Goal: Task Accomplishment & Management: Complete application form

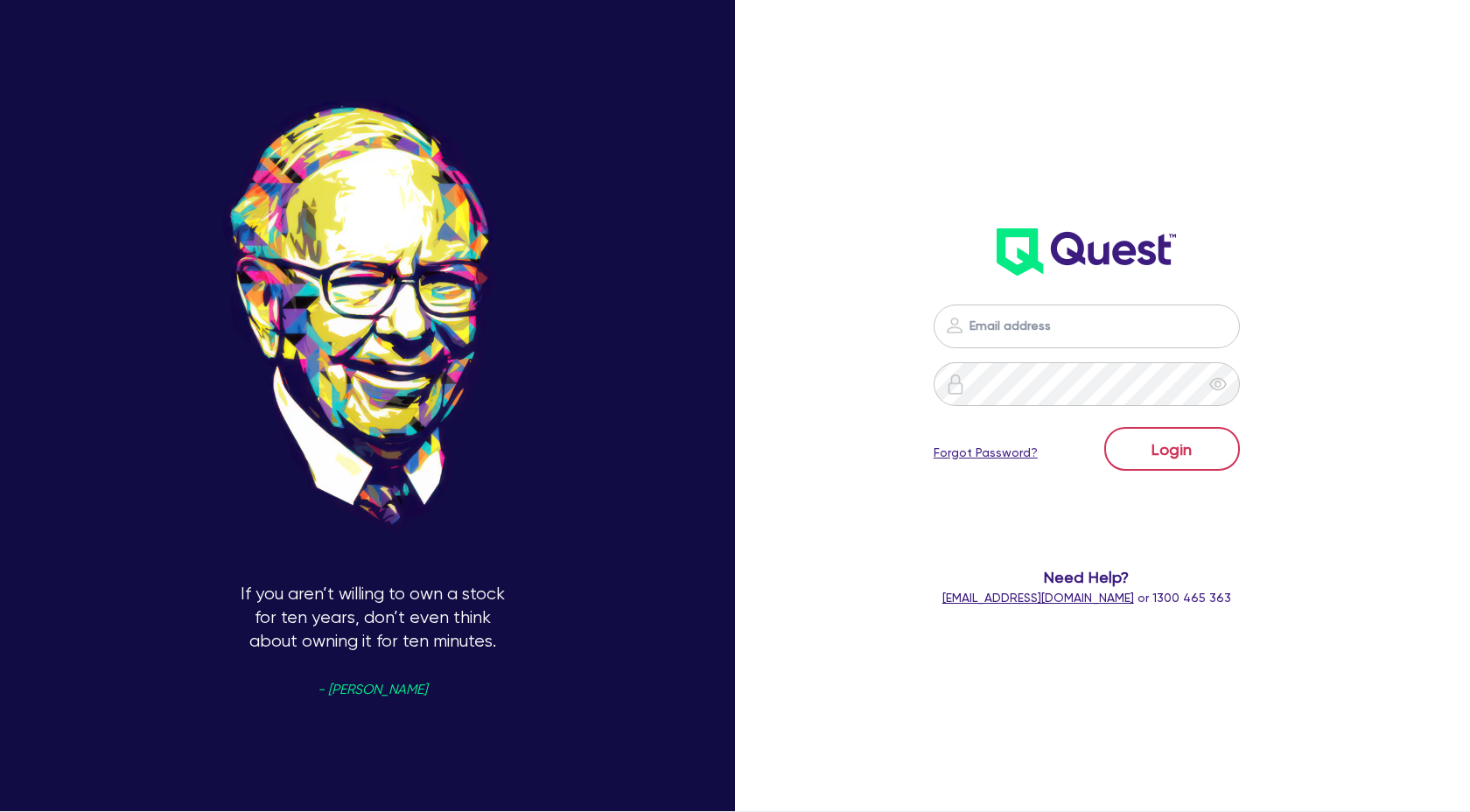
scroll to position [1574, 0]
type input "claire@theglobalbeautygroup.com"
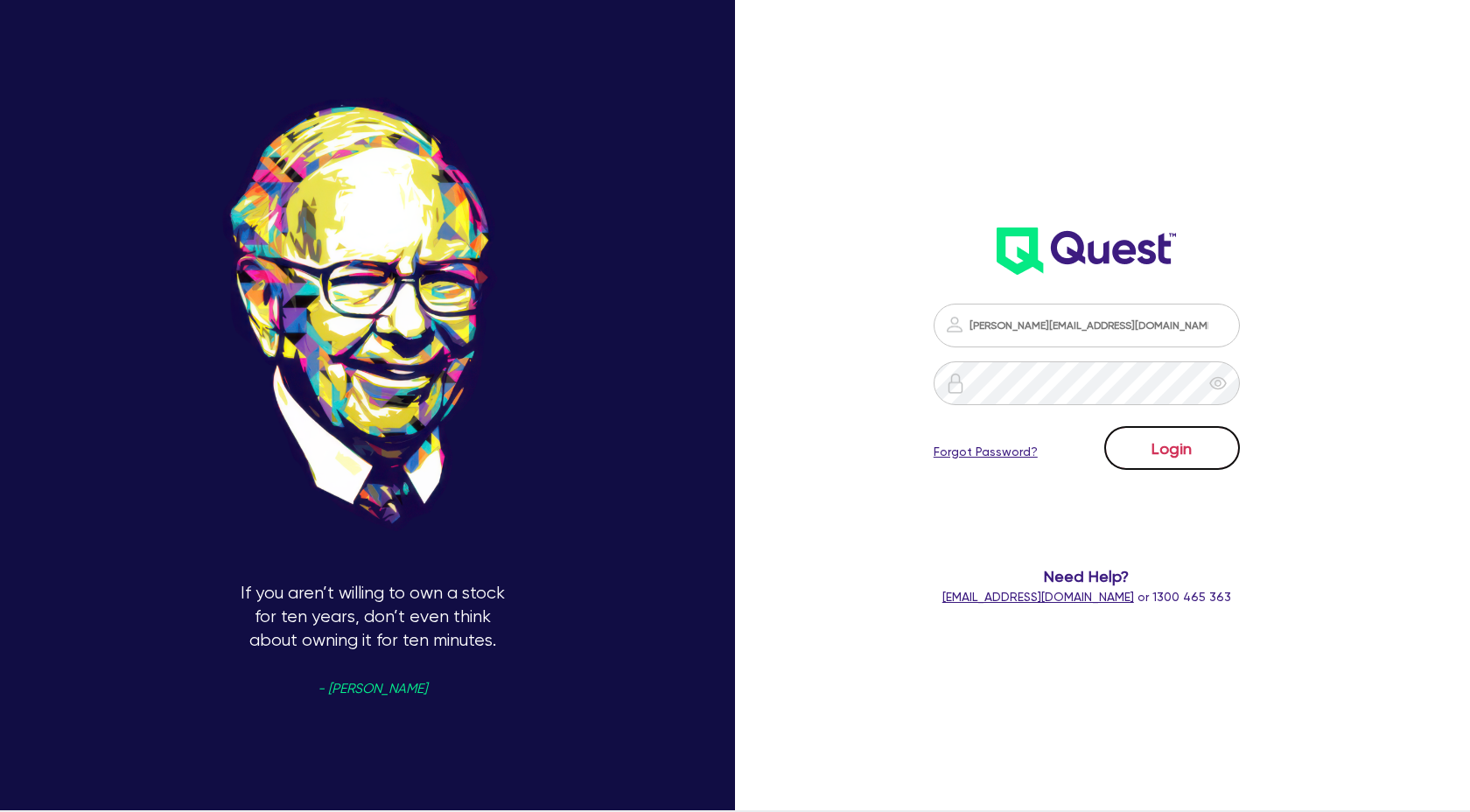
scroll to position [4, 0]
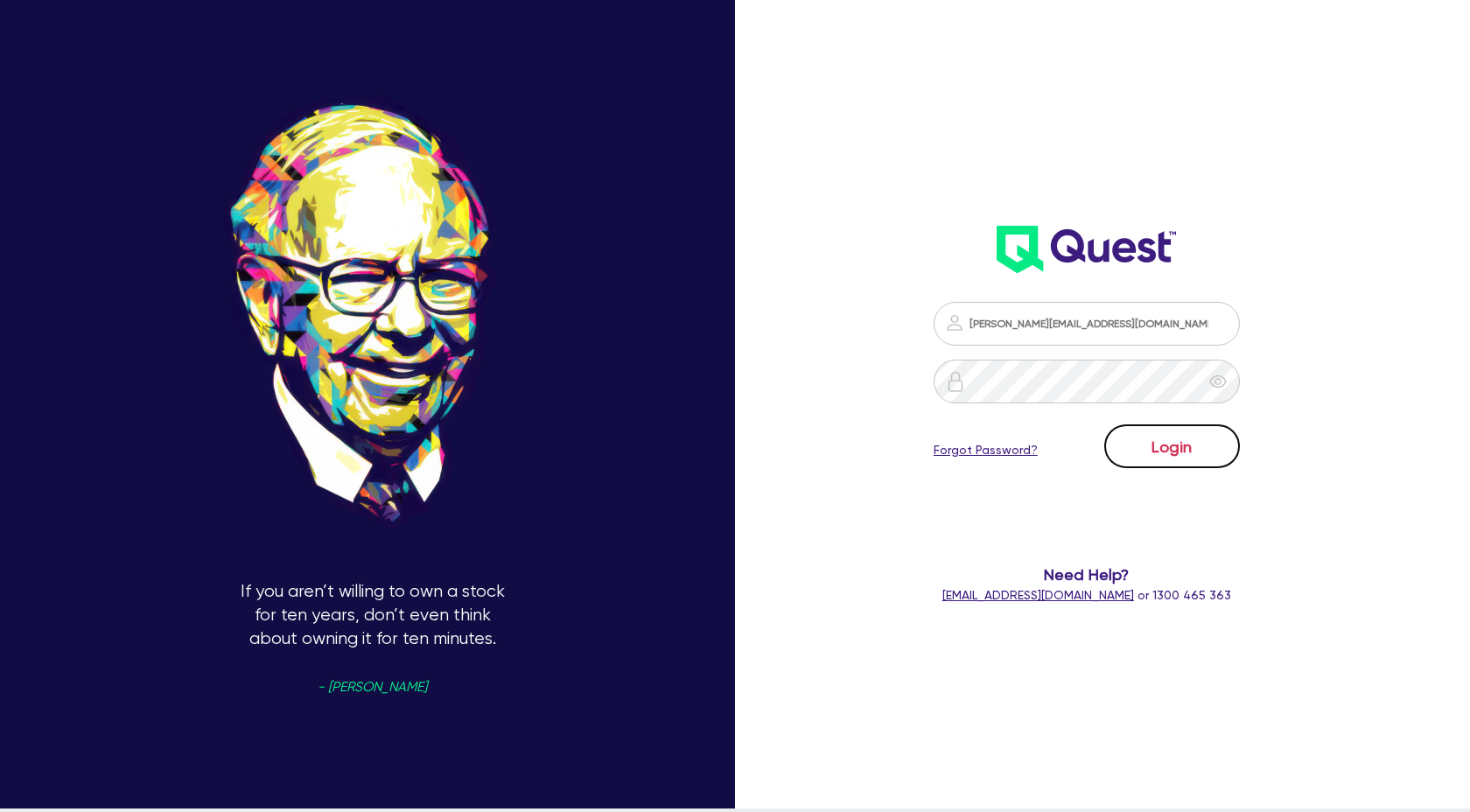
click at [1173, 463] on button "Login" at bounding box center [1172, 446] width 136 height 44
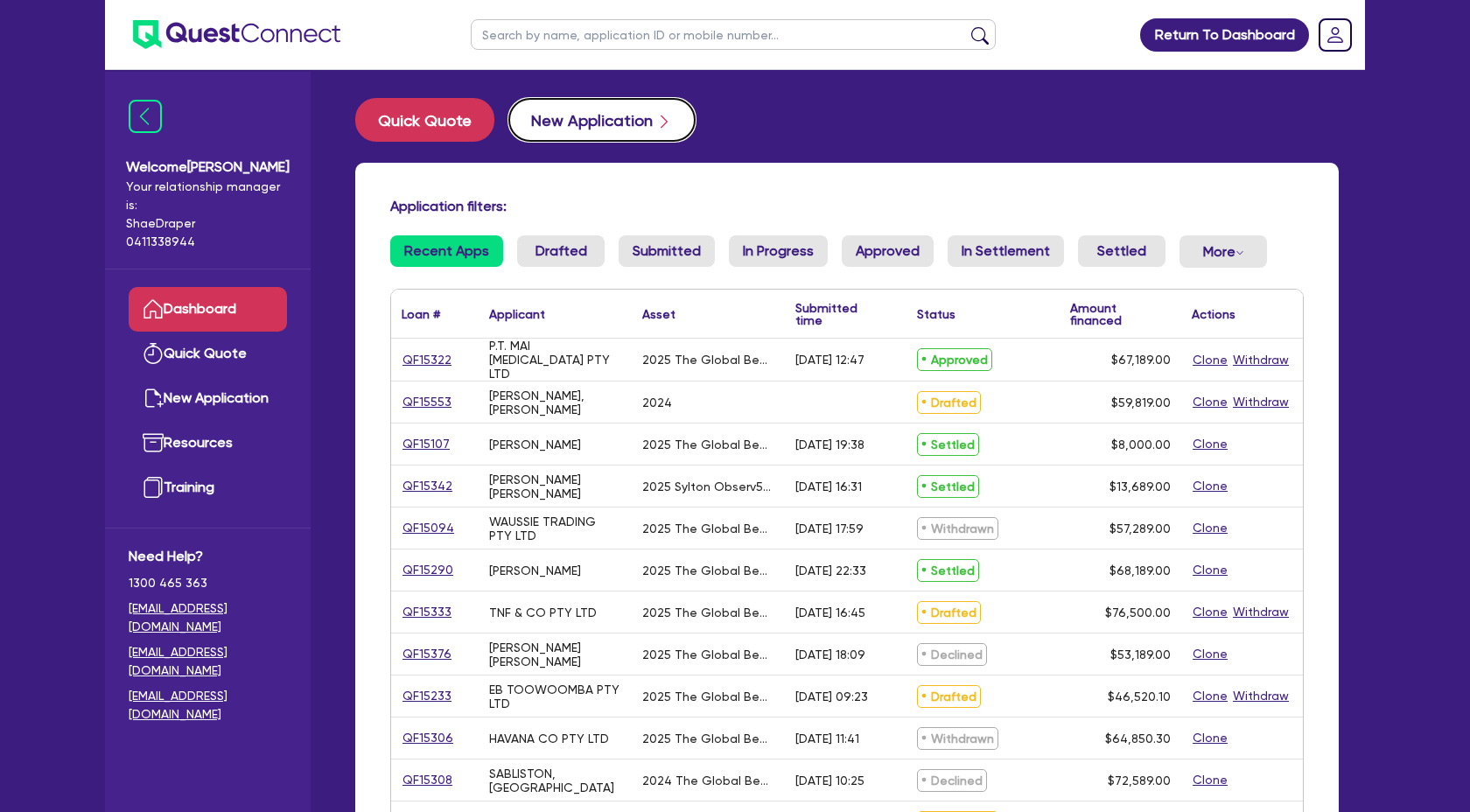
click at [591, 123] on button "New Application" at bounding box center [601, 120] width 187 height 44
select select "Quest Finance - Own Book"
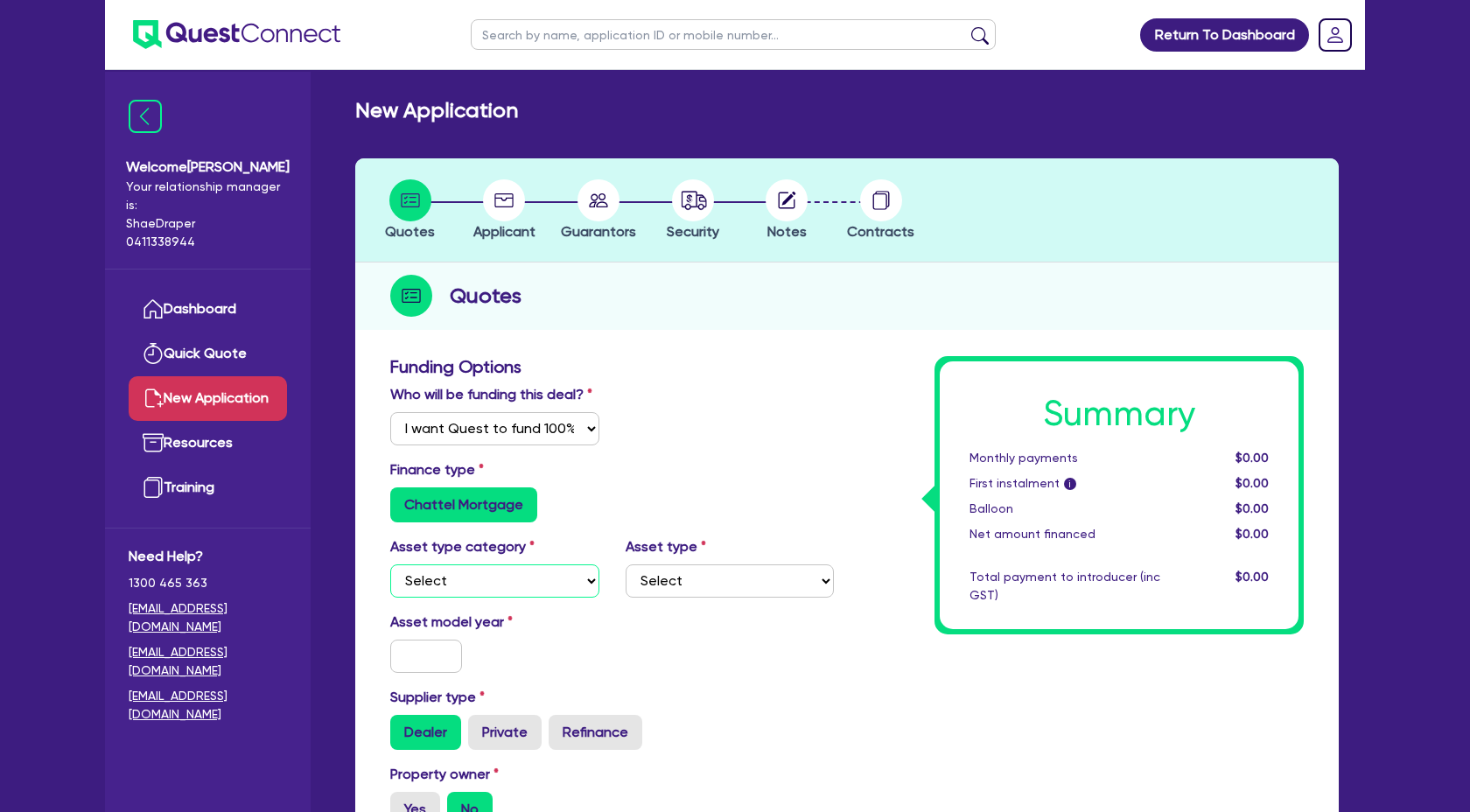
click at [580, 579] on select "Select Cars and light trucks Primary assets Secondary assets Tertiary assets" at bounding box center [495, 581] width 209 height 33
click at [581, 574] on select "Select Cars and light trucks Primary assets Secondary assets Tertiary assets" at bounding box center [495, 581] width 209 height 33
select select "TERTIARY_ASSETS"
click at [391, 565] on select "Select Cars and light trucks Primary assets Secondary assets Tertiary assets" at bounding box center [495, 581] width 209 height 33
click at [815, 569] on select "Select Beauty equipment IT equipment IT software Watercraft Other" at bounding box center [730, 581] width 209 height 33
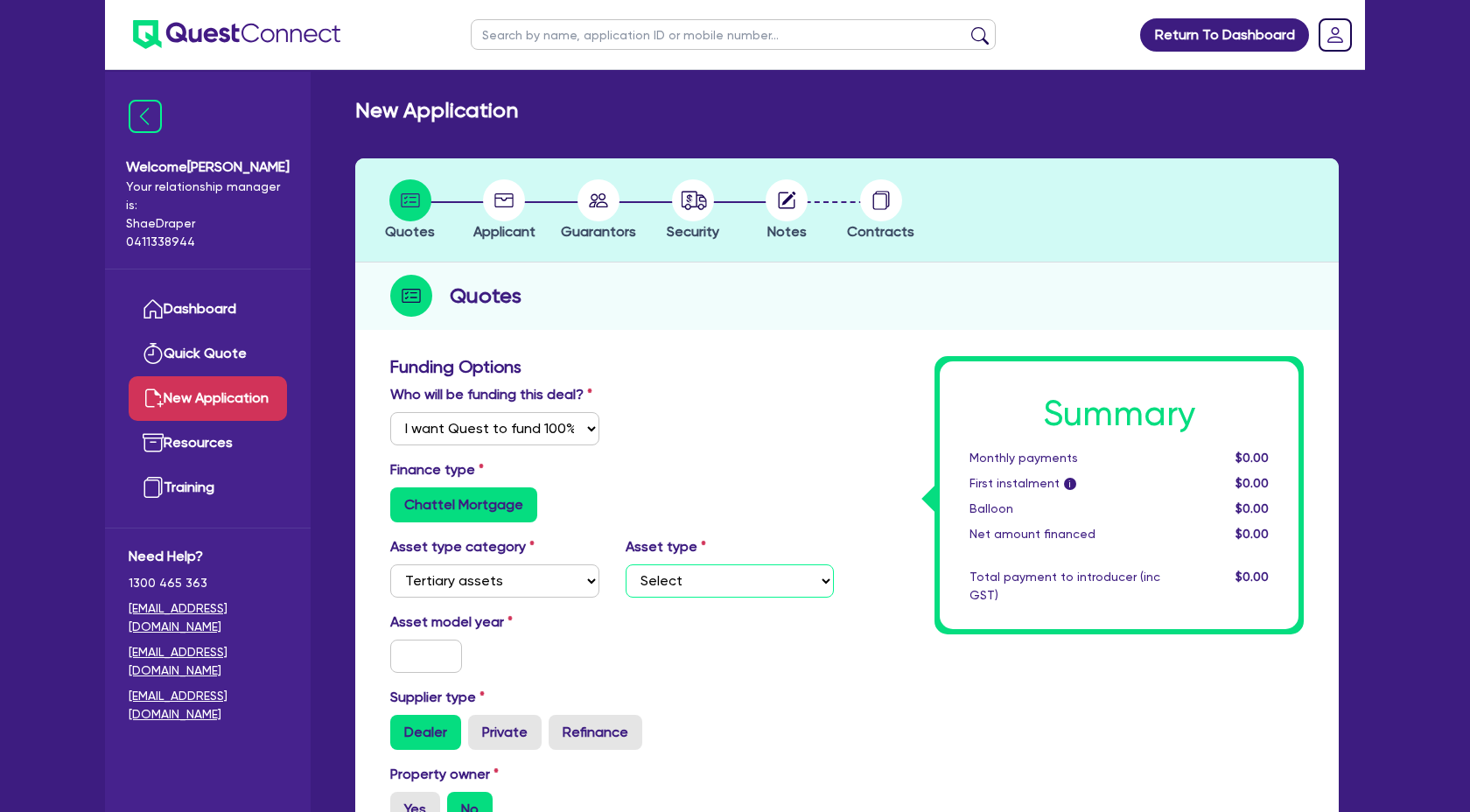
select select "BEAUTY_EQUIPMENT"
click at [626, 565] on select "Select Beauty equipment IT equipment IT software Watercraft Other" at bounding box center [730, 581] width 209 height 33
click at [438, 656] on input "text" at bounding box center [426, 656] width 72 height 33
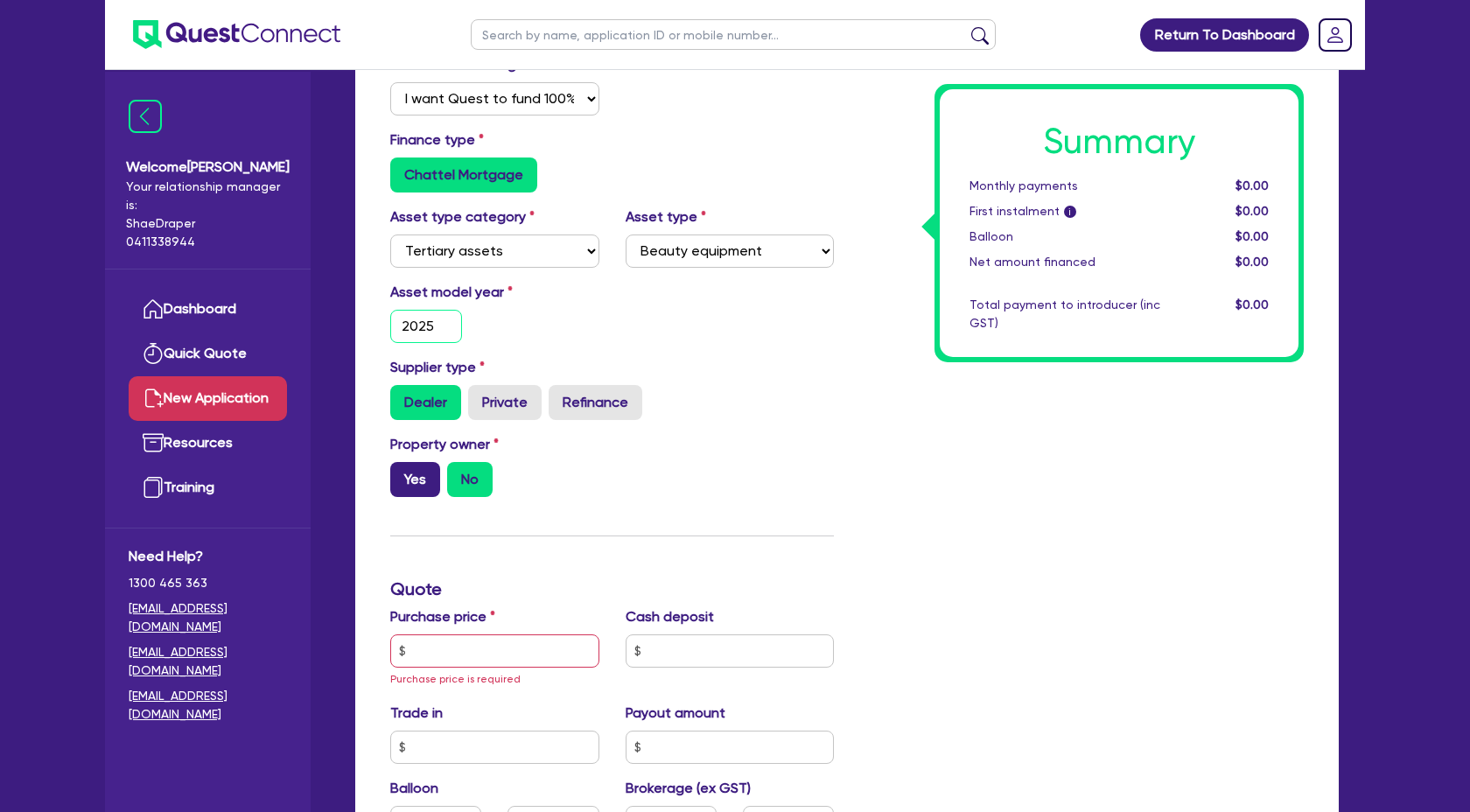
type input "2025"
click at [406, 474] on label "Yes" at bounding box center [415, 479] width 50 height 35
click at [401, 474] on input "Yes" at bounding box center [396, 467] width 11 height 11
radio input "true"
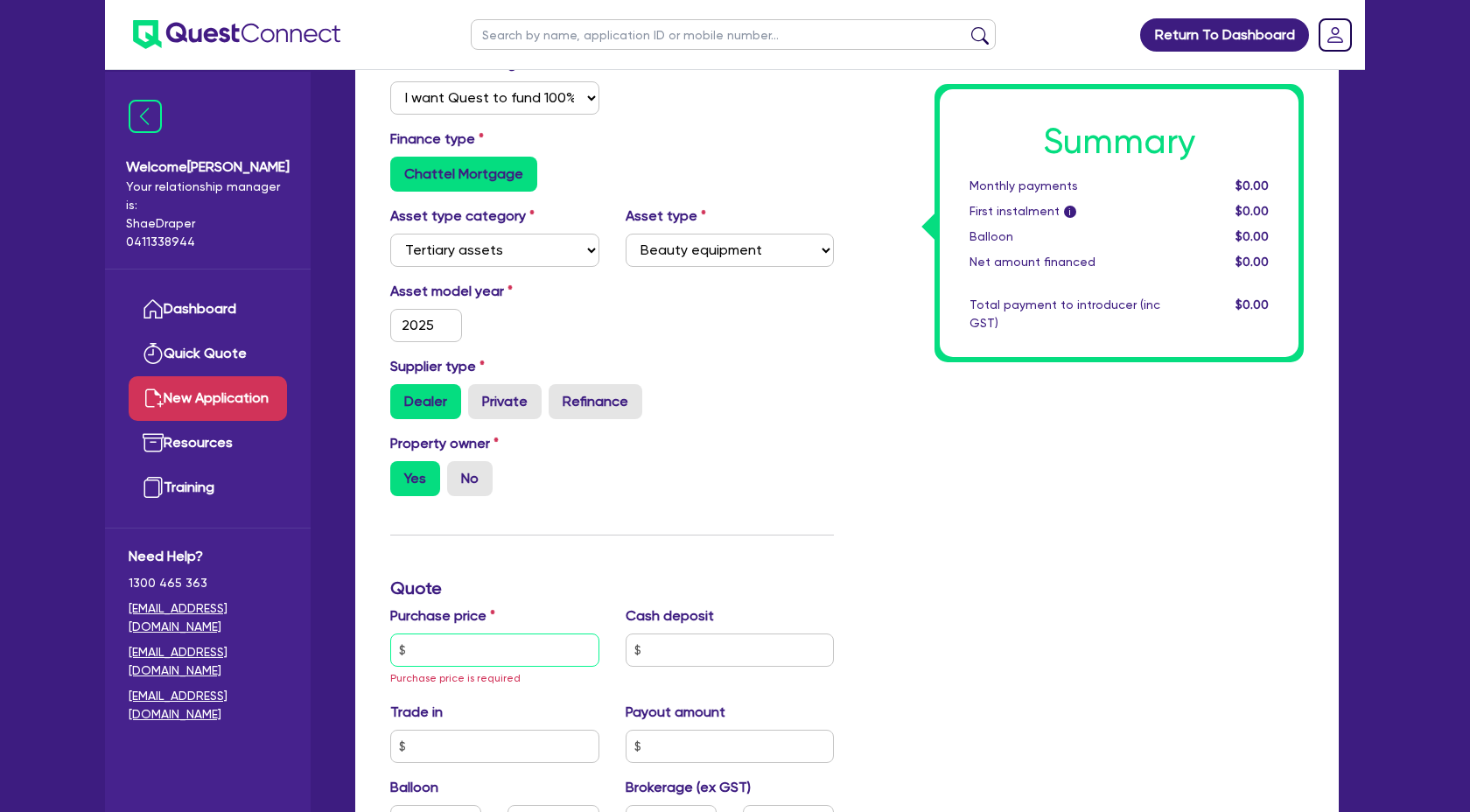
click at [443, 648] on input "text" at bounding box center [495, 650] width 209 height 33
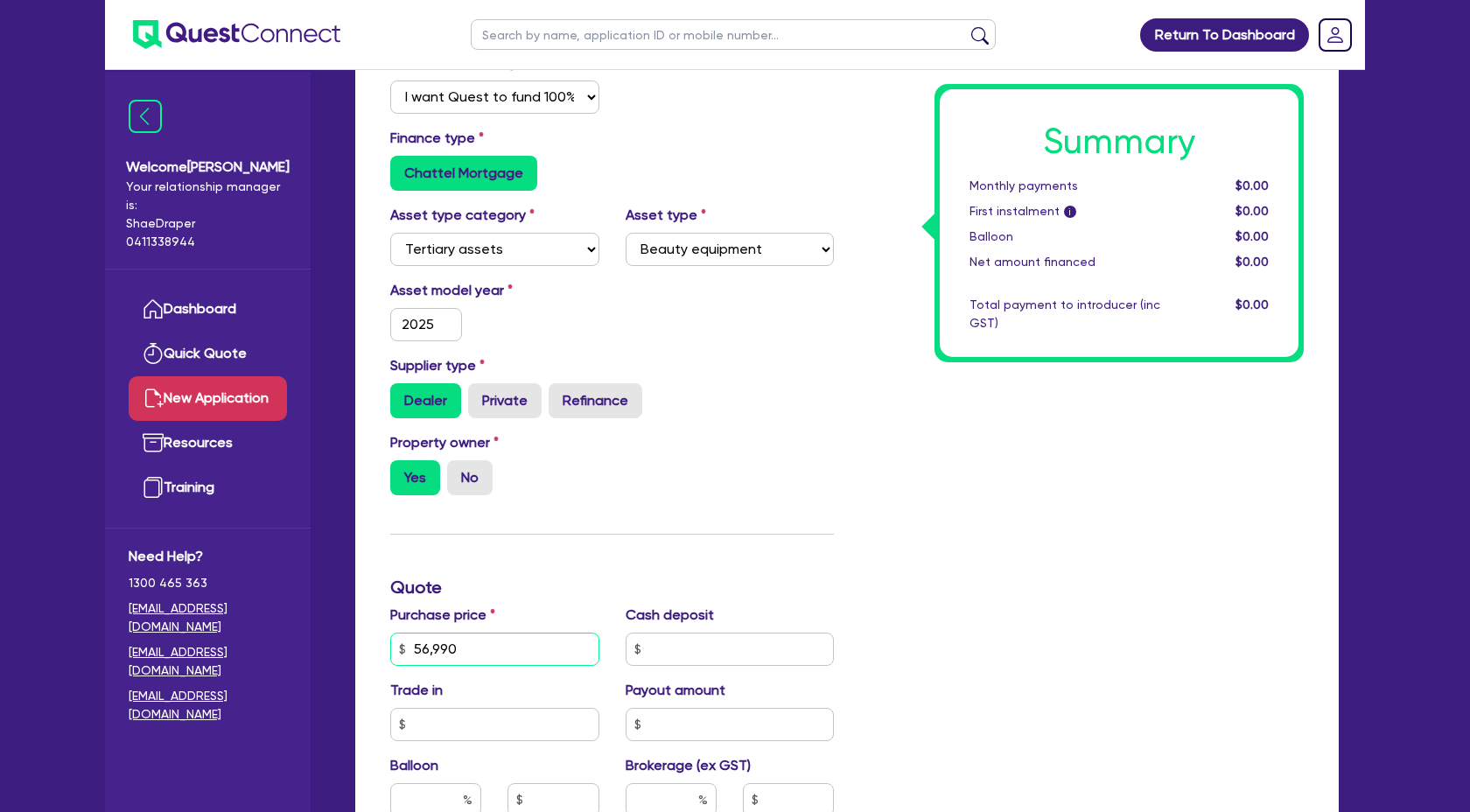
type input "56,990"
click at [653, 646] on input "text" at bounding box center [730, 649] width 209 height 33
type input "1,000"
click at [939, 619] on div "Summary Monthly payments $0.00 First instalment i $0.00 Balloon $0.00 Net amoun…" at bounding box center [1081, 597] width 470 height 1145
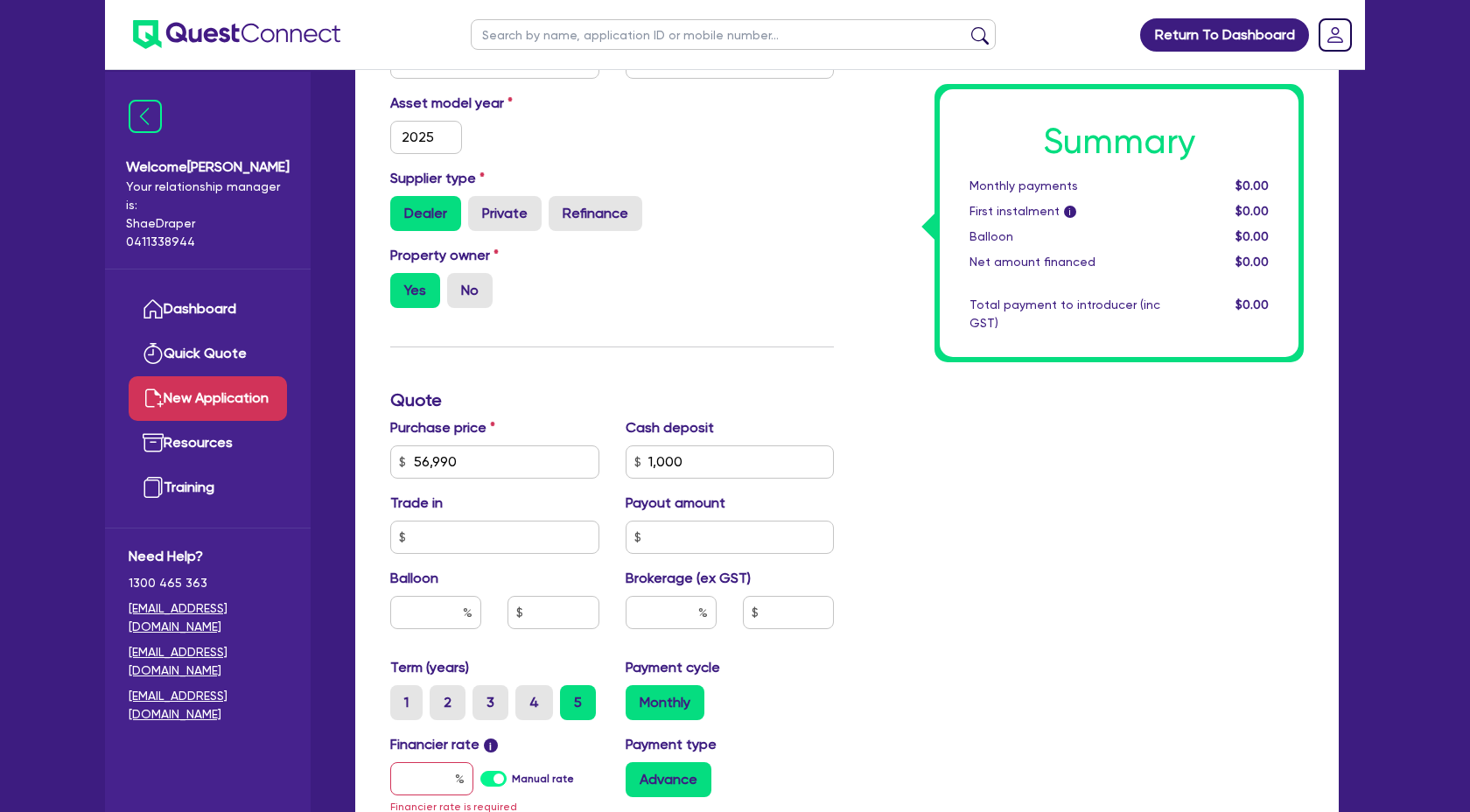
scroll to position [524, 0]
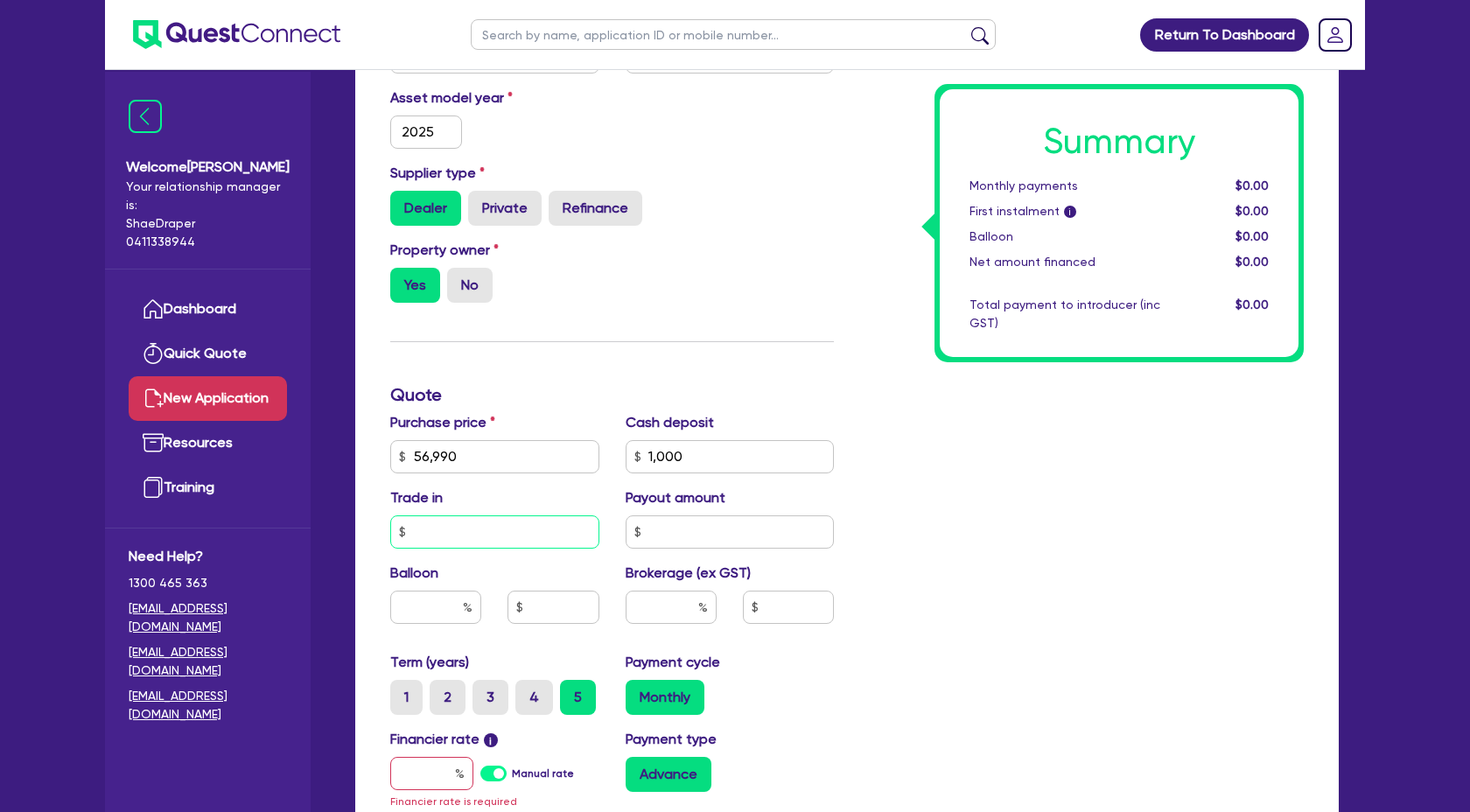
click at [448, 535] on input "text" at bounding box center [495, 532] width 209 height 33
click at [451, 613] on input "text" at bounding box center [436, 607] width 91 height 33
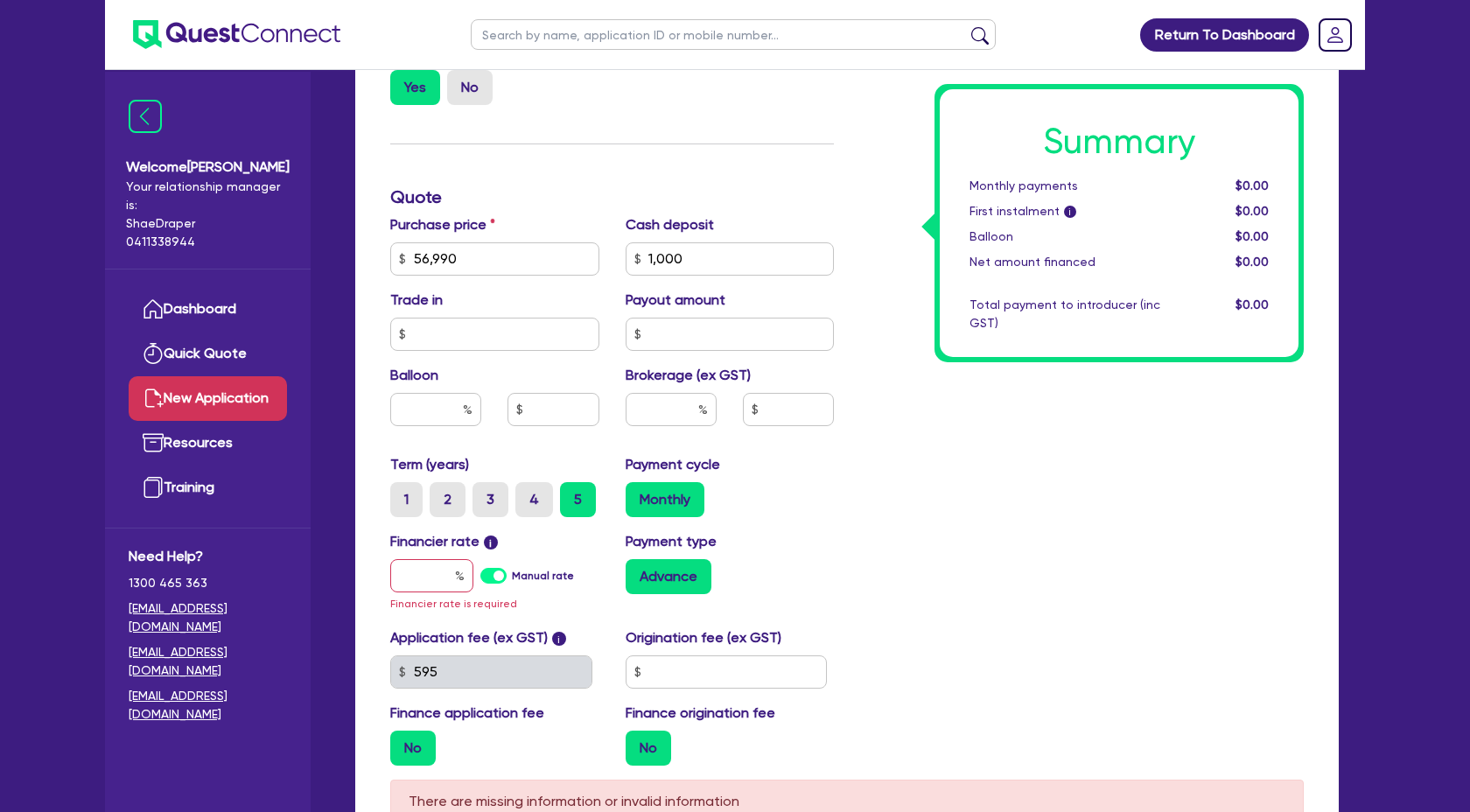
scroll to position [717, 0]
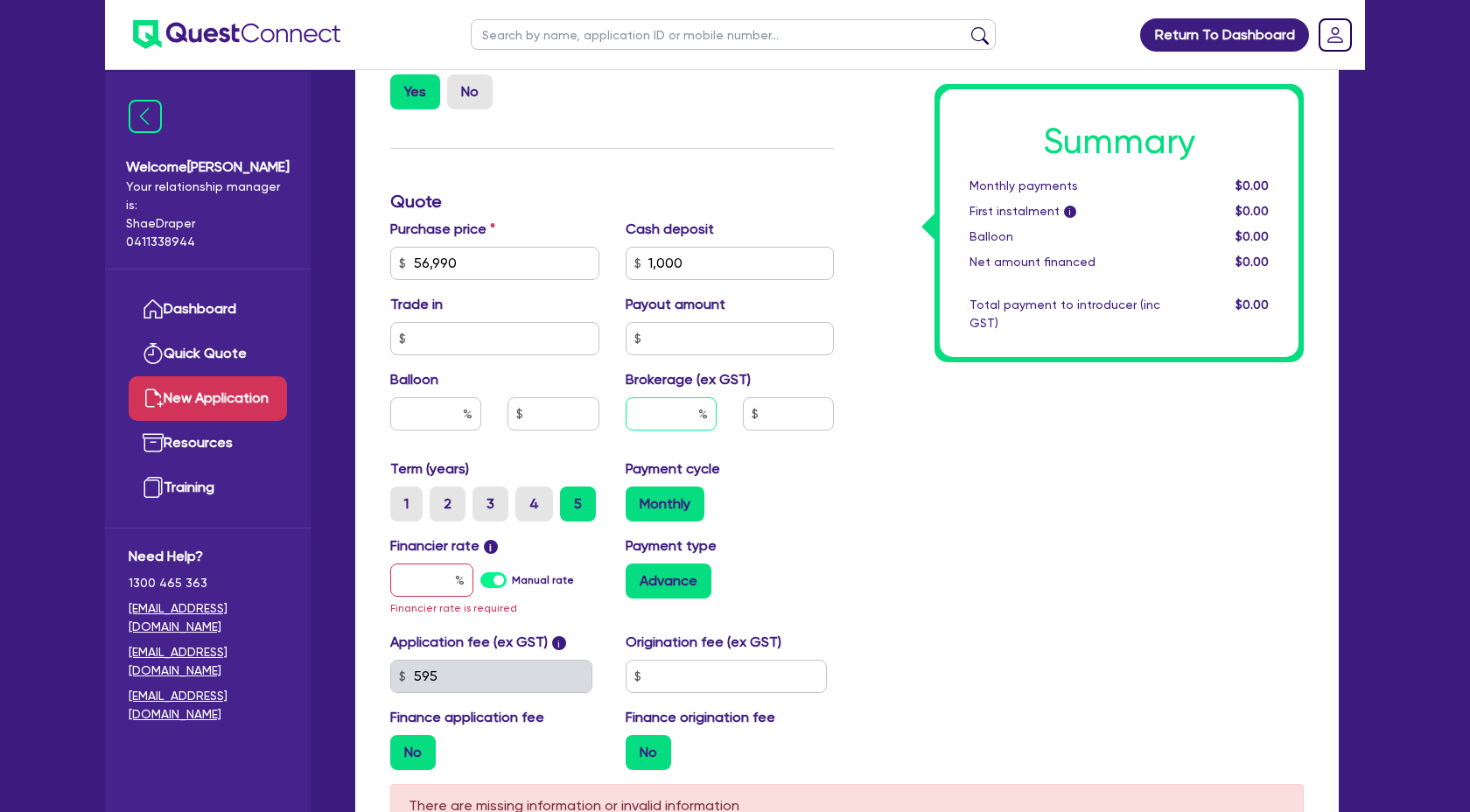
click at [690, 409] on input "text" at bounding box center [672, 413] width 91 height 33
type input "4"
click at [439, 580] on input "text" at bounding box center [432, 580] width 83 height 33
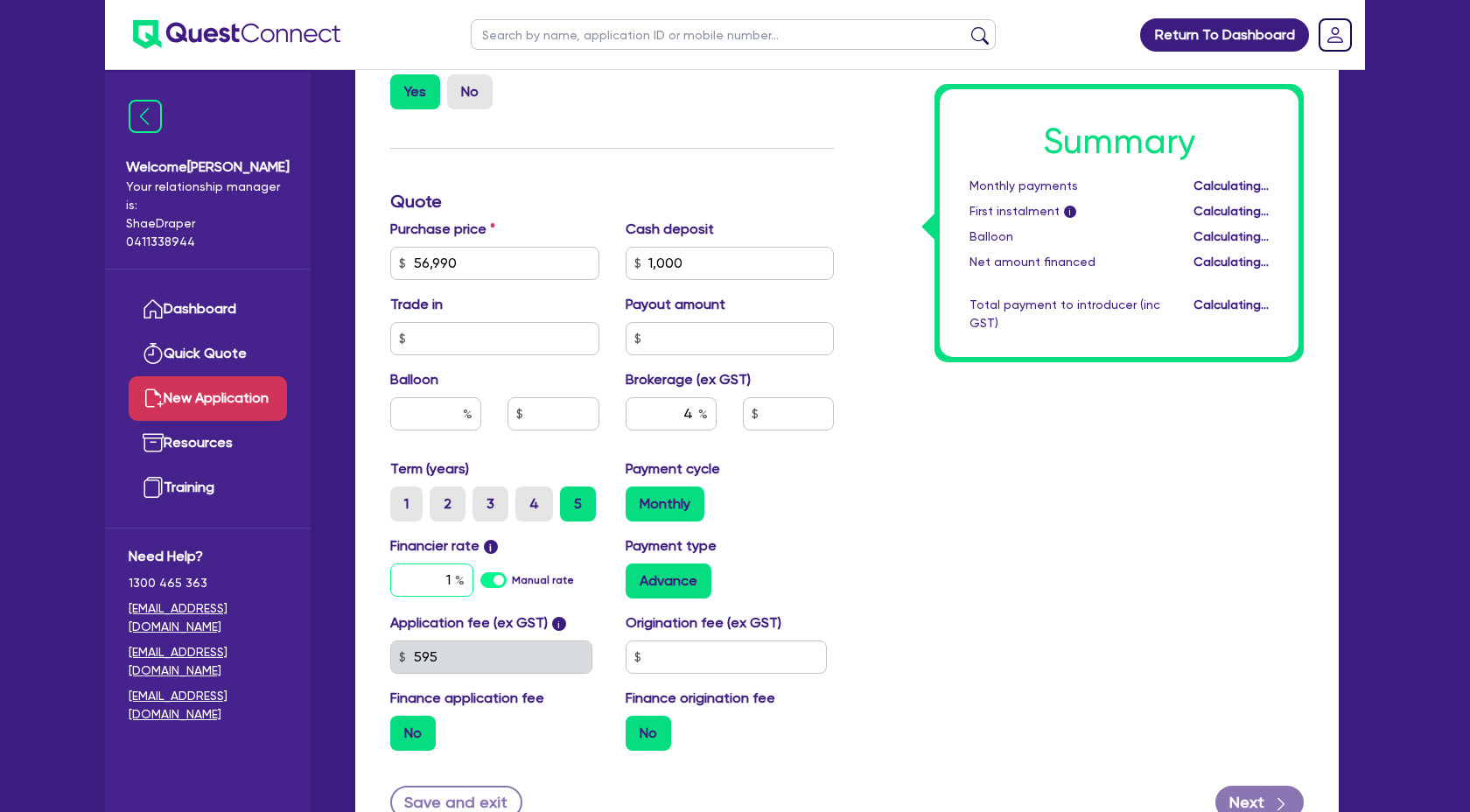
type input "17"
type input "2,239.6"
type input "1"
type input "2,239.6"
type input "1."
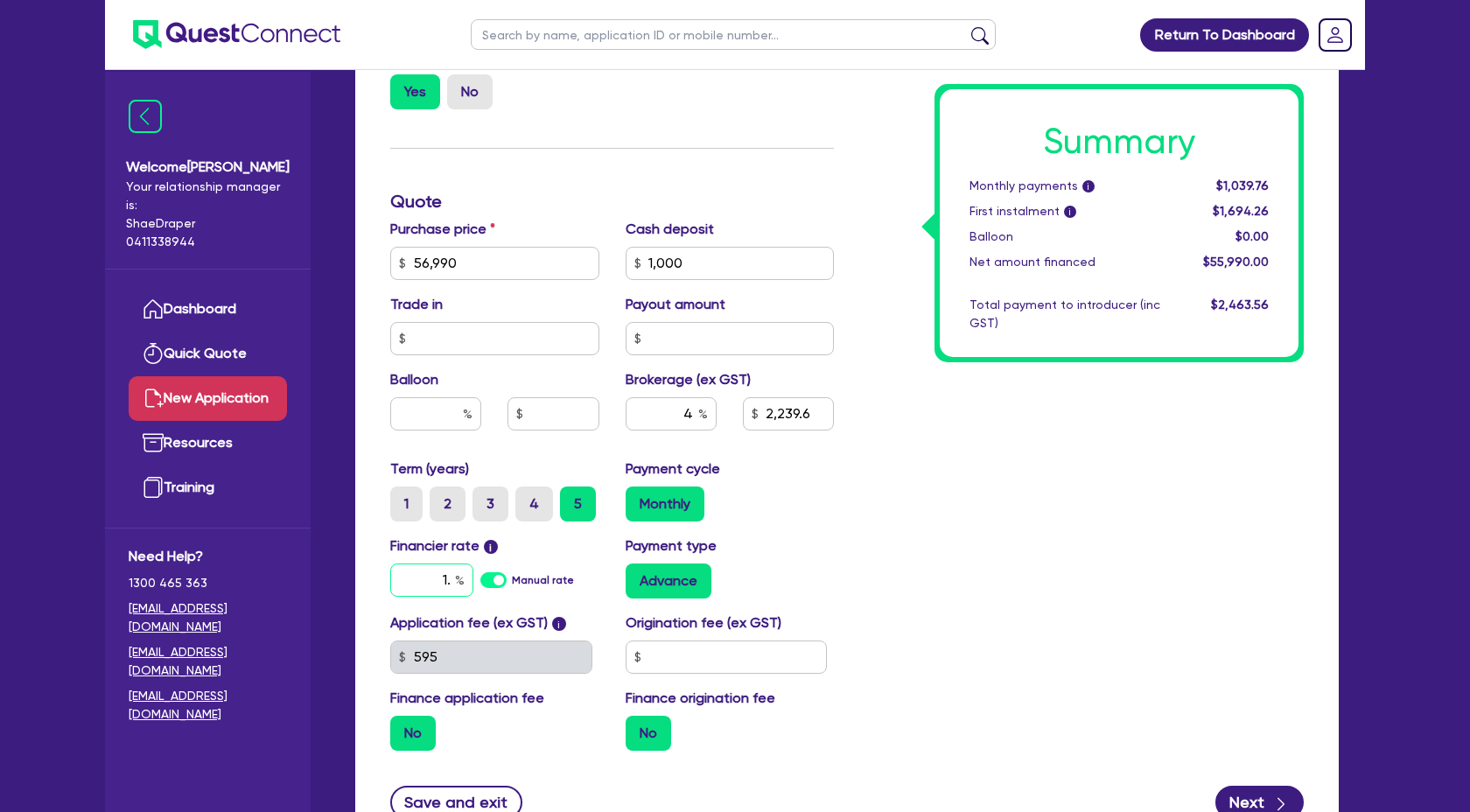
type input "2,239.6"
type input "1.9"
type input "2,239.6"
type input "1.96"
type input "2,239.6"
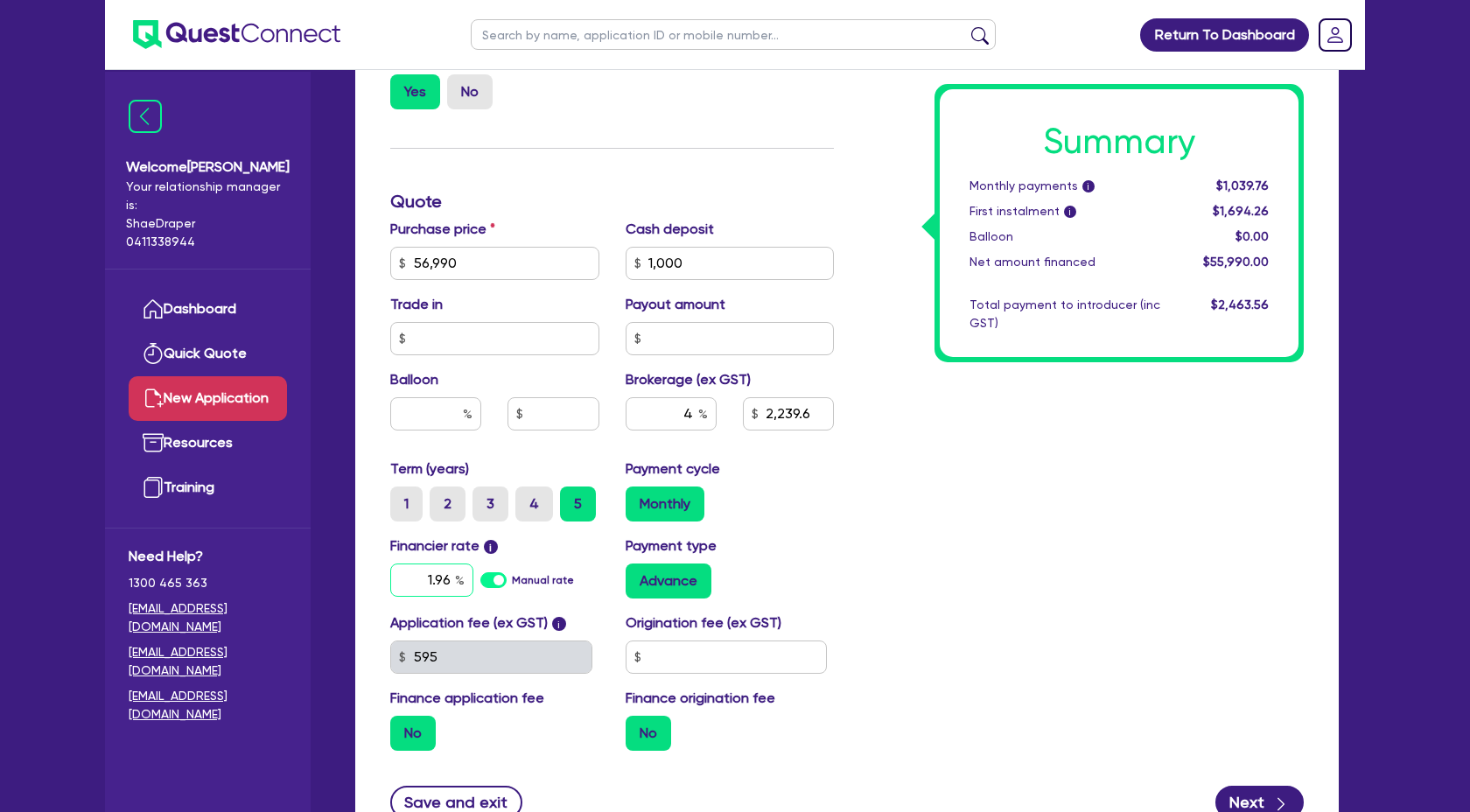
type input "1.9"
type input "2,239.6"
type input "1.95"
type input "2,239.6"
type input "1.9"
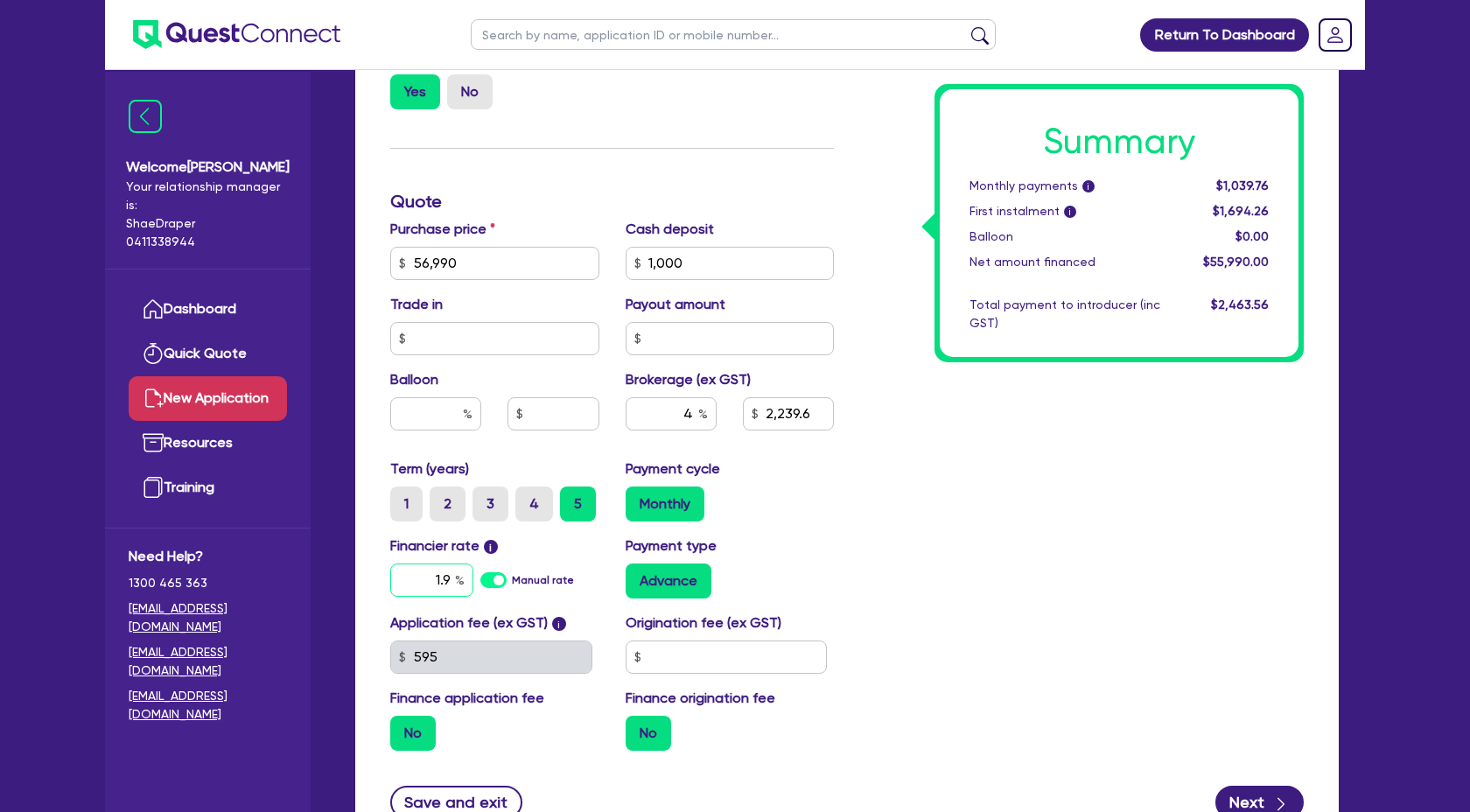
type input "2,239.6"
type input "1."
type input "2,239.6"
type input "1.7"
type input "2,239.6"
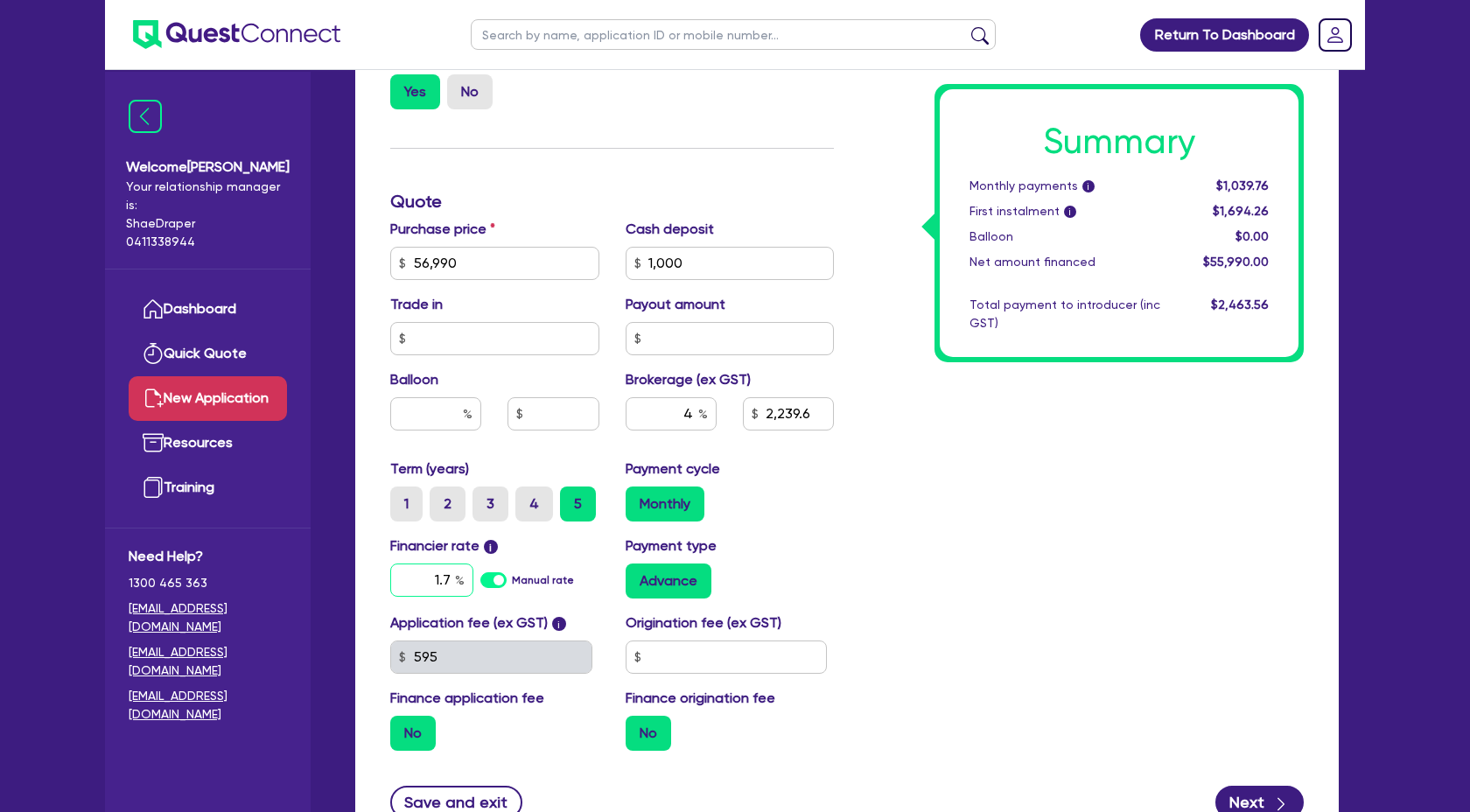
type input "1.7"
type input "2,239.6"
type input "1.79"
type input "2,239.6"
type input "1.79"
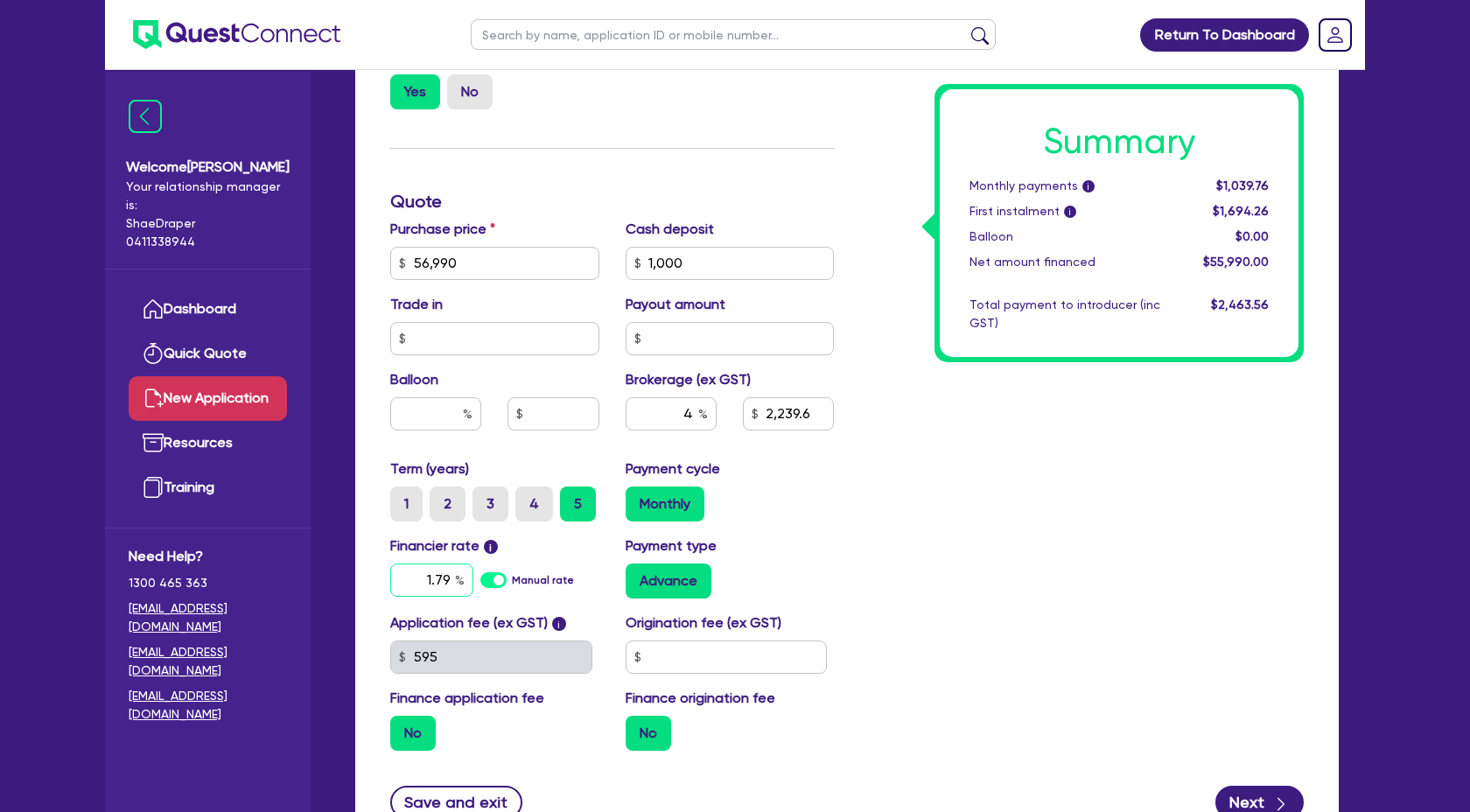
scroll to position [757, 0]
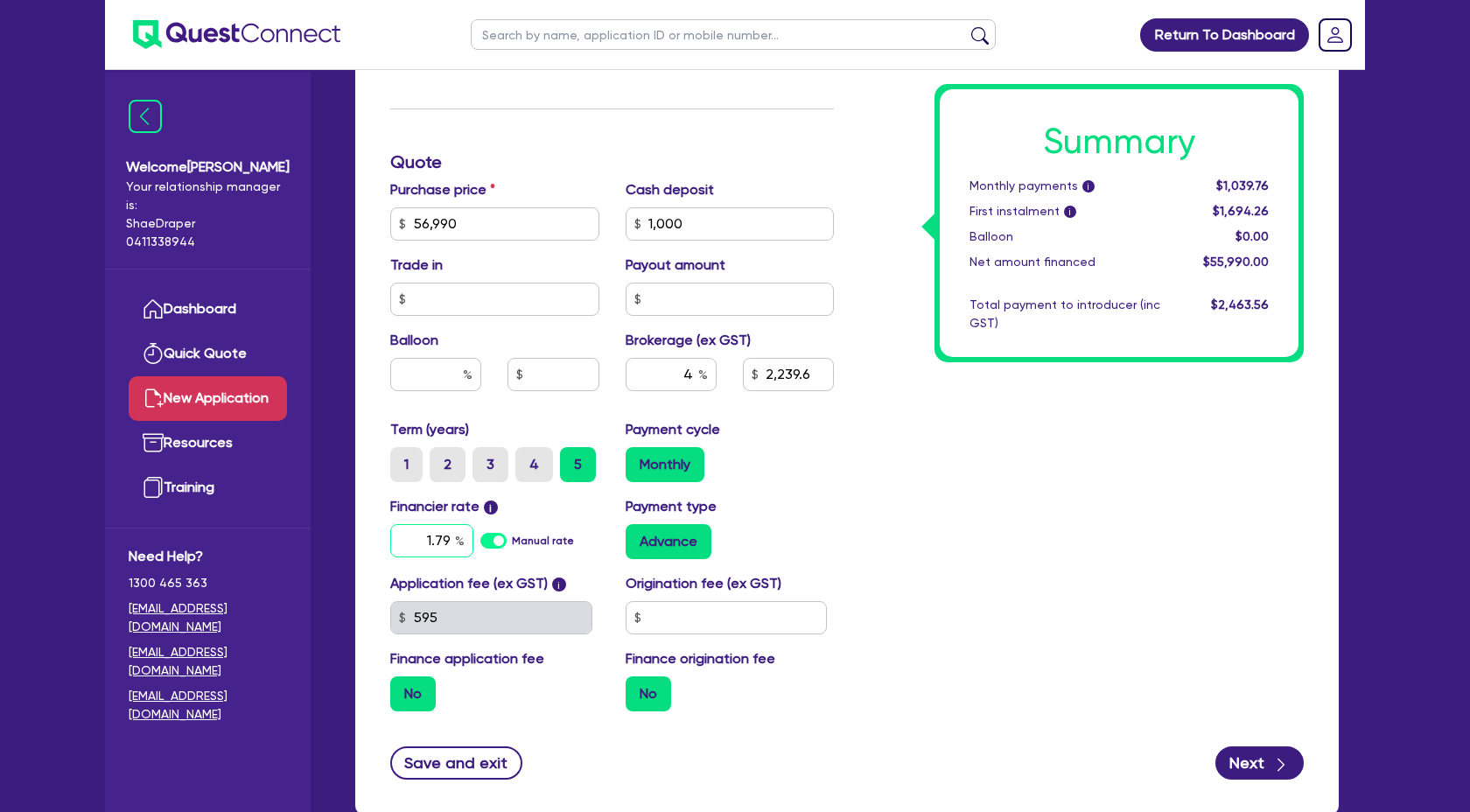
type input "2,239.6"
type input "1.79"
type input "2,239.6"
type input "1.7"
type input "2,239.6"
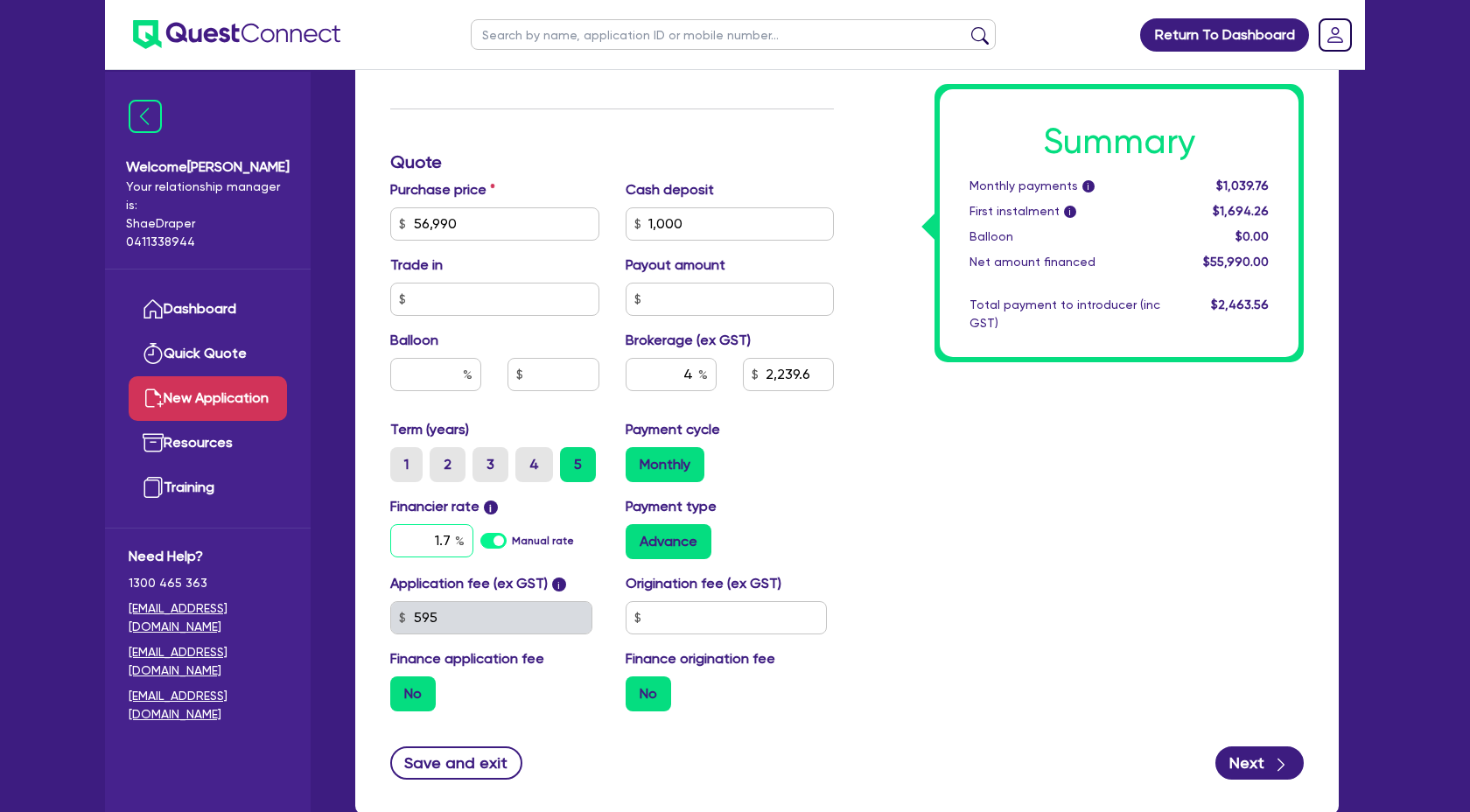
type input "1."
type input "2,239.6"
type input "1"
type input "2,239.6"
type input "17"
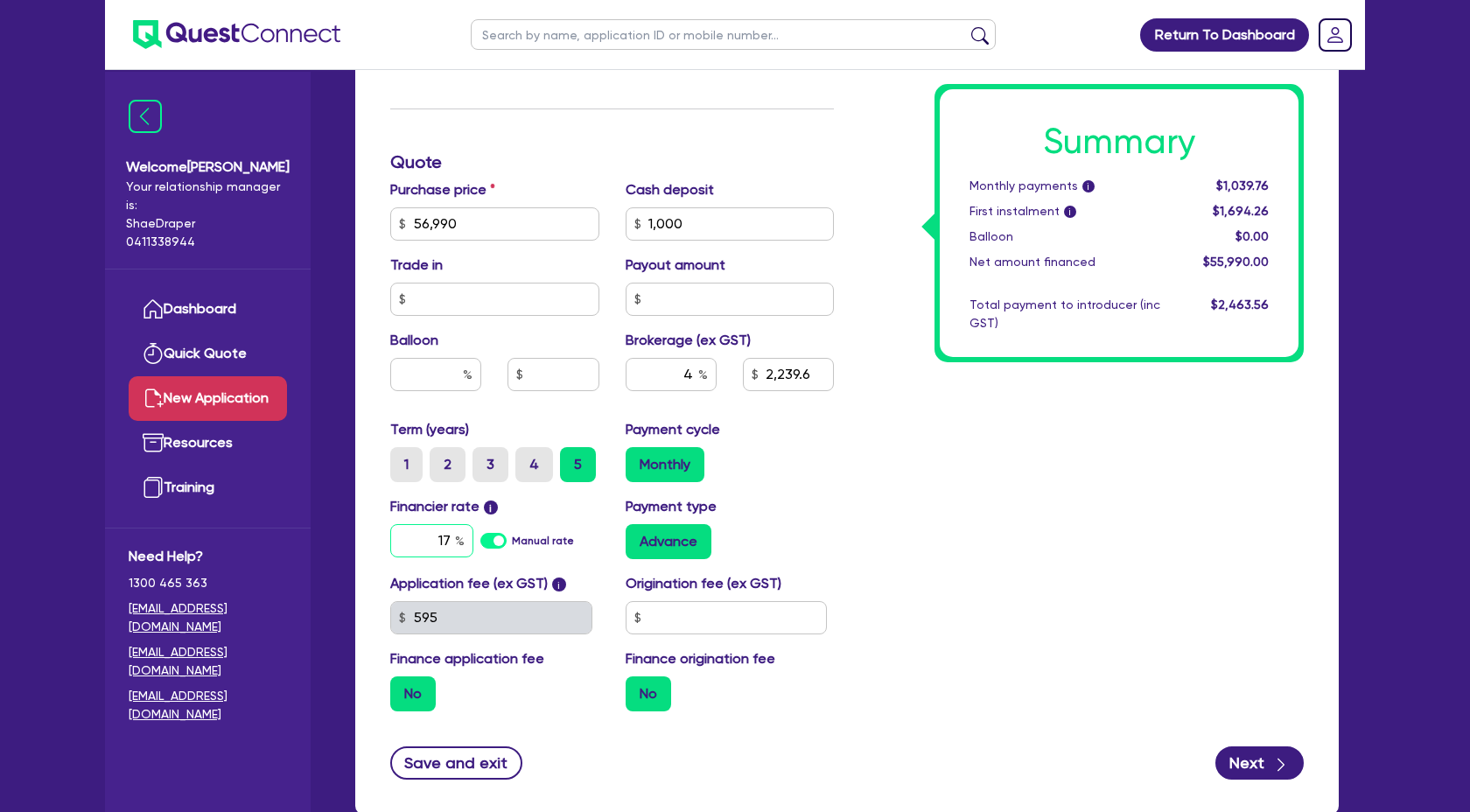
type input "2,239.6"
type input "17."
type input "2,239.6"
type input "17.9"
type input "2,239.6"
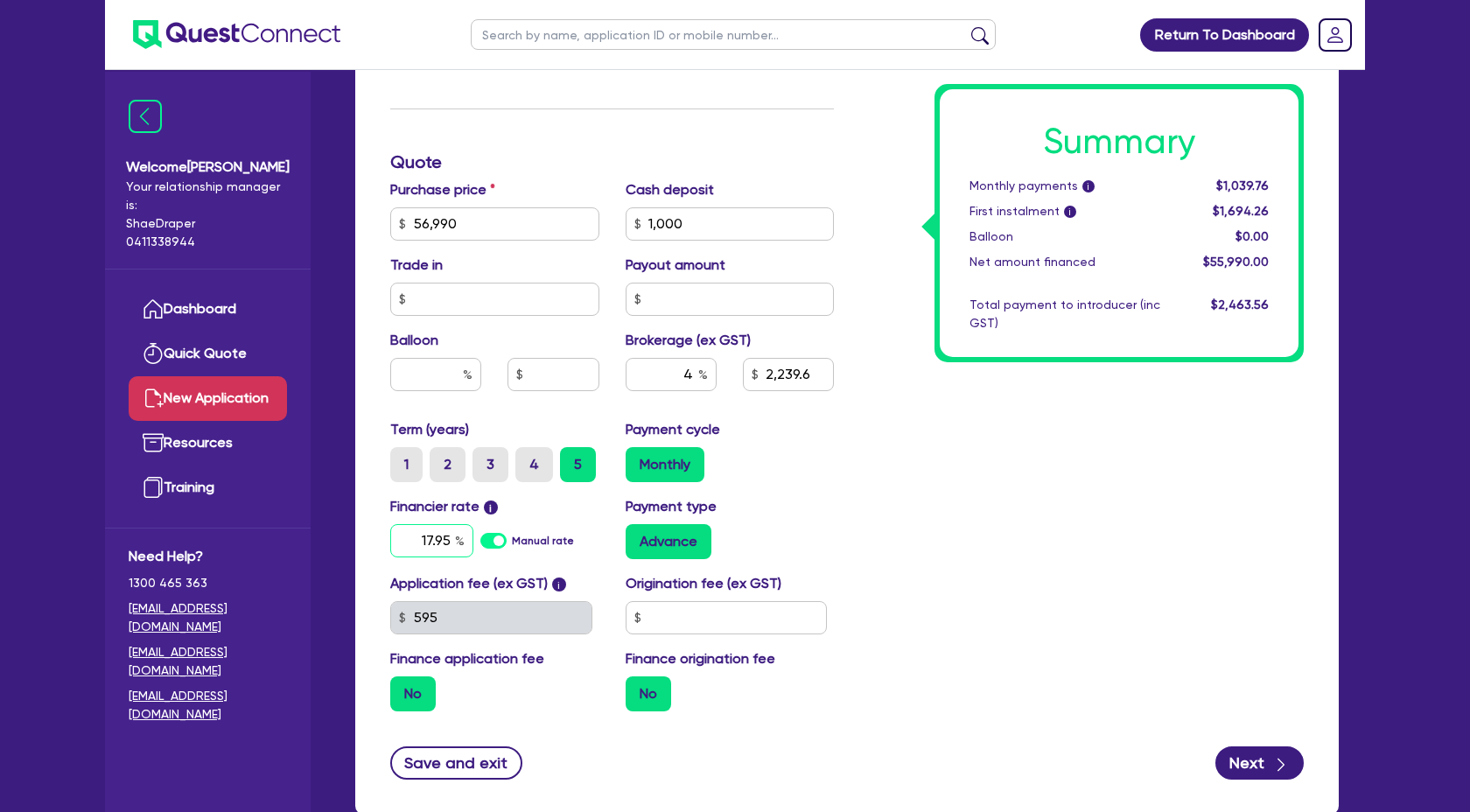
type input "17.95"
click at [1277, 600] on div "Summary Monthly payments i $1,039.76 First instalment i $1,694.26 Balloon $0.00…" at bounding box center [1081, 162] width 470 height 1126
type input "2,239.6"
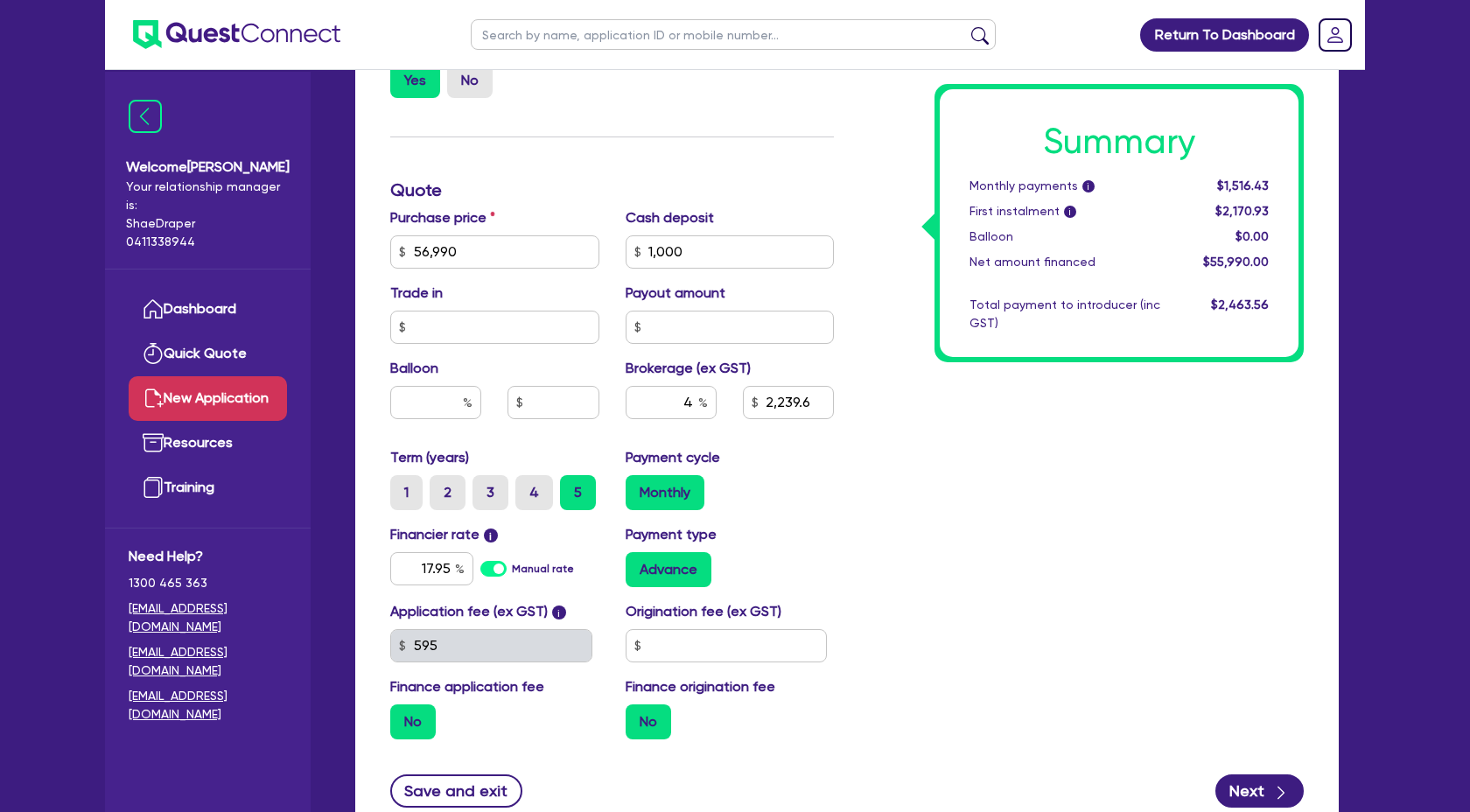
scroll to position [723, 0]
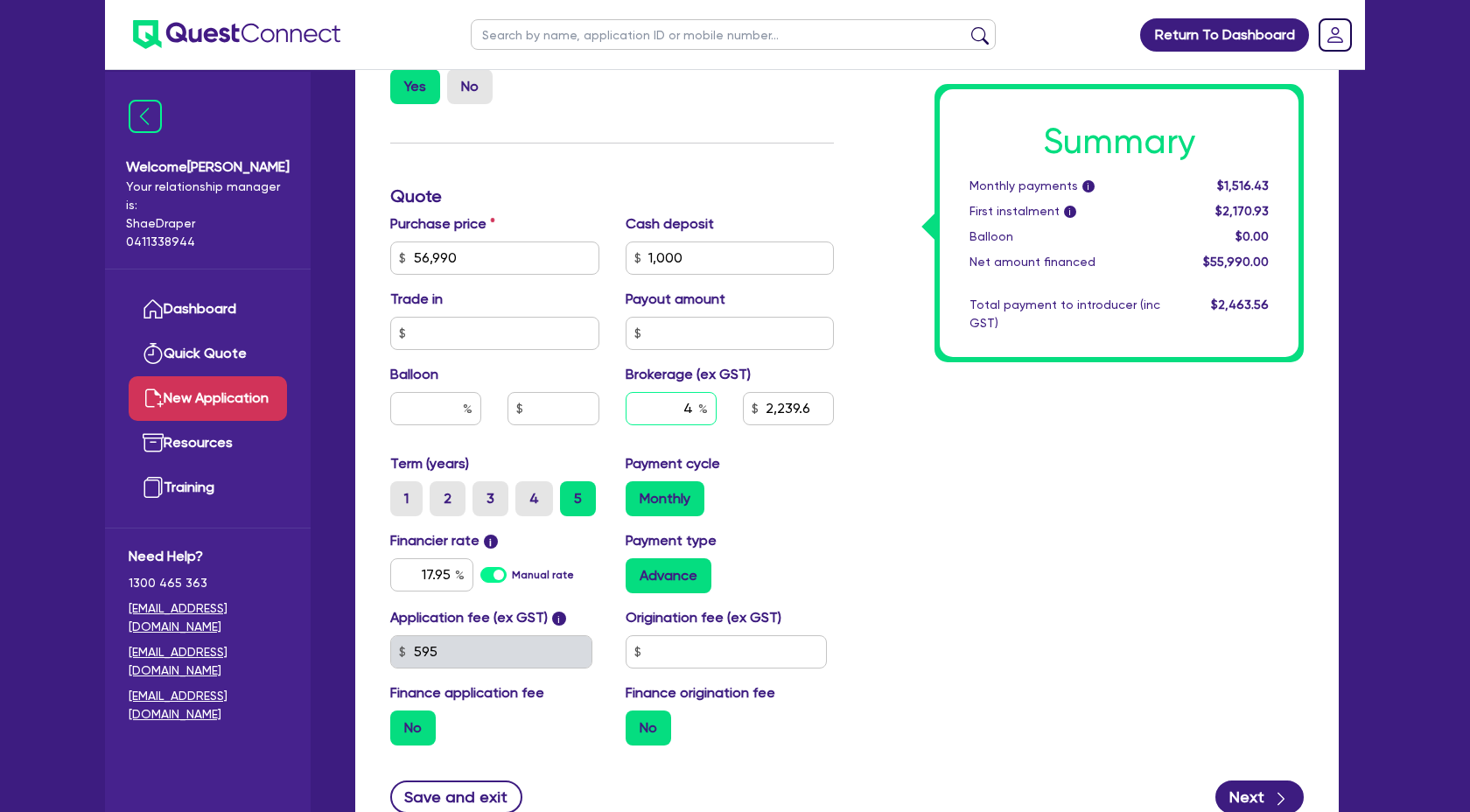
click at [692, 410] on input "4" at bounding box center [672, 409] width 91 height 33
type input "2,239.6"
type input "3"
type input "2,239.6"
type input "3."
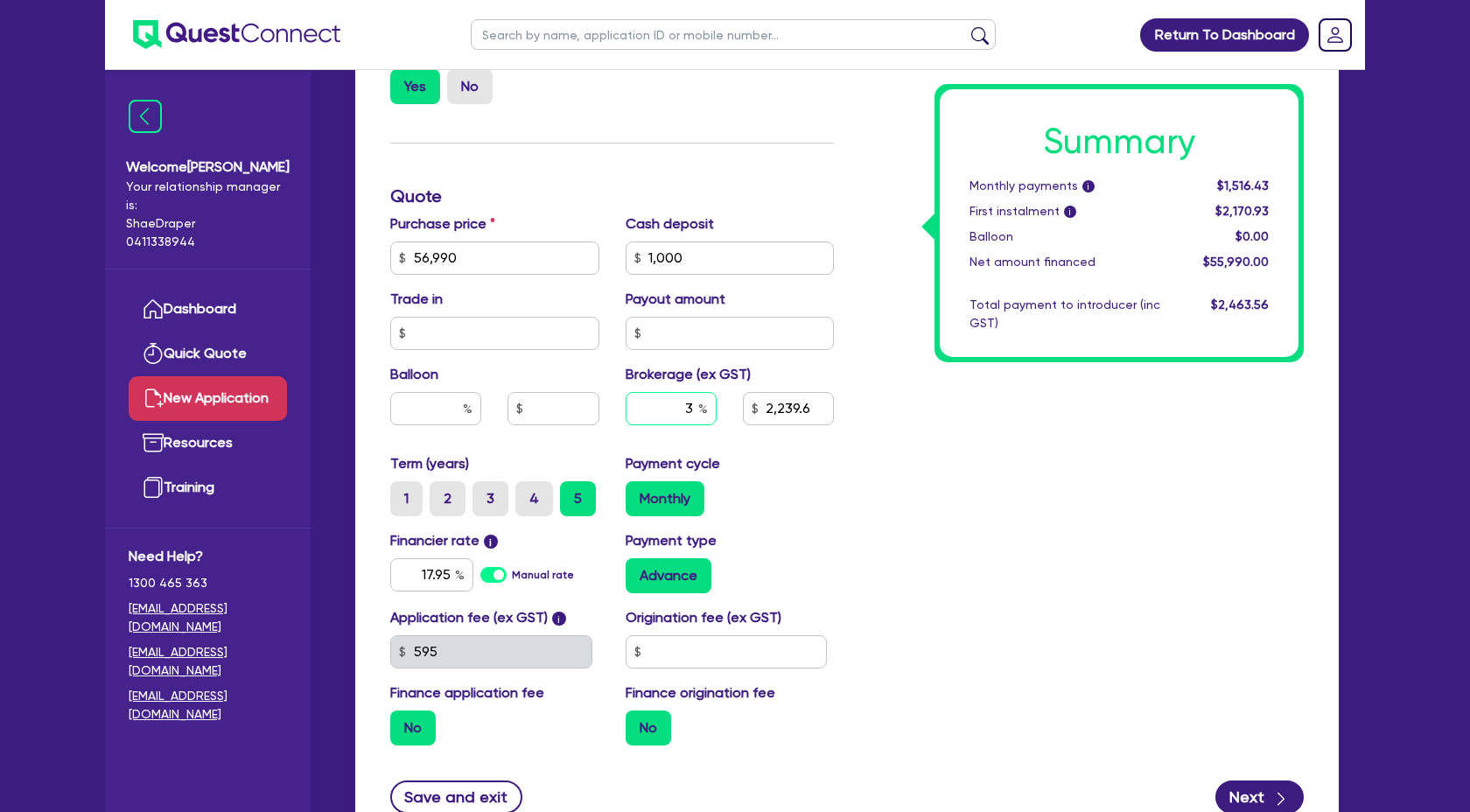
type input "2,239.6"
type input "3.5"
type input "2,239.6"
type input "3.50"
type input "2,239.6"
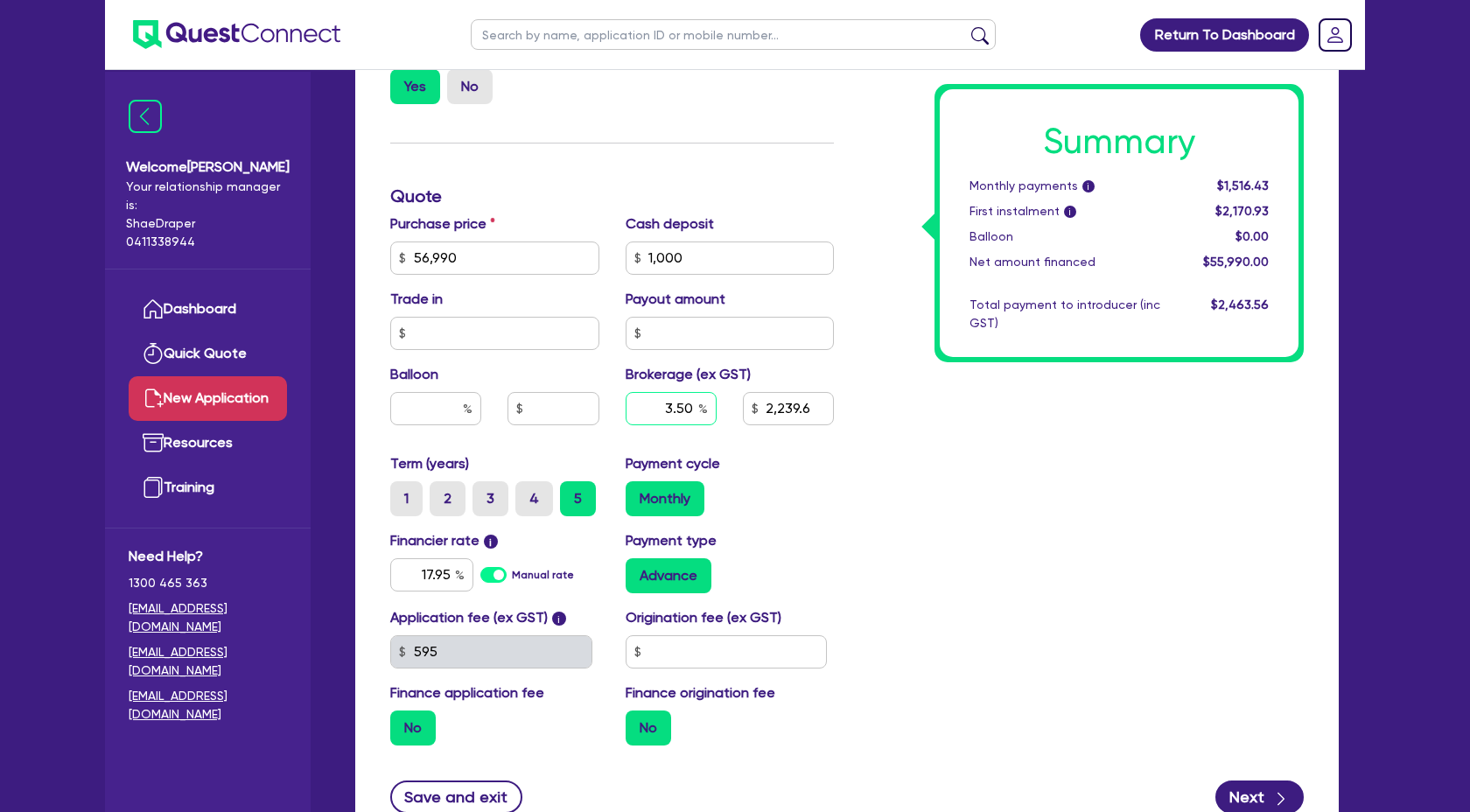
type input "3.50"
click at [818, 459] on div "Payment cycle Monthly" at bounding box center [730, 484] width 235 height 63
type input "1,959.65"
click at [692, 411] on input "3.50" at bounding box center [672, 409] width 91 height 33
type input "3.5"
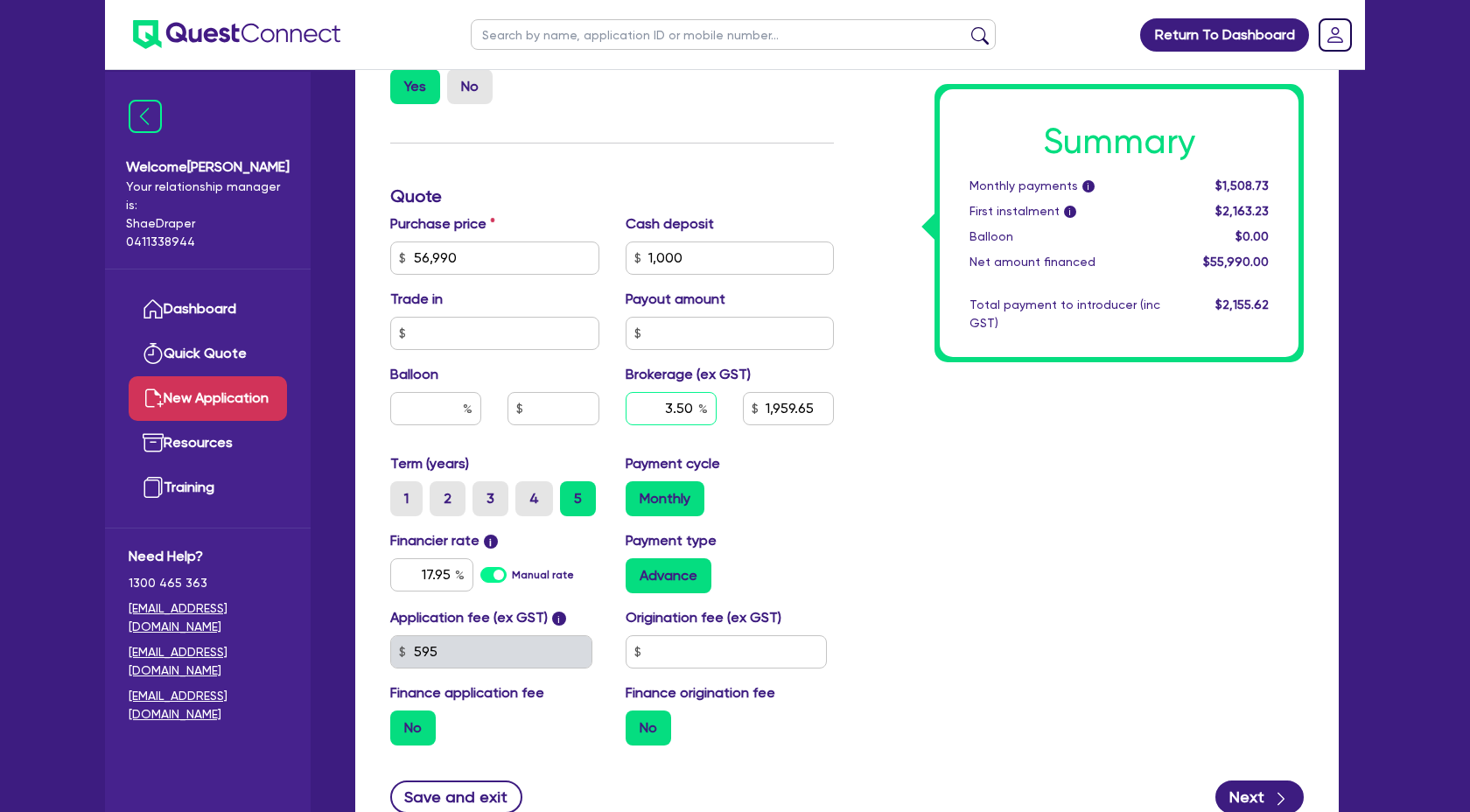
type input "1,959.65"
type input "3."
type input "1,959.65"
type input "3"
type input "1,959.65"
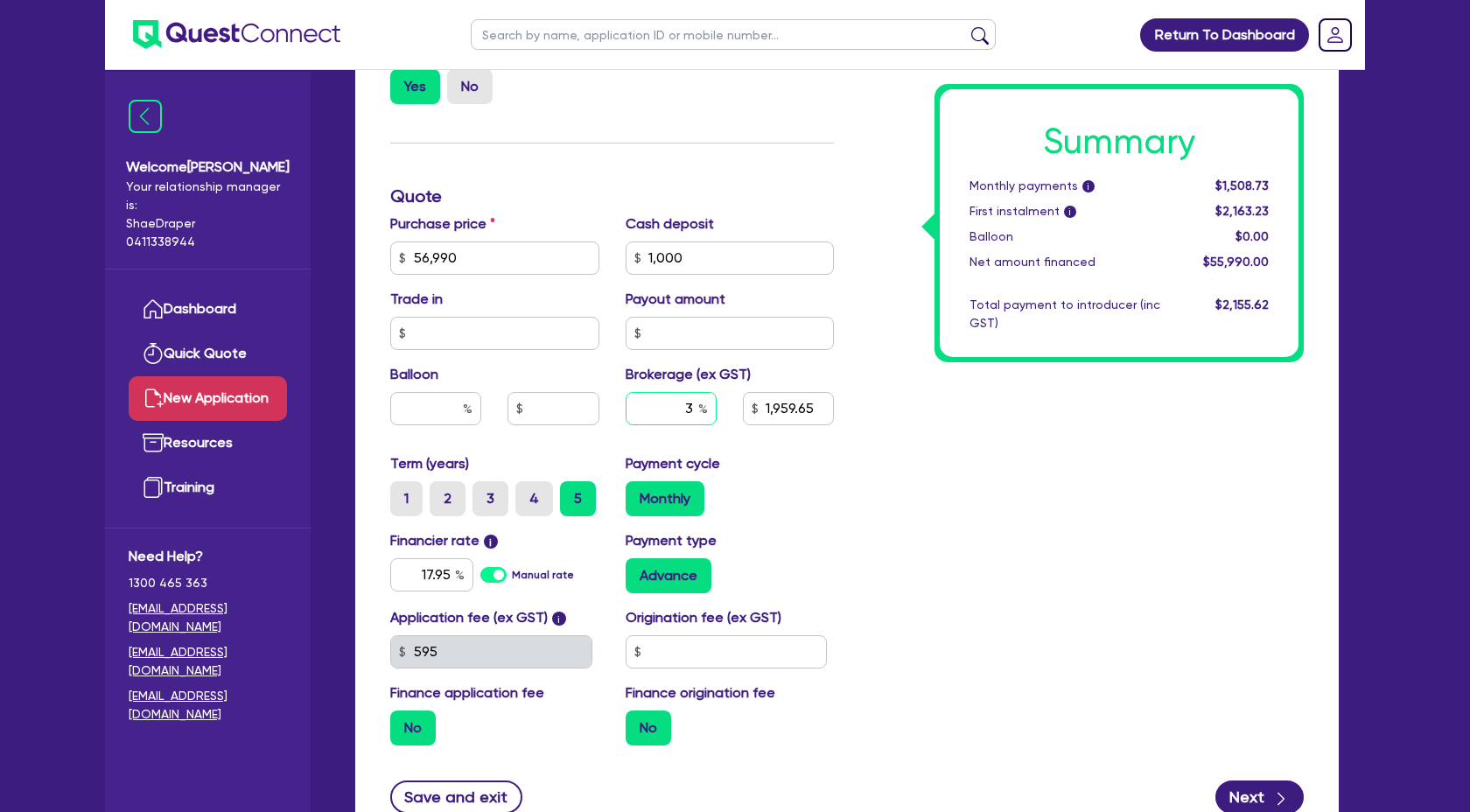
type input "34"
type input "1,959.65"
type input "34."
type input "1,959.65"
type input "34.0"
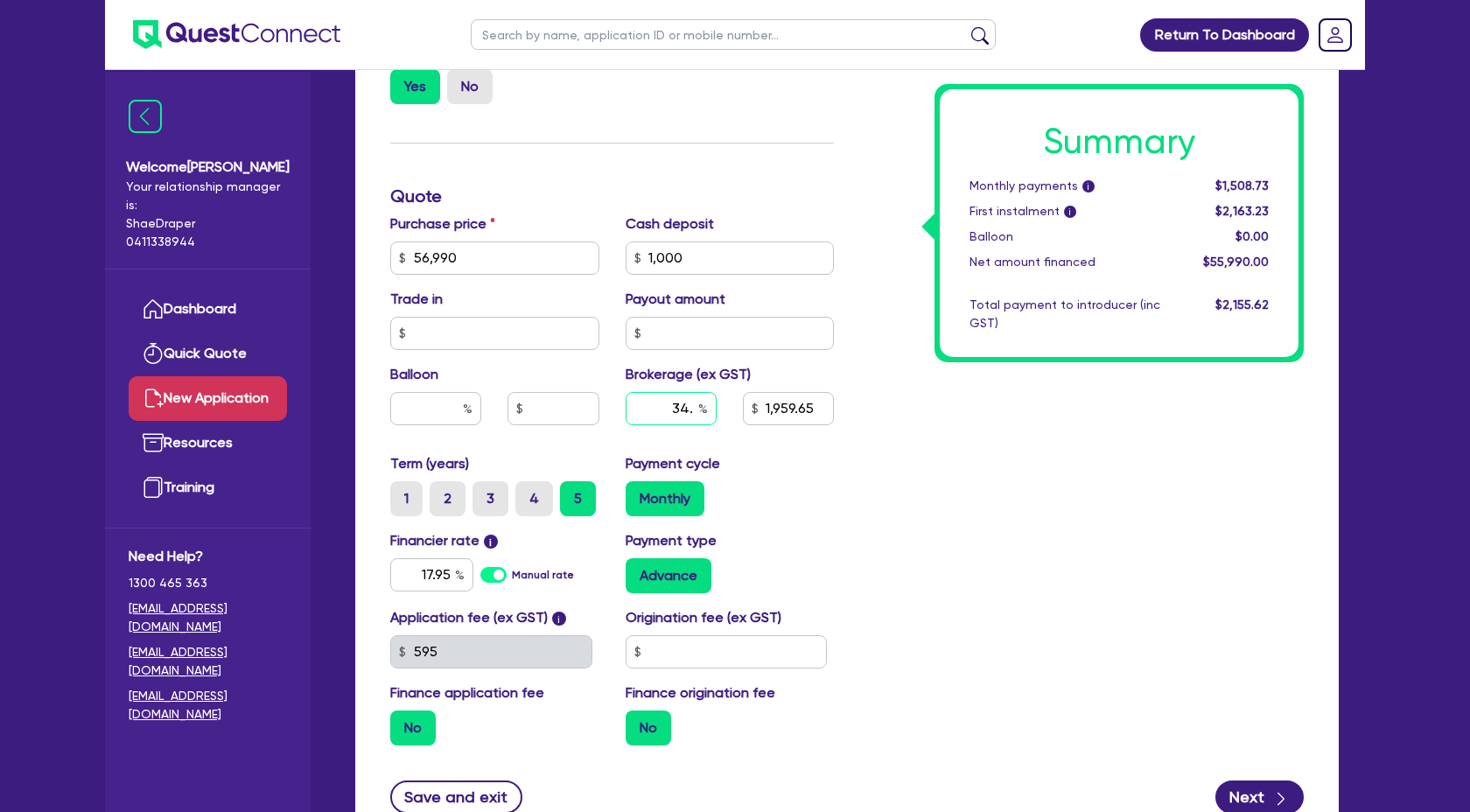
type input "1,959.65"
type input "34."
type input "1,959.65"
type input "34"
type input "1,959.65"
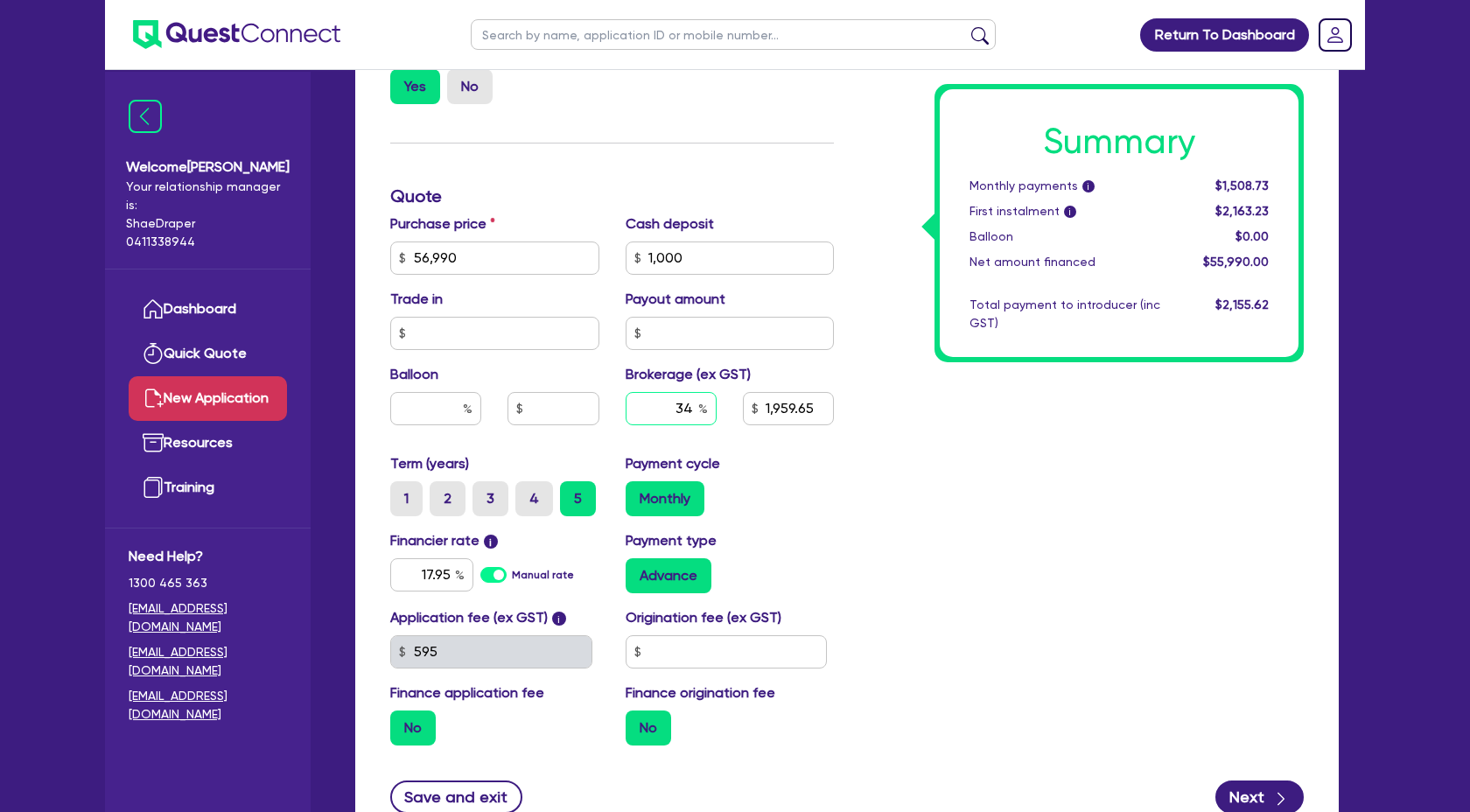
type input "3"
type input "1,959.65"
type input "4"
type input "1,959.65"
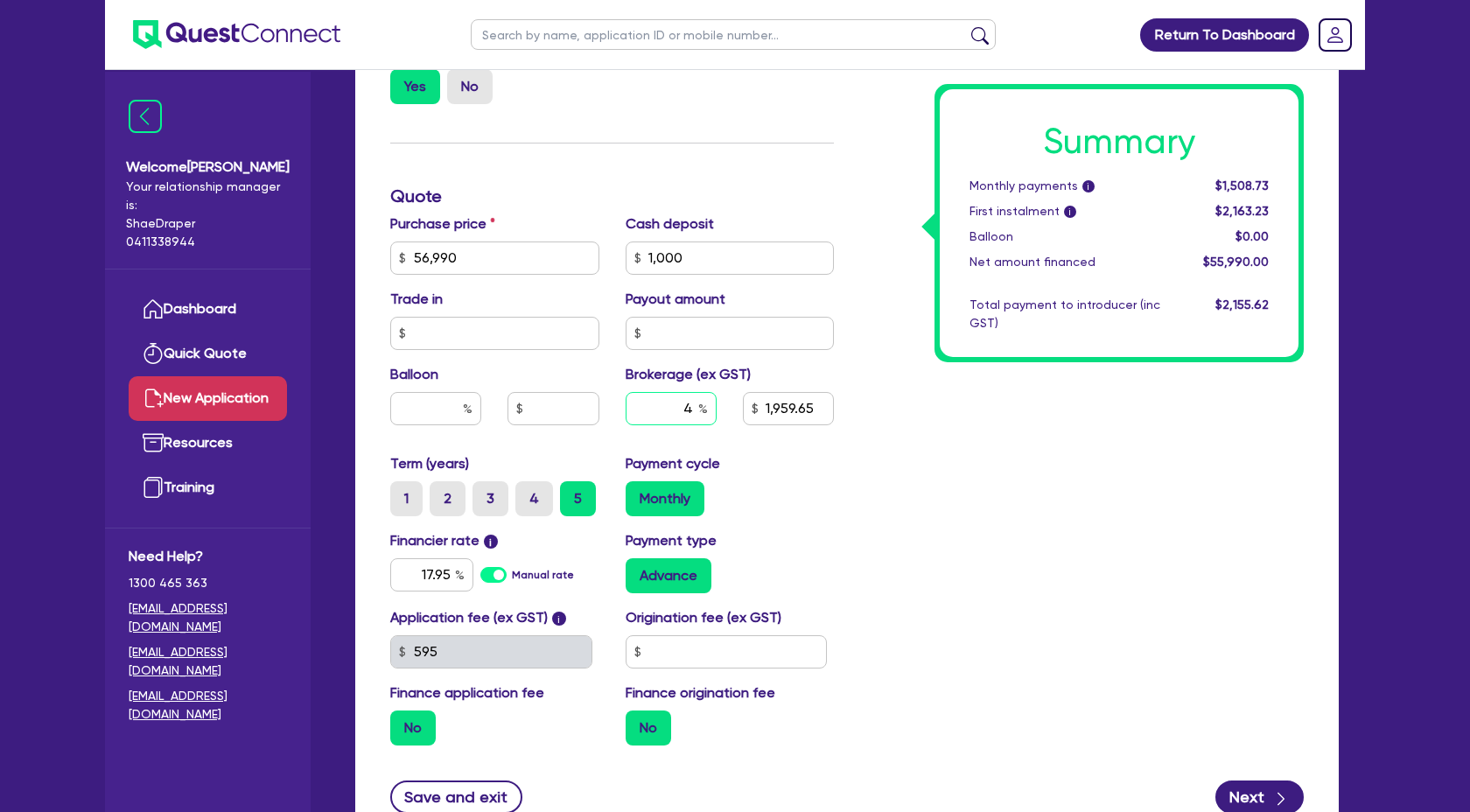
type input "4."
type input "1,959.65"
type input "4.0"
type input "1,959.65"
type input "4.0"
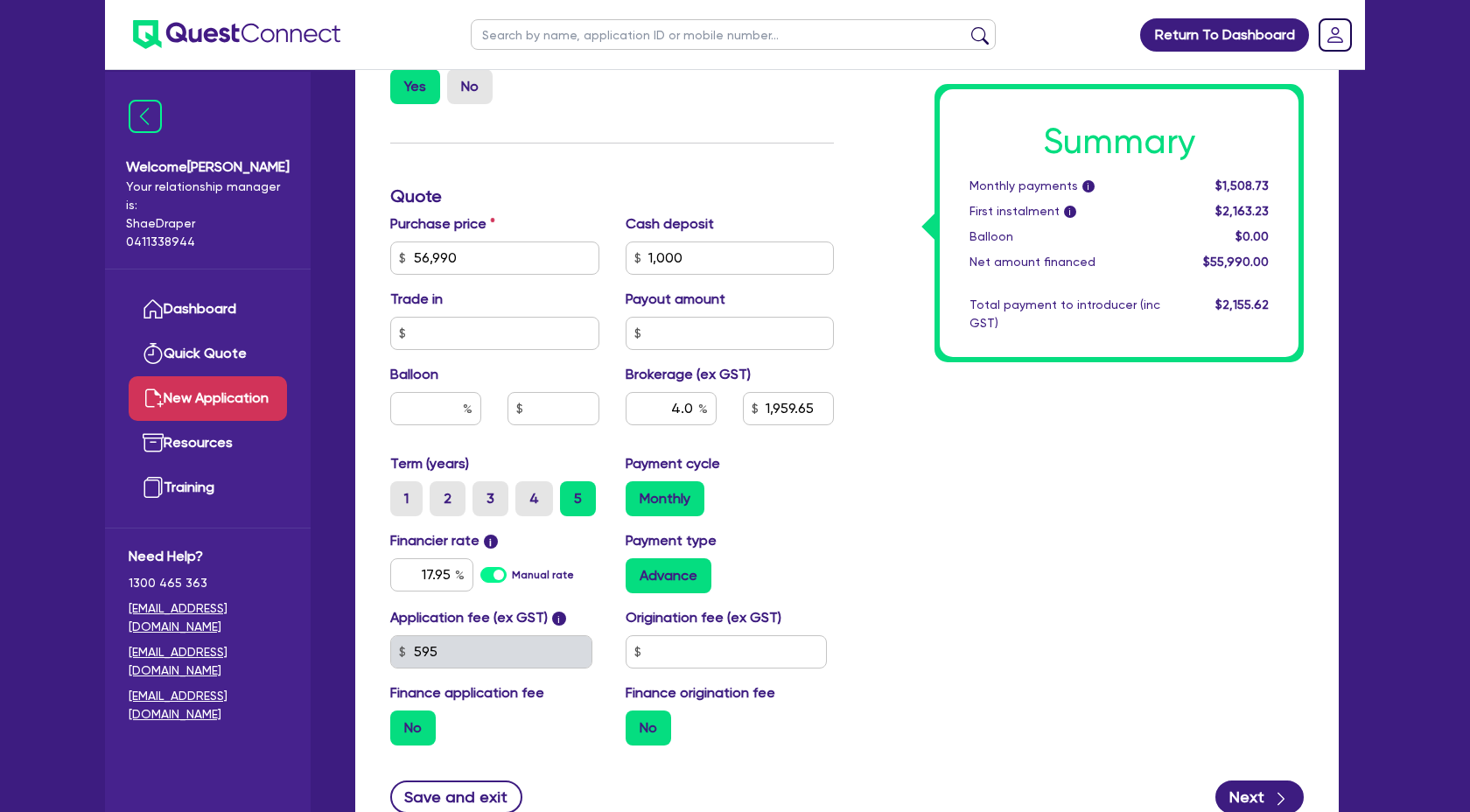
click at [902, 529] on div "Summary Monthly payments i $1,508.73 First instalment i $2,163.23 Balloon $0.00…" at bounding box center [1081, 196] width 470 height 1126
click at [692, 403] on input "4.0" at bounding box center [672, 409] width 91 height 33
click at [849, 513] on div "Summary Monthly payments i Calculating... First instalment i Calculating... Bal…" at bounding box center [1081, 196] width 470 height 1126
click at [1074, 560] on div "Summary Monthly payments i $1,516.43 First instalment i $2,170.93 Balloon $0.00…" at bounding box center [1081, 196] width 470 height 1126
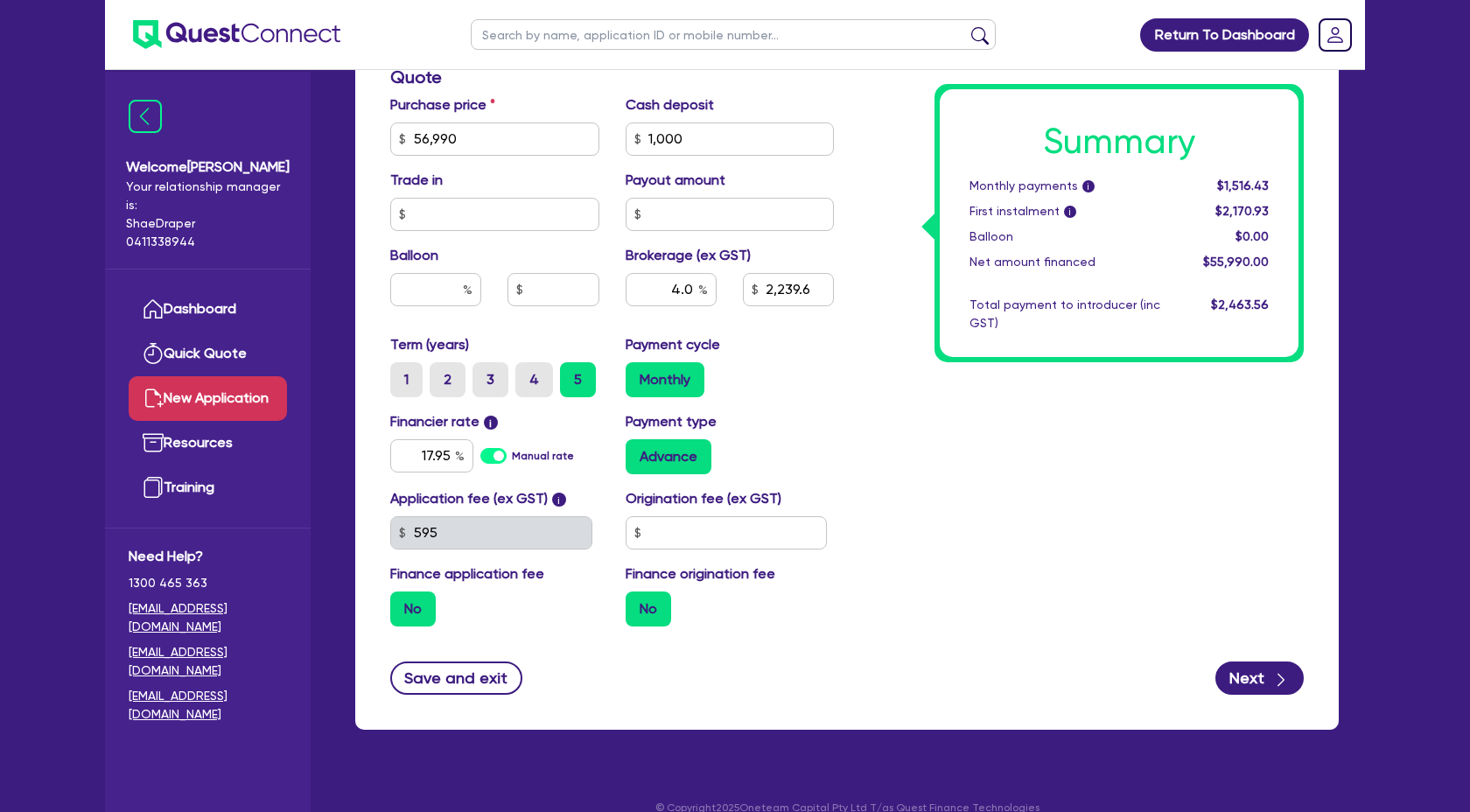
scroll to position [866, 0]
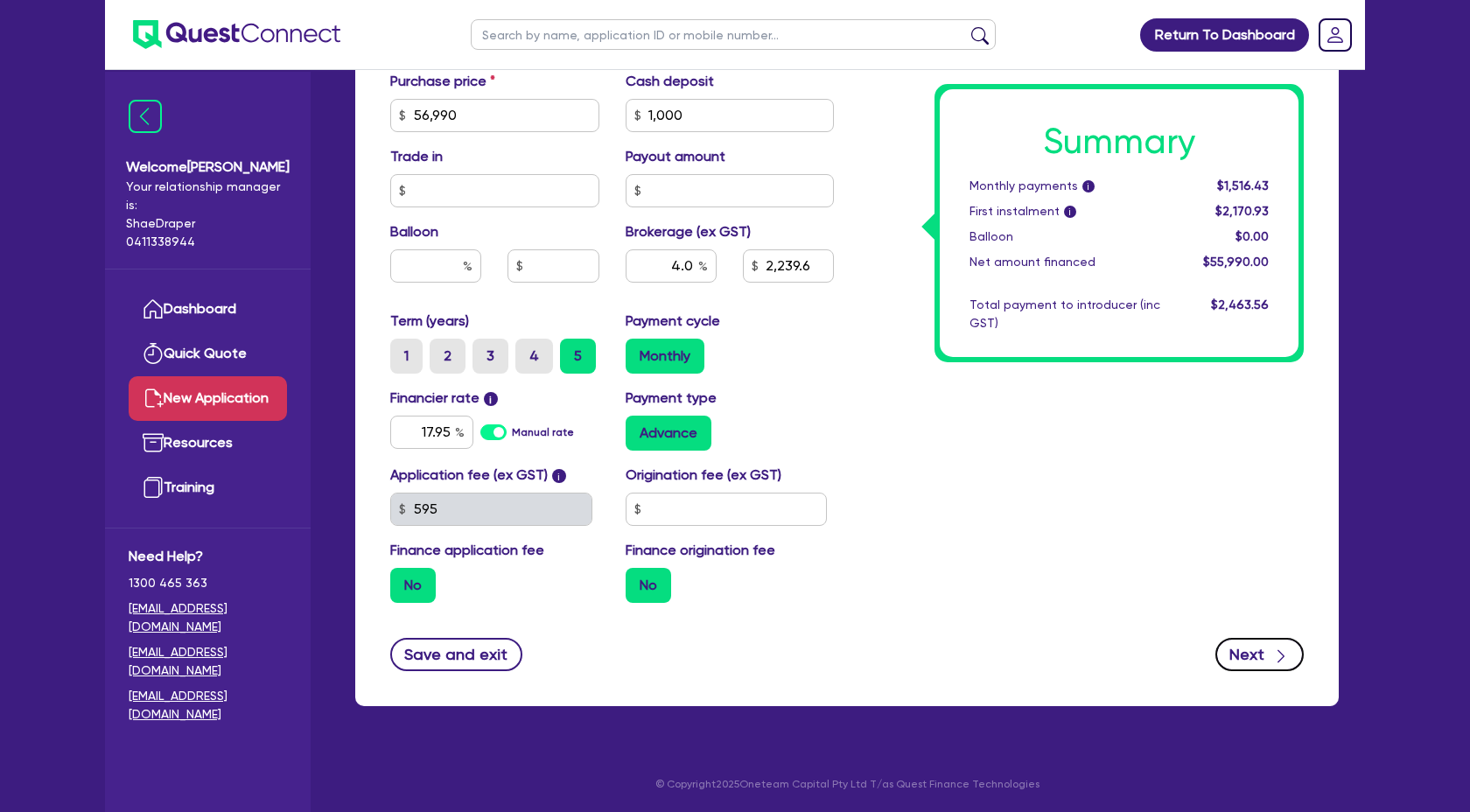
click at [1269, 658] on button "Next" at bounding box center [1259, 654] width 89 height 33
type input "2,239.6"
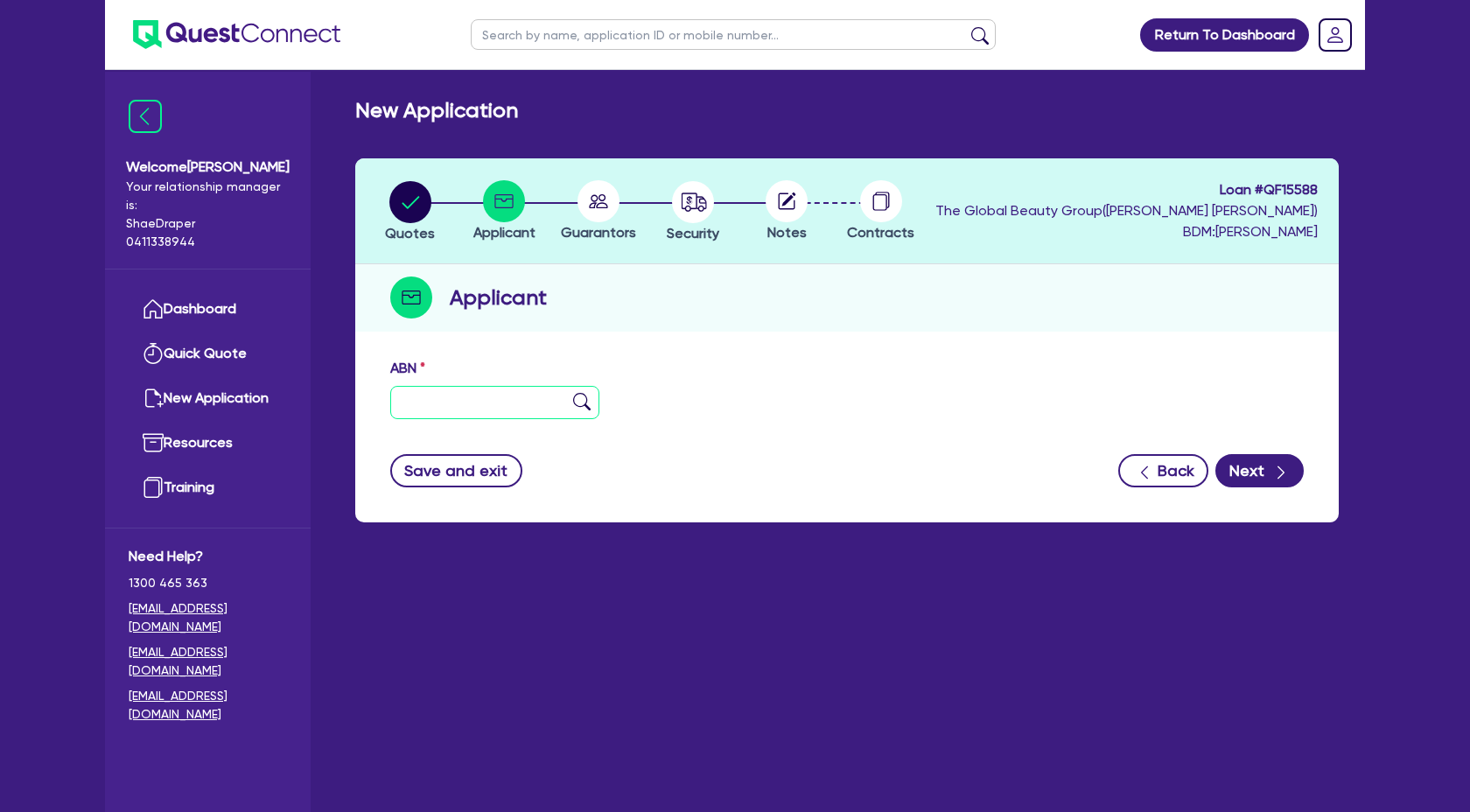
click at [403, 402] on input "text" at bounding box center [495, 402] width 209 height 33
paste input "21 966 968 998"
type input "21 966 968 998"
click at [580, 404] on img at bounding box center [581, 401] width 17 height 17
type input "SMITH, BETHANY JANE MCBREARTY"
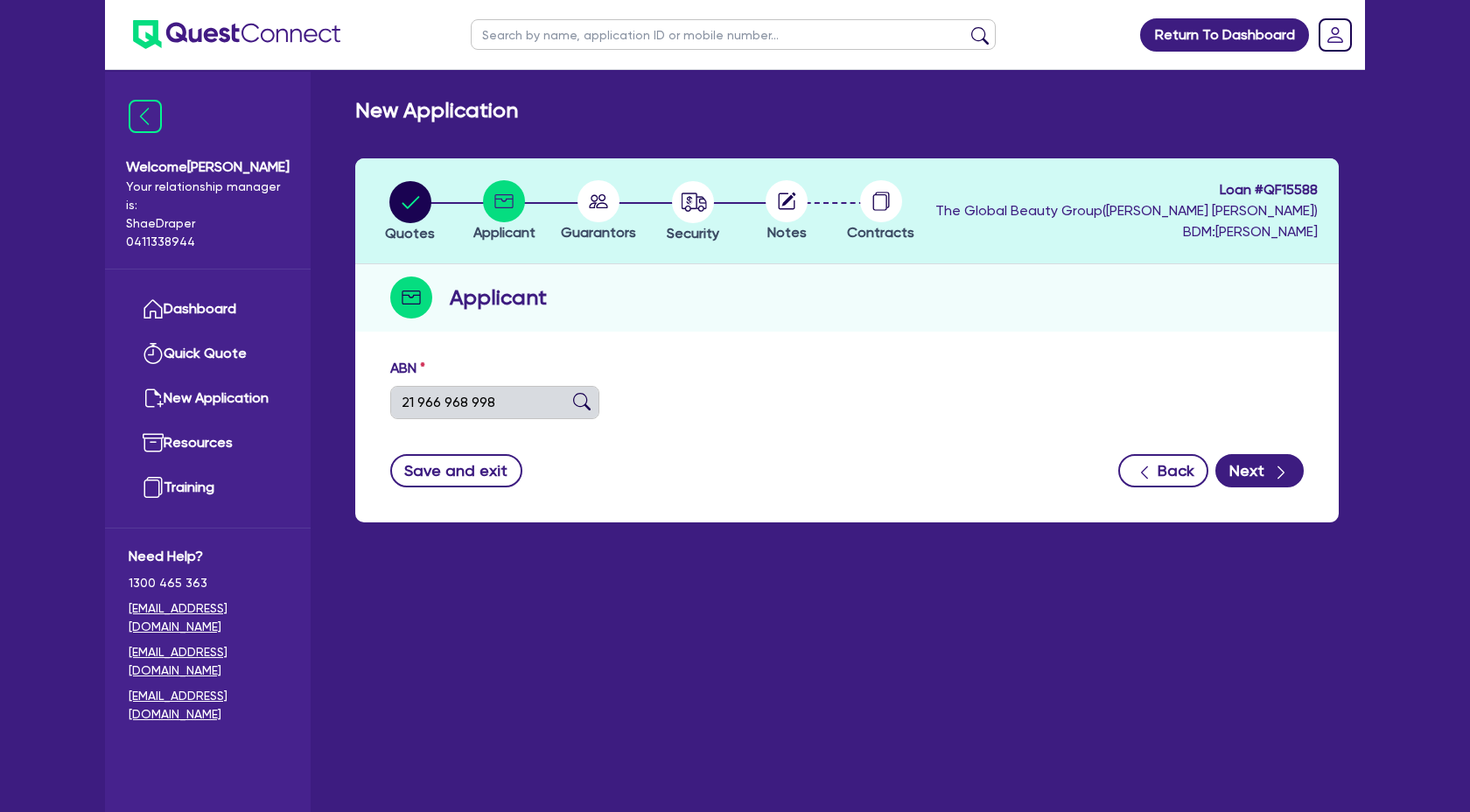
select select "SOLE_TRADER"
type input "18/09/2025"
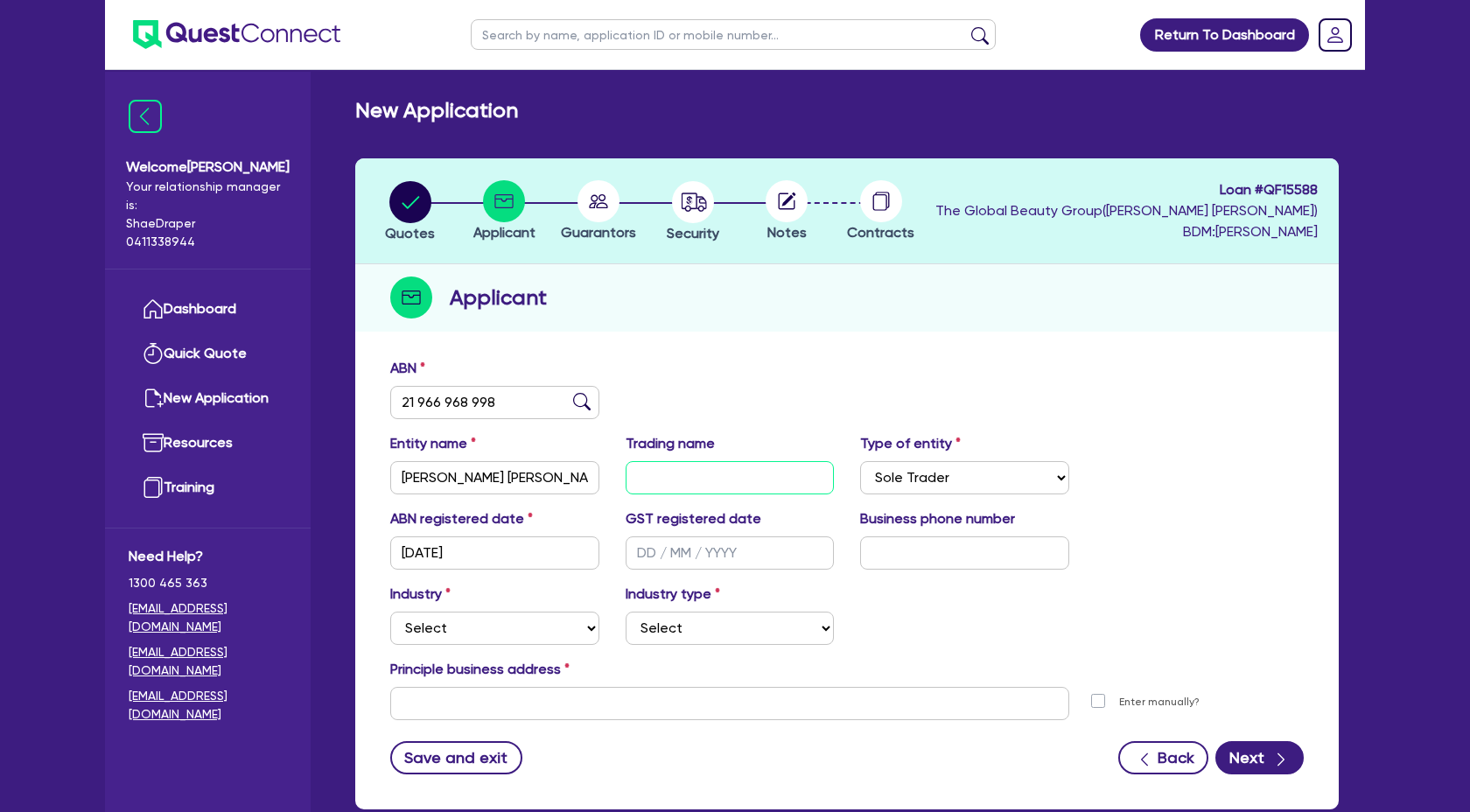
click at [708, 476] on input "text" at bounding box center [730, 477] width 209 height 33
paste input "Imani Boutique Spa"
type input "Imani Boutique Spa"
click at [1229, 494] on div "Entity name SMITH, BETHANY JANE MCBREARTY Trading name Imani Boutique Spa Type …" at bounding box center [847, 471] width 940 height 75
click at [647, 552] on input "text" at bounding box center [730, 553] width 209 height 33
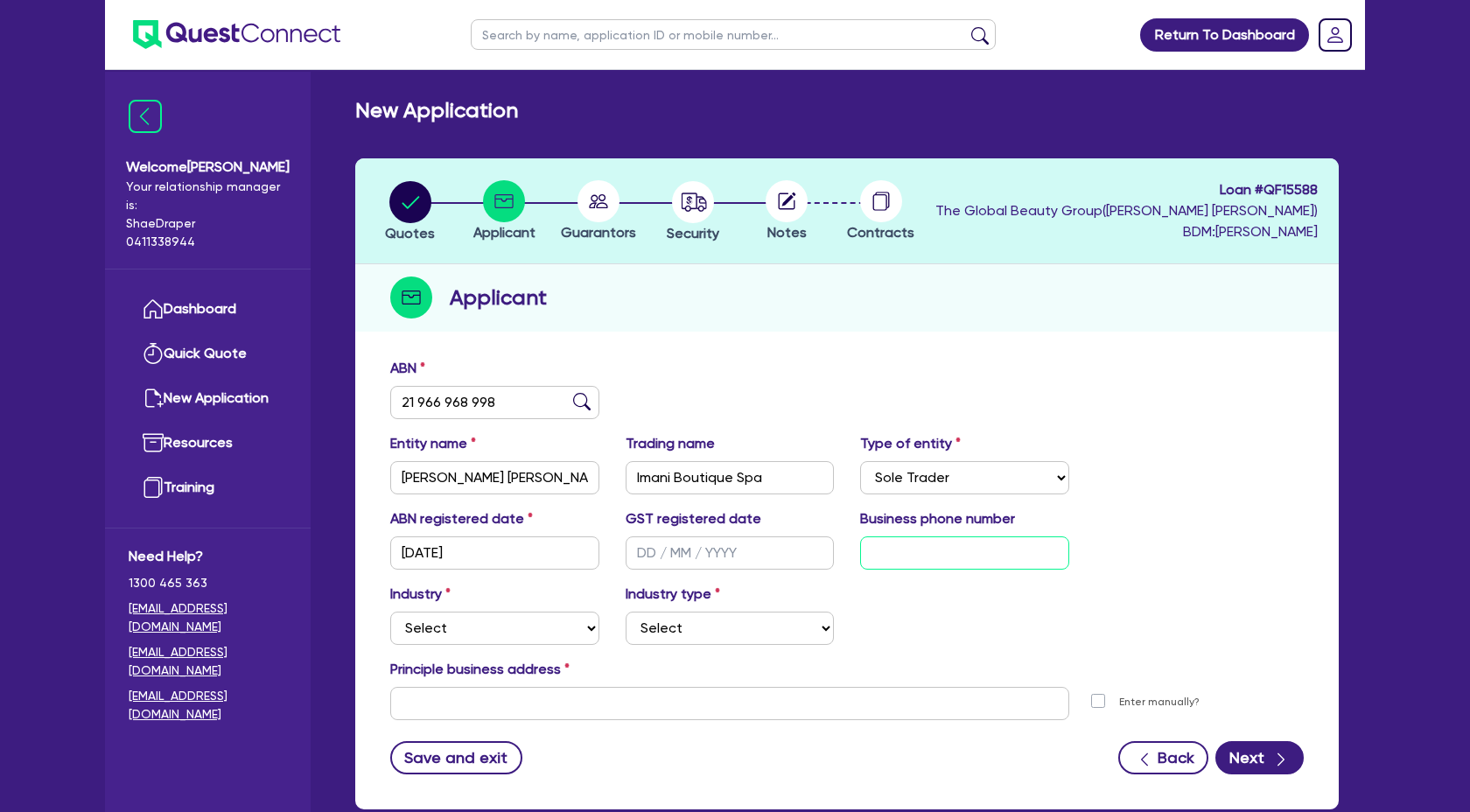
click at [976, 555] on input "text" at bounding box center [964, 553] width 209 height 33
paste input "04 0246 3782"
type input "04 0246 3782"
click at [474, 631] on select "Select Accomodation & Food Services Administrative & Support Services Agricultu…" at bounding box center [495, 628] width 209 height 33
select select "HEALTH_BEAUTY"
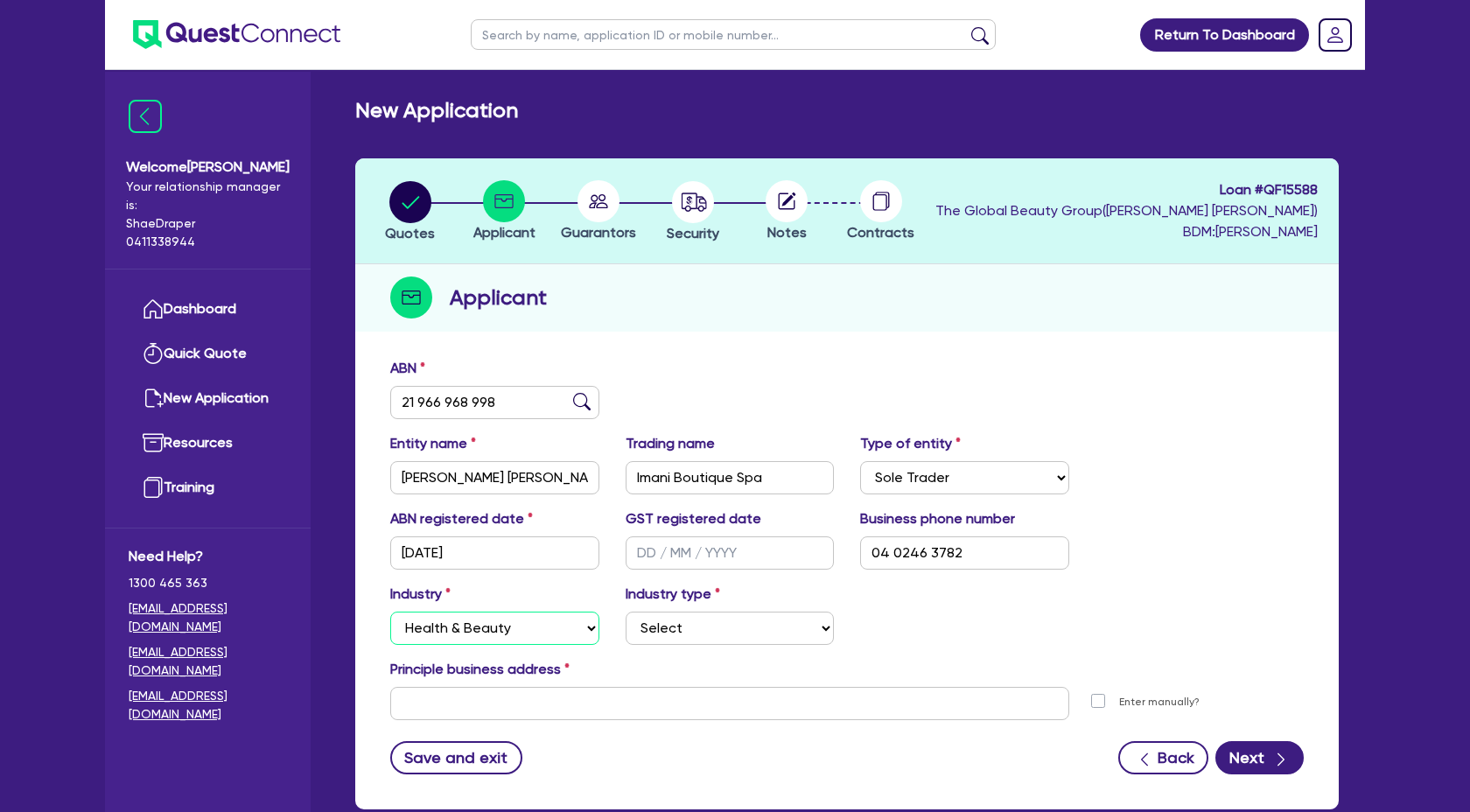
click at [391, 611] on select "Select Accomodation & Food Services Administrative & Support Services Agricultu…" at bounding box center [495, 628] width 209 height 33
click at [669, 631] on select "Select Chiropractic, Osteopathic Services Cosmetics Supplies Day Spas, Health R…" at bounding box center [730, 628] width 209 height 33
select select "OTHER_HEALTH_BEAUTY"
click at [626, 611] on select "Select Chiropractic, Osteopathic Services Cosmetics Supplies Day Spas, Health R…" at bounding box center [730, 628] width 209 height 33
click at [1090, 636] on div "Industry Select Accomodation & Food Services Administrative & Support Services …" at bounding box center [847, 621] width 940 height 75
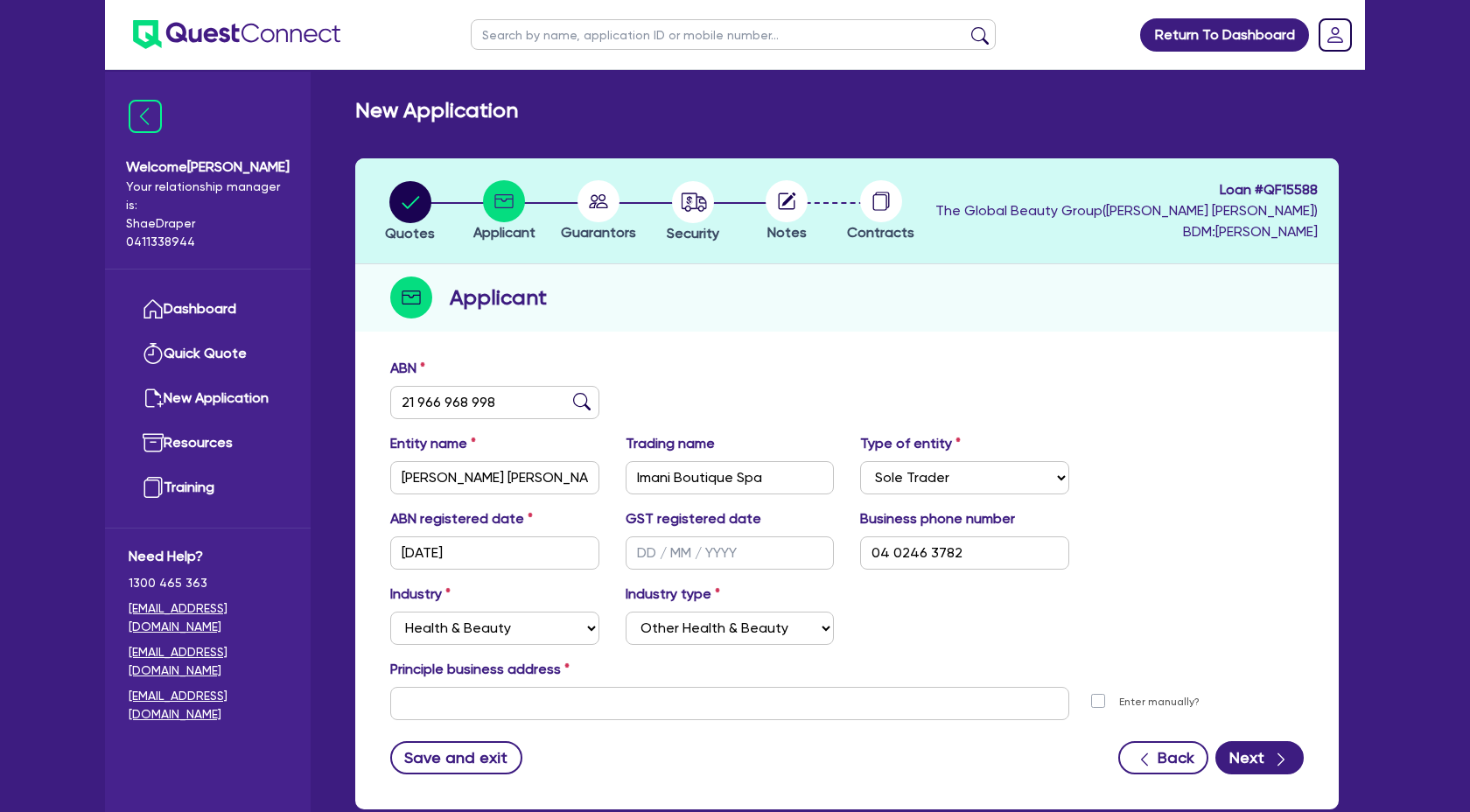
click at [433, 685] on div "Principle business address" at bounding box center [847, 672] width 940 height 28
click at [418, 702] on input "text" at bounding box center [730, 703] width 679 height 33
paste input "61 Lexington Avenue, Hilbert, WA 6112"
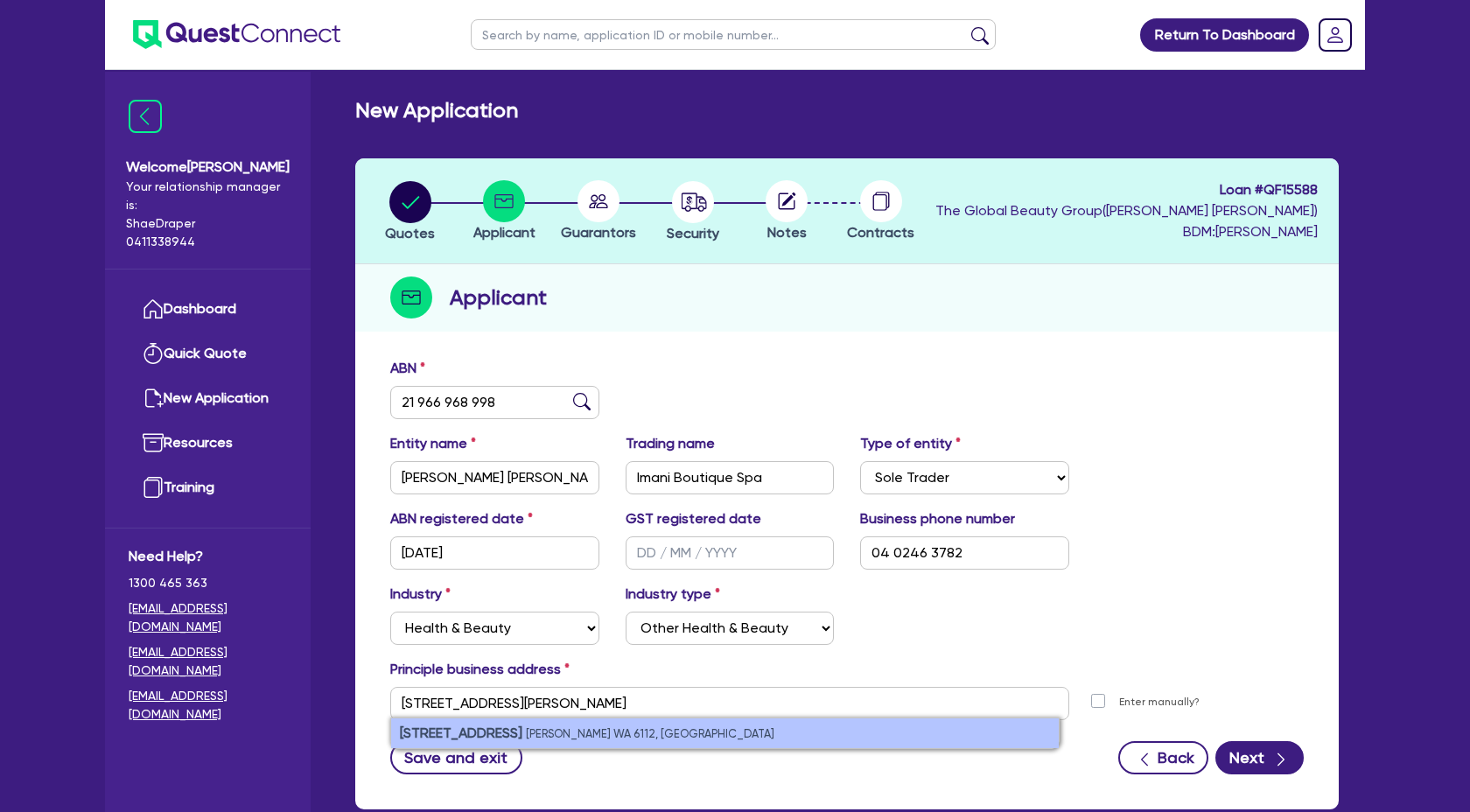
click at [726, 732] on li "61 Lexington Avenue Hilbert WA 6112, Australia" at bounding box center [725, 733] width 668 height 30
type input "61 Lexington Ave Hilbert WA 6112"
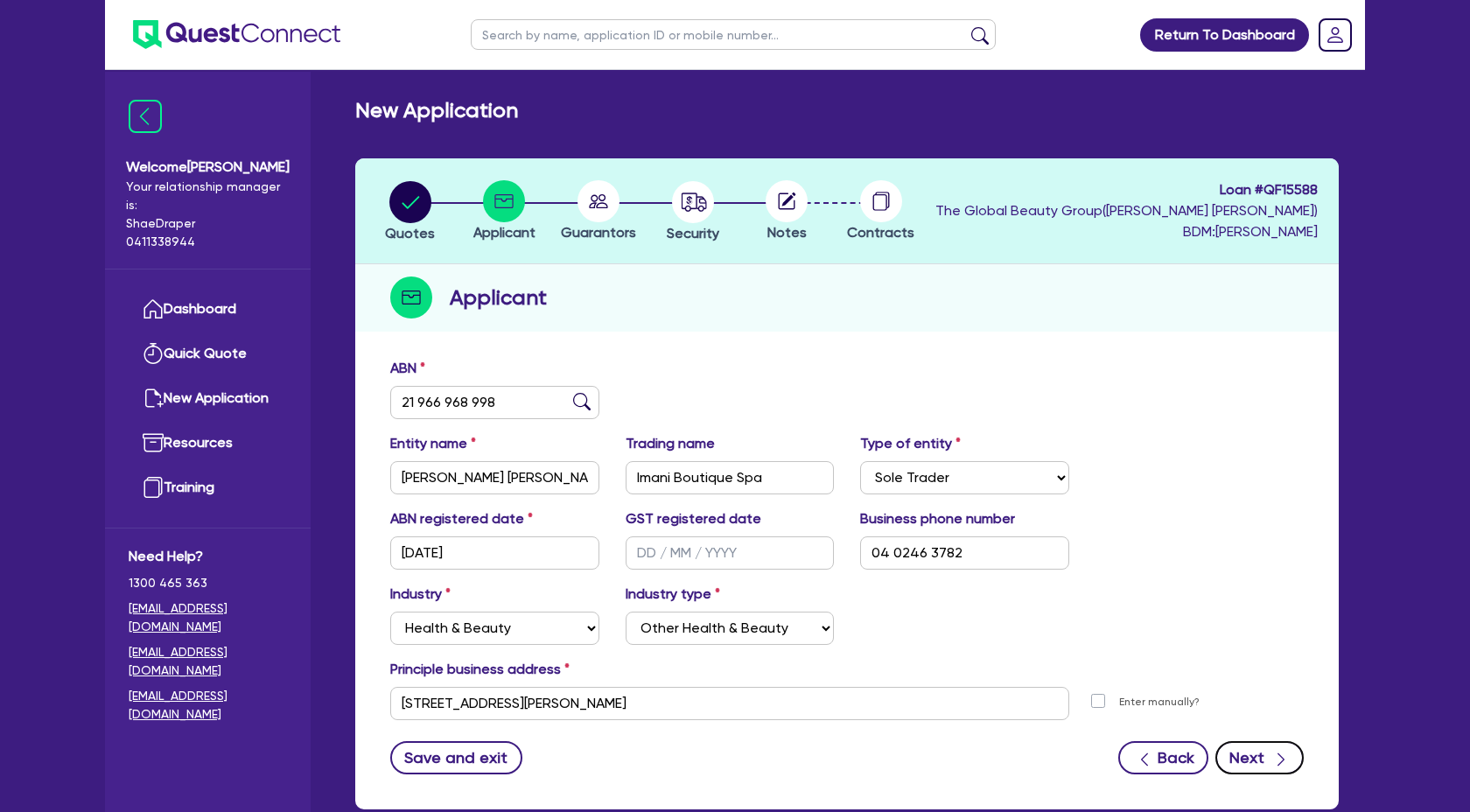
click at [1256, 763] on button "Next" at bounding box center [1259, 757] width 89 height 33
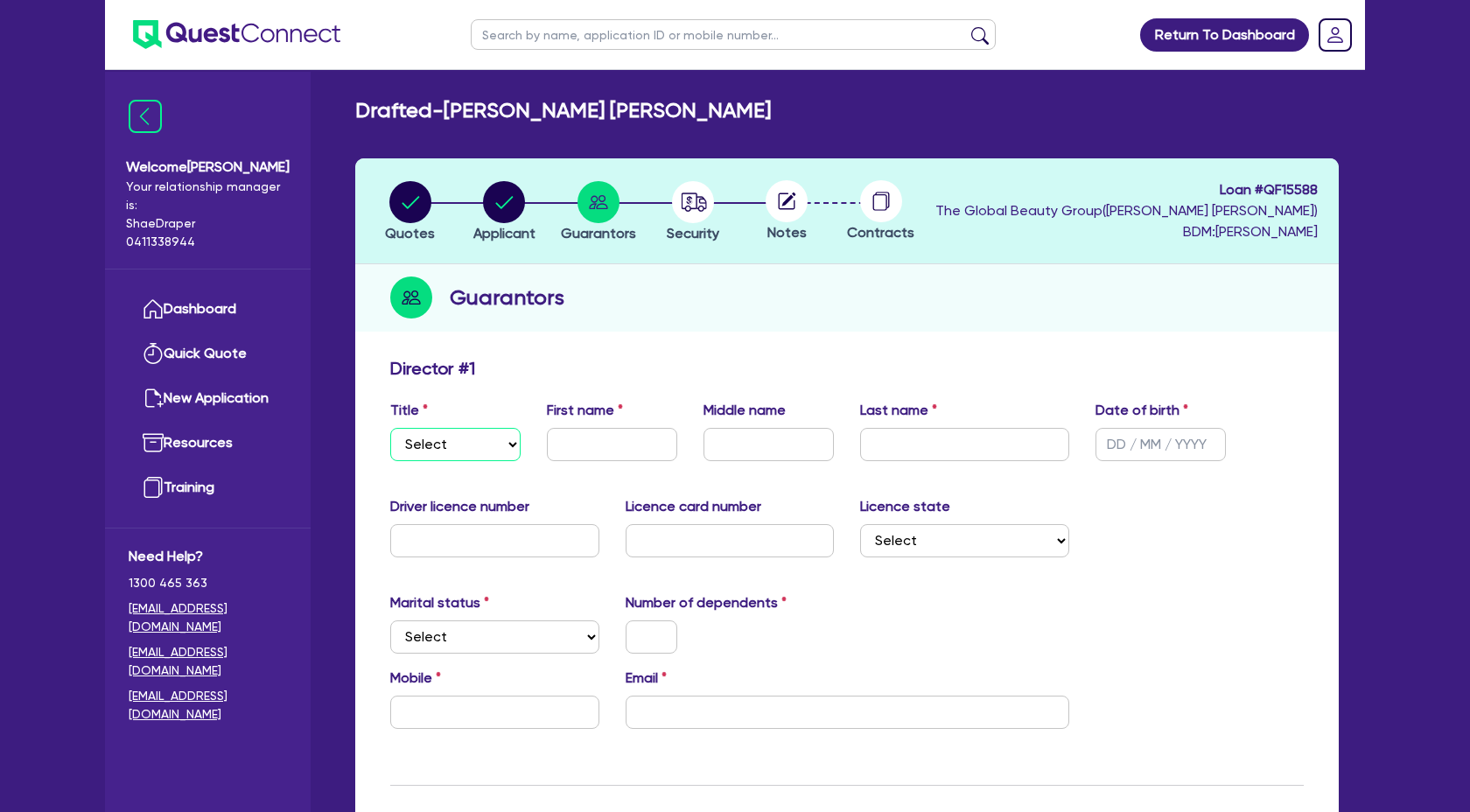
click at [514, 449] on select "Select Mr Mrs Ms Miss Dr" at bounding box center [455, 444] width 130 height 33
select select "MRS"
click at [391, 428] on select "Select Mr Mrs Ms Miss Dr" at bounding box center [455, 444] width 130 height 33
click at [629, 445] on input "text" at bounding box center [611, 444] width 130 height 33
click at [636, 450] on input "Bethany" at bounding box center [611, 444] width 130 height 33
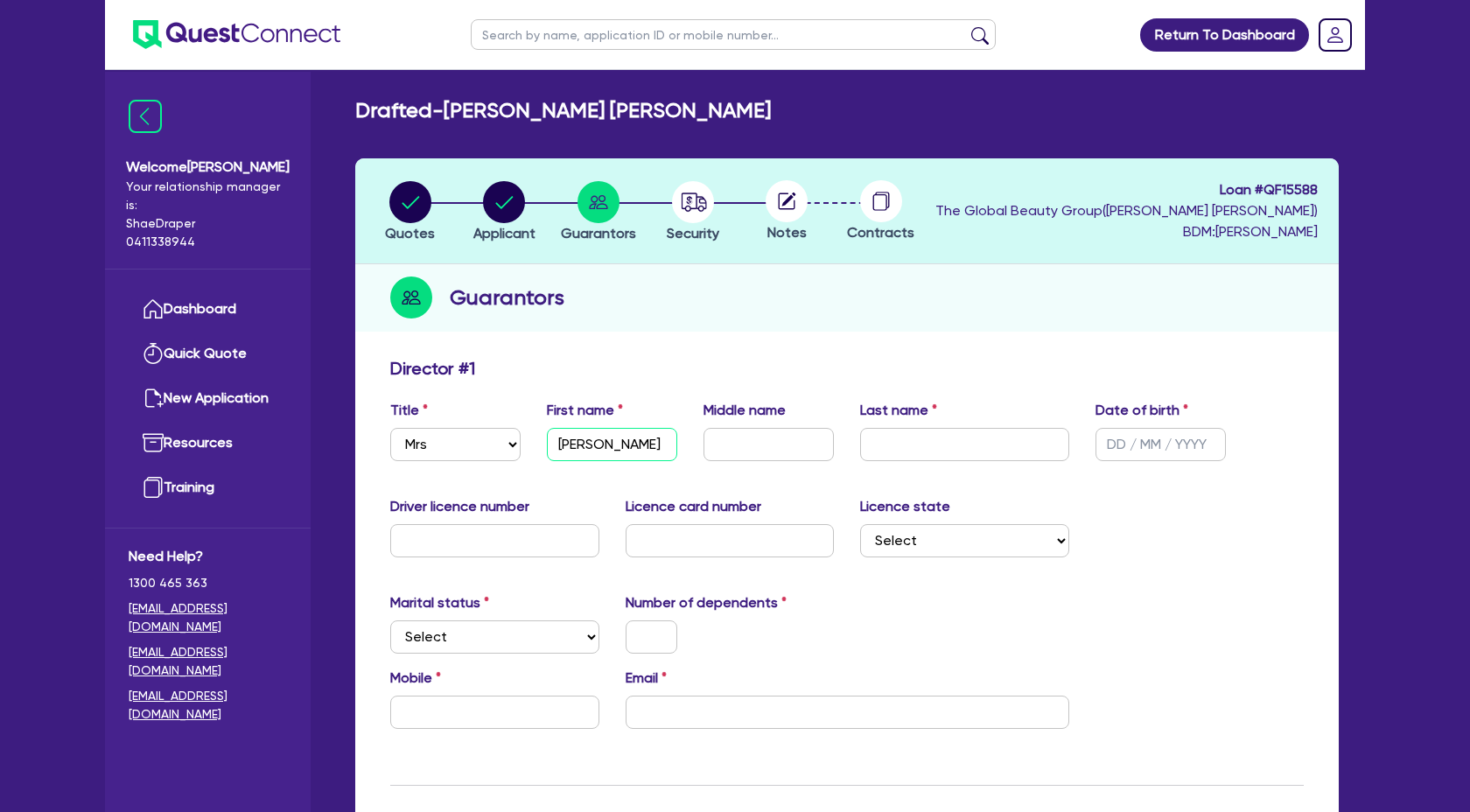
type input "Bethany Jane"
type input "m"
type input "Mcbrearty"
click at [915, 439] on input "text" at bounding box center [964, 444] width 209 height 33
type input "Smith"
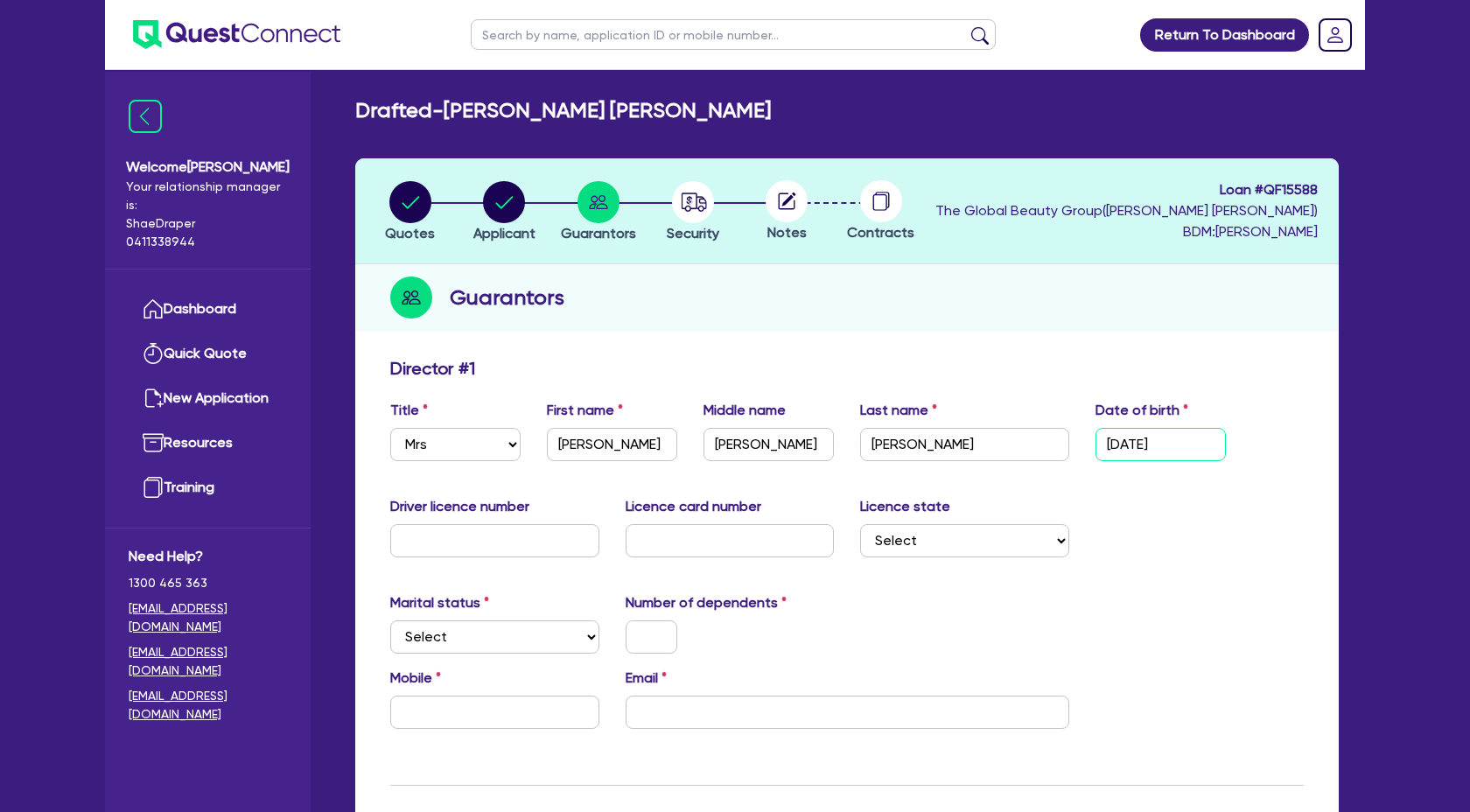
type input "21/11/1982"
click at [469, 512] on label "Driver licence number" at bounding box center [460, 506] width 139 height 21
click at [461, 527] on input "text" at bounding box center [495, 540] width 209 height 33
type input "7544138"
click at [665, 536] on input "text" at bounding box center [730, 540] width 209 height 33
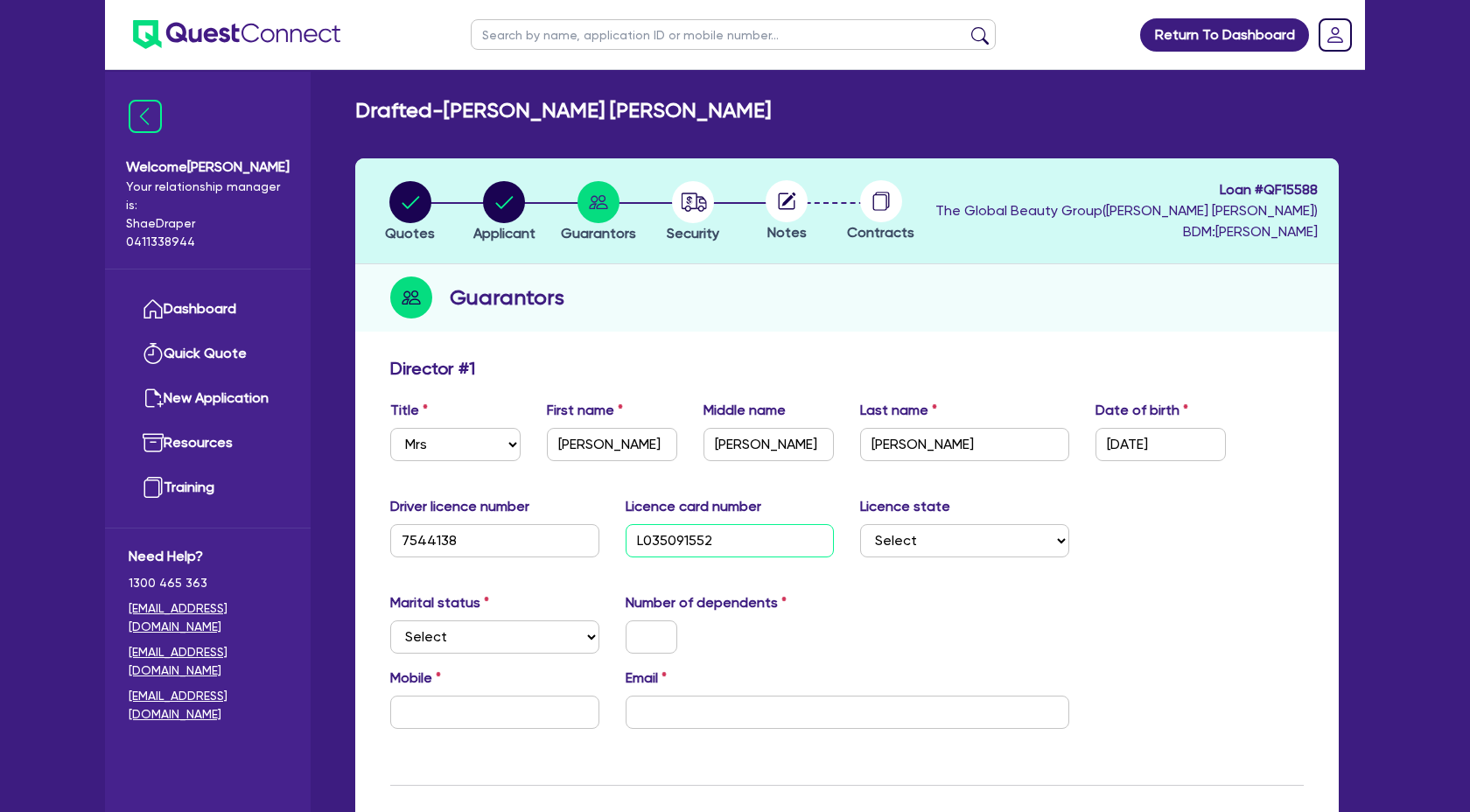
type input "L035091552"
click at [996, 547] on select "Select NSW VIC QLD TAS ACT SA NT WA" at bounding box center [964, 540] width 209 height 33
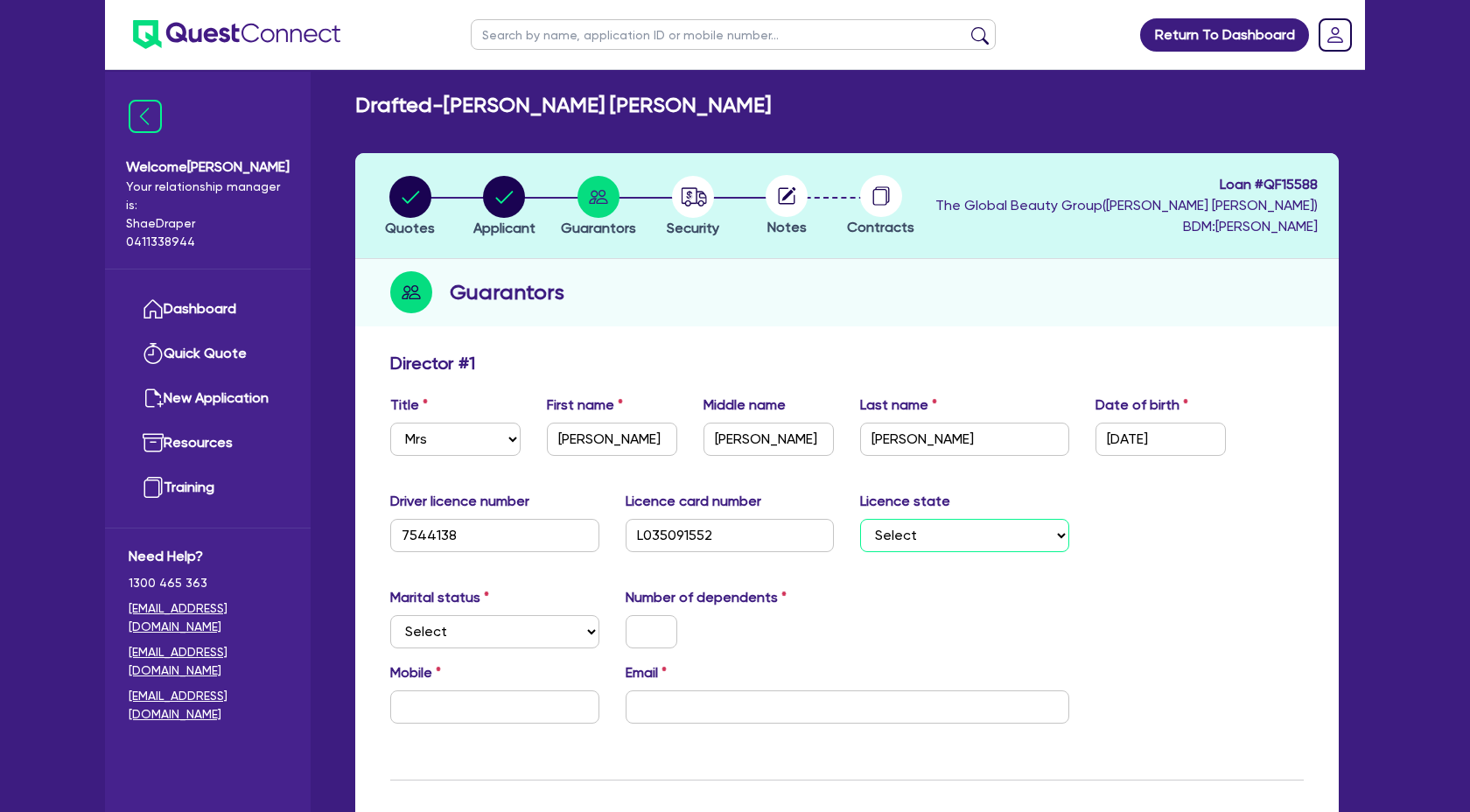
select select "WA"
click at [860, 519] on select "Select NSW VIC QLD TAS ACT SA NT WA" at bounding box center [964, 536] width 209 height 33
click at [1021, 694] on input "email" at bounding box center [848, 707] width 443 height 33
click at [525, 628] on select "Select Single Married De Facto / Partner" at bounding box center [495, 631] width 209 height 33
select select "MARRIED"
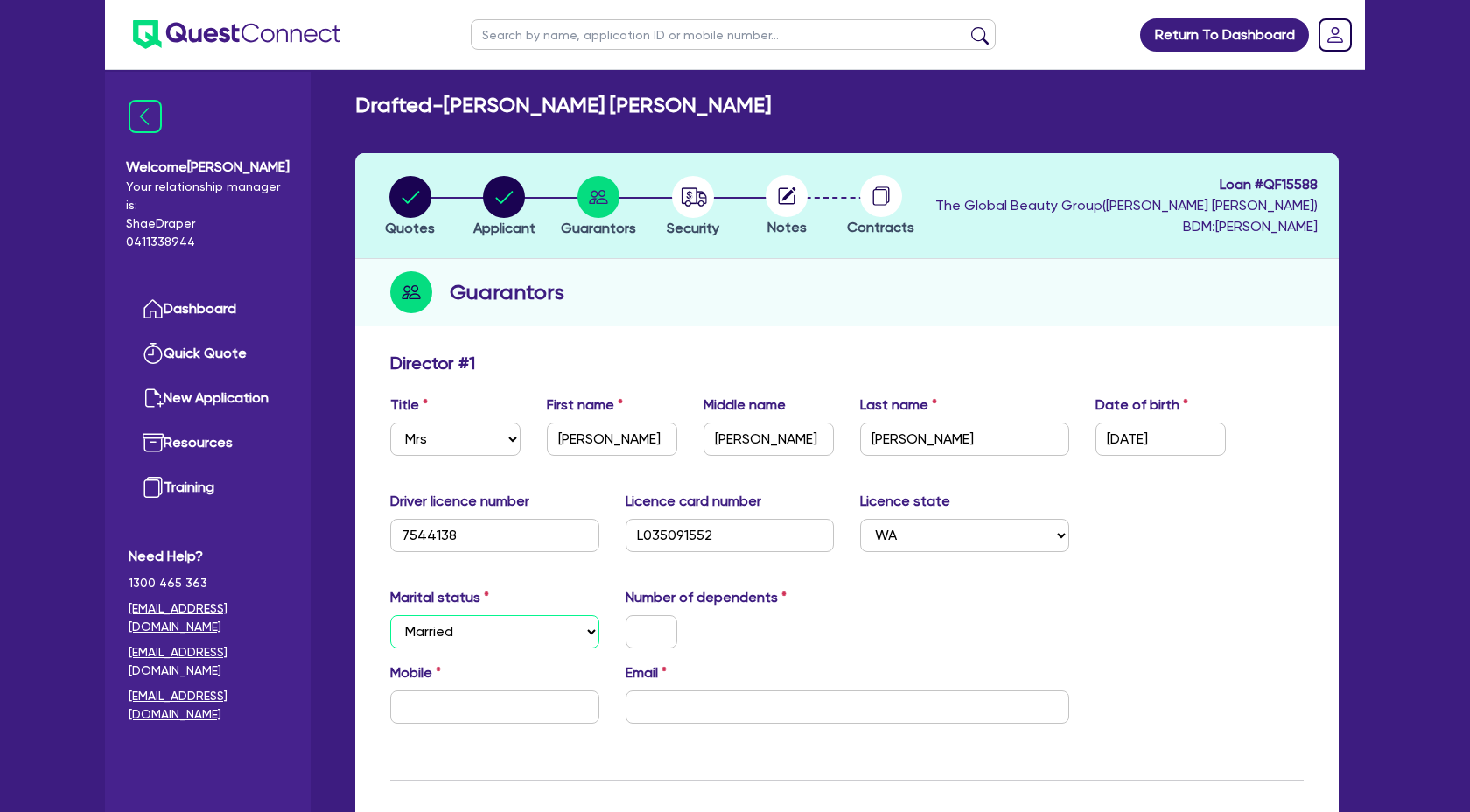
click at [391, 615] on select "Select Single Married De Facto / Partner" at bounding box center [495, 631] width 209 height 33
click at [652, 630] on input "text" at bounding box center [652, 631] width 52 height 33
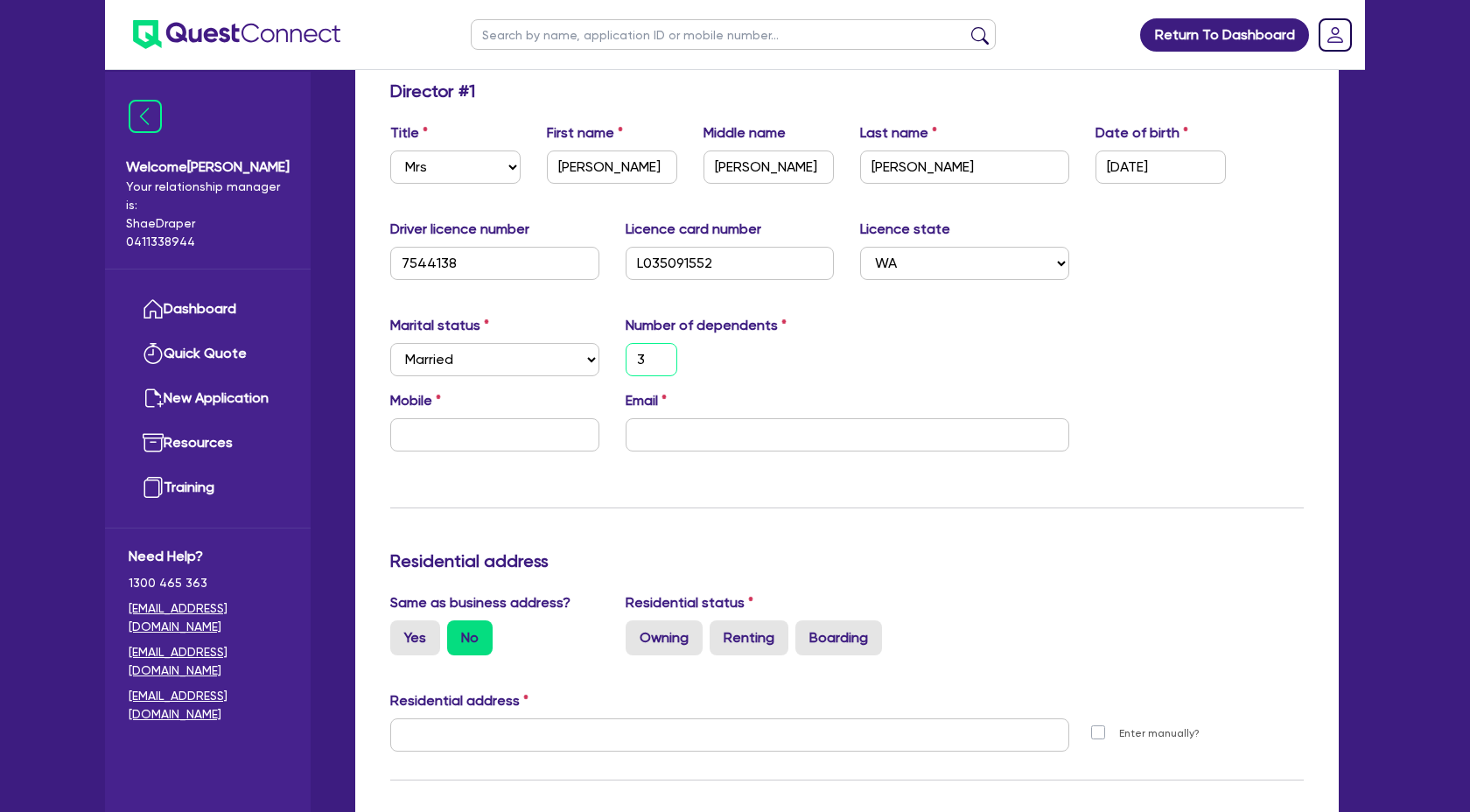
scroll to position [290, 0]
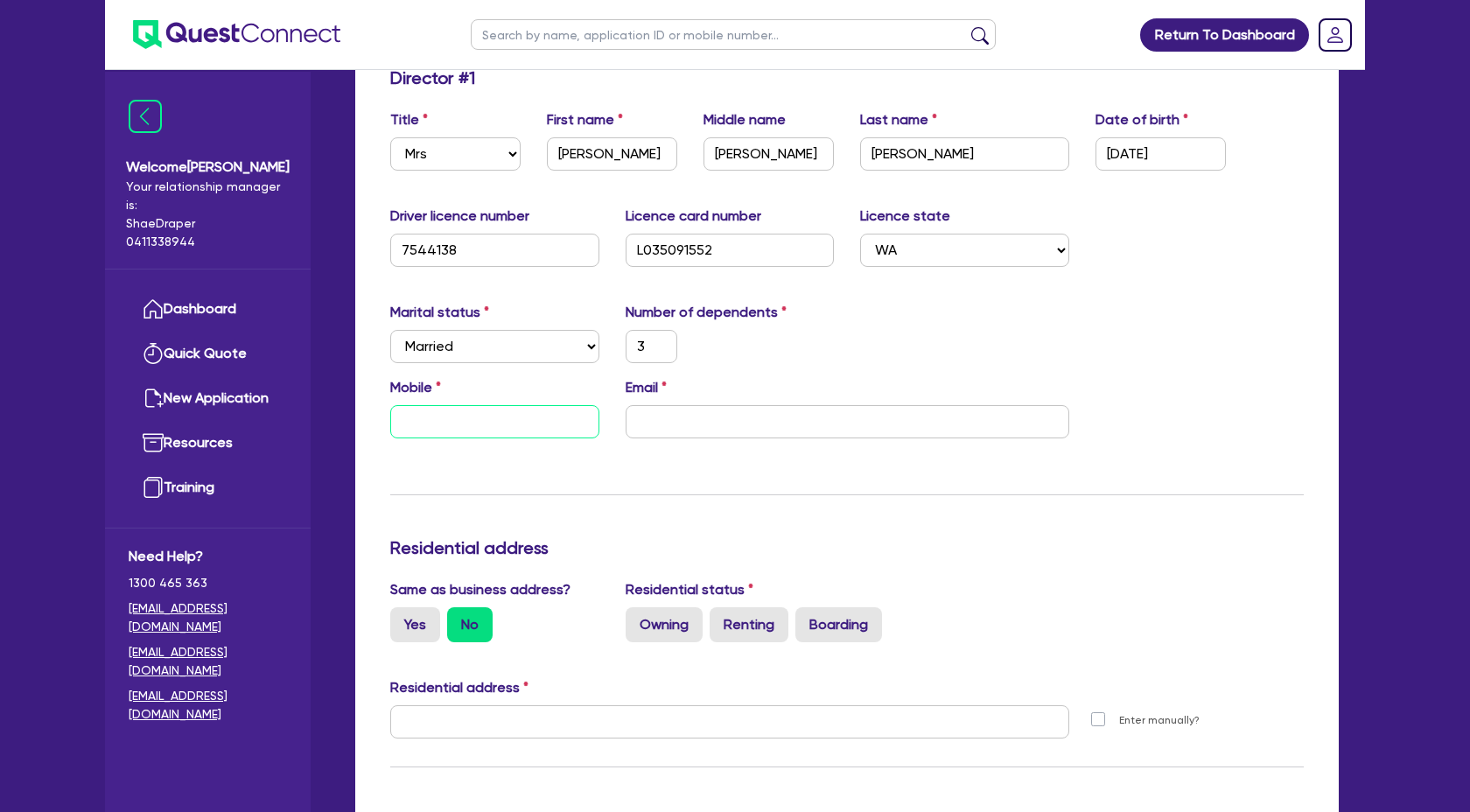
click at [498, 406] on input "text" at bounding box center [495, 422] width 209 height 33
paste input "0411 602 871"
type input "3"
type input "0411 602 871"
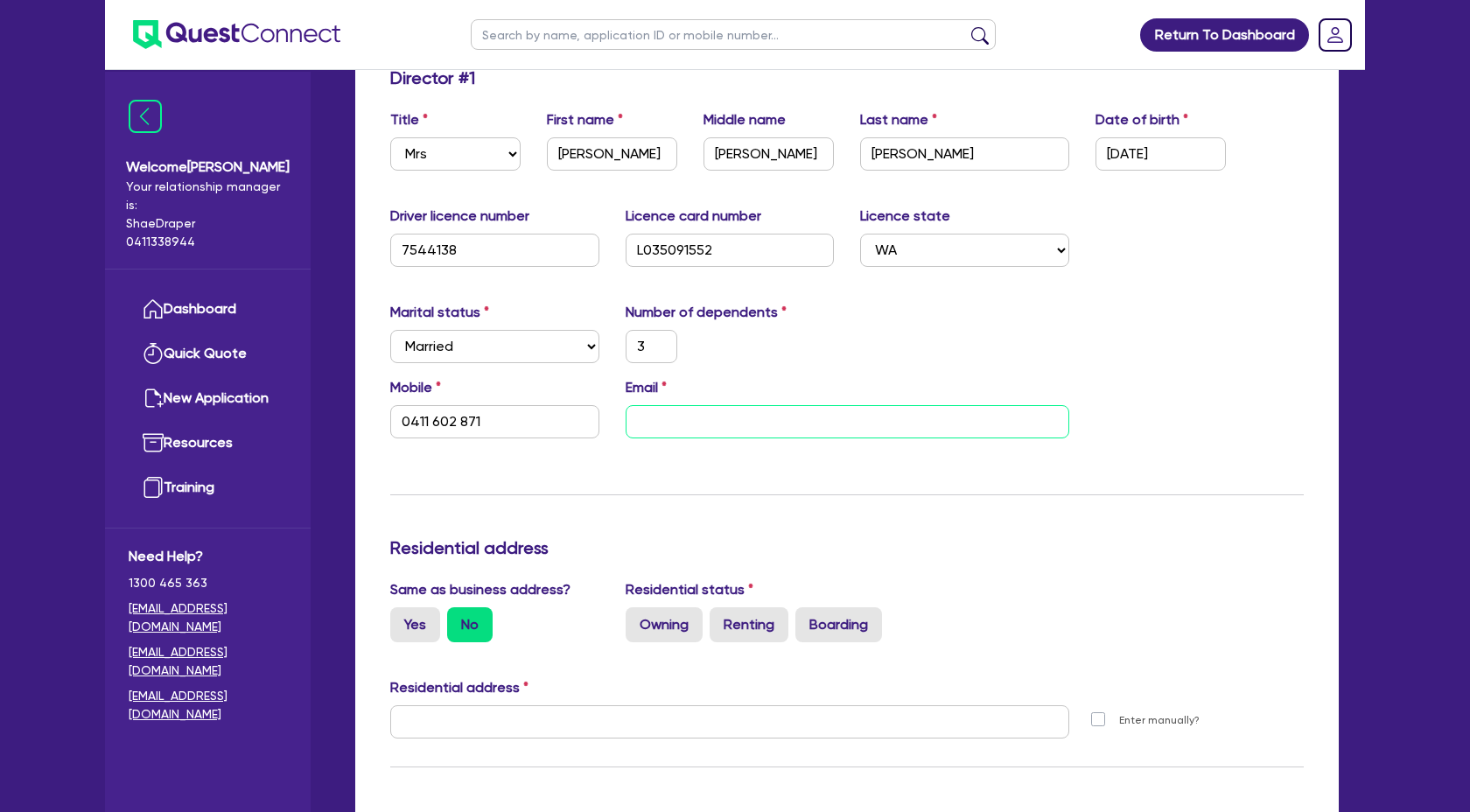
click at [665, 417] on input "email" at bounding box center [848, 422] width 443 height 33
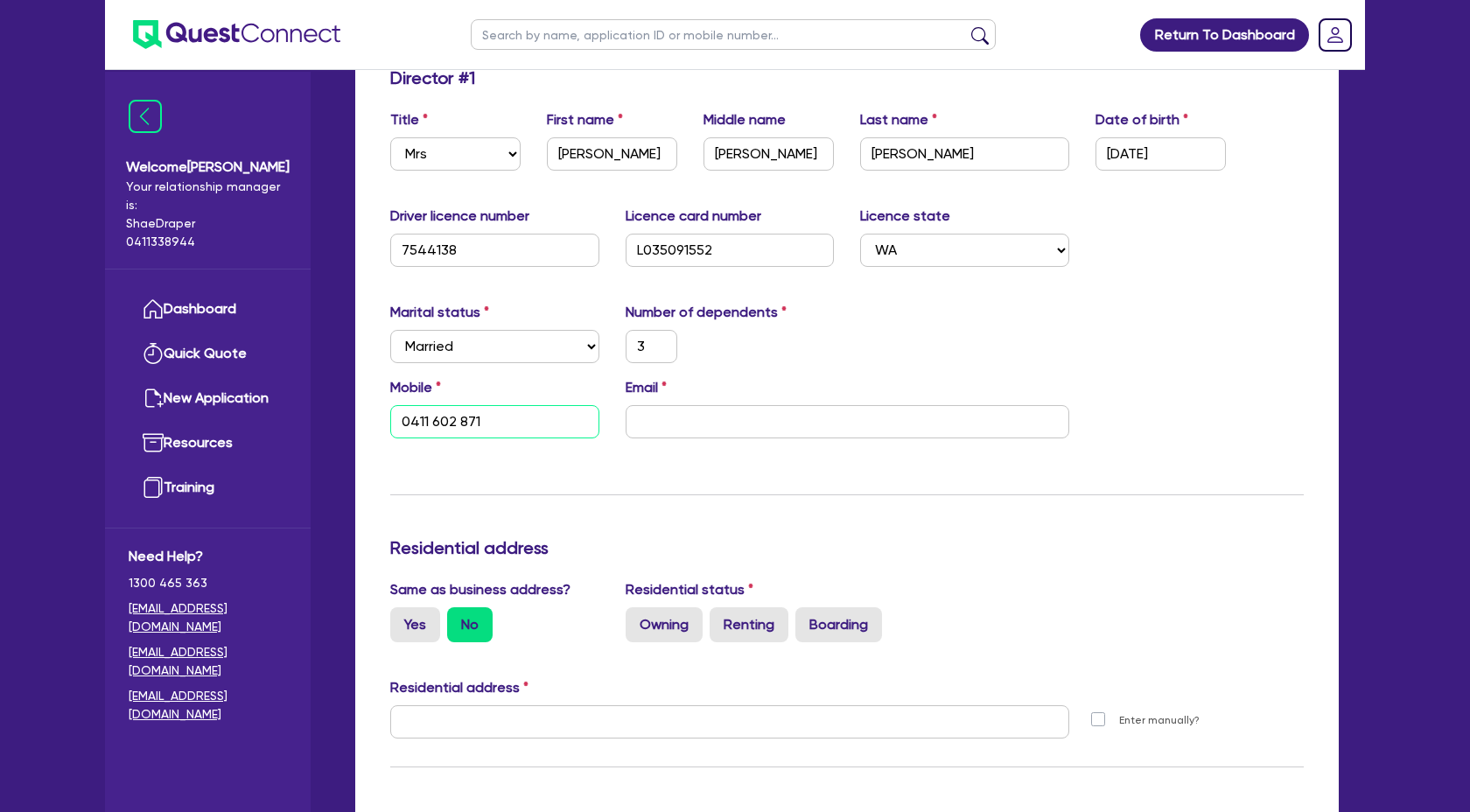
type textarea "871"
drag, startPoint x: 484, startPoint y: 423, endPoint x: 301, endPoint y: 414, distance: 183.2
click at [301, 414] on div "Welcome Claire Your relationship manager is: Shae Draper 0411338944 Dashboard Q…" at bounding box center [735, 724] width 1260 height 2030
type input "3"
paste input "0402 463 782"
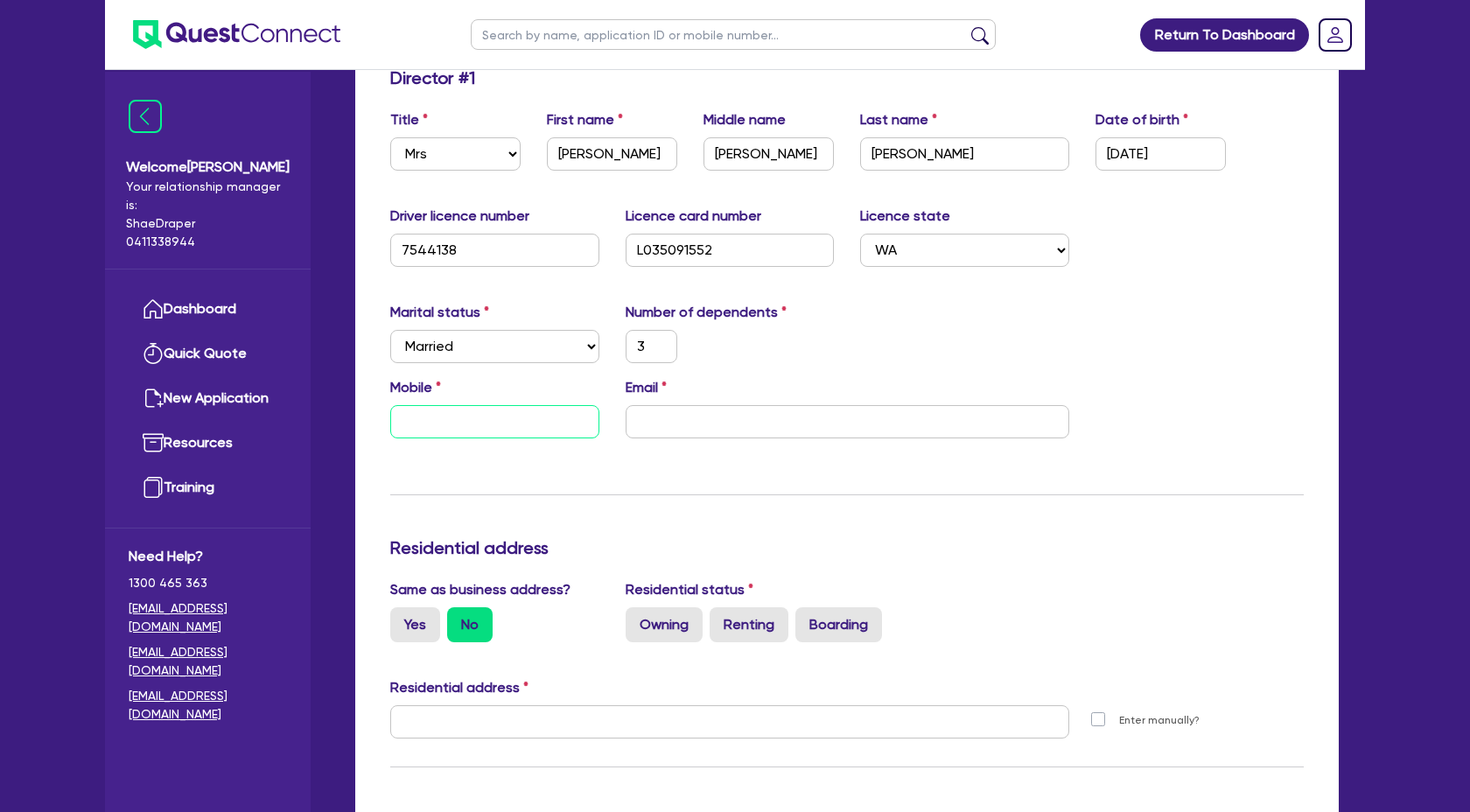
type input "3"
type input "0402 463 782"
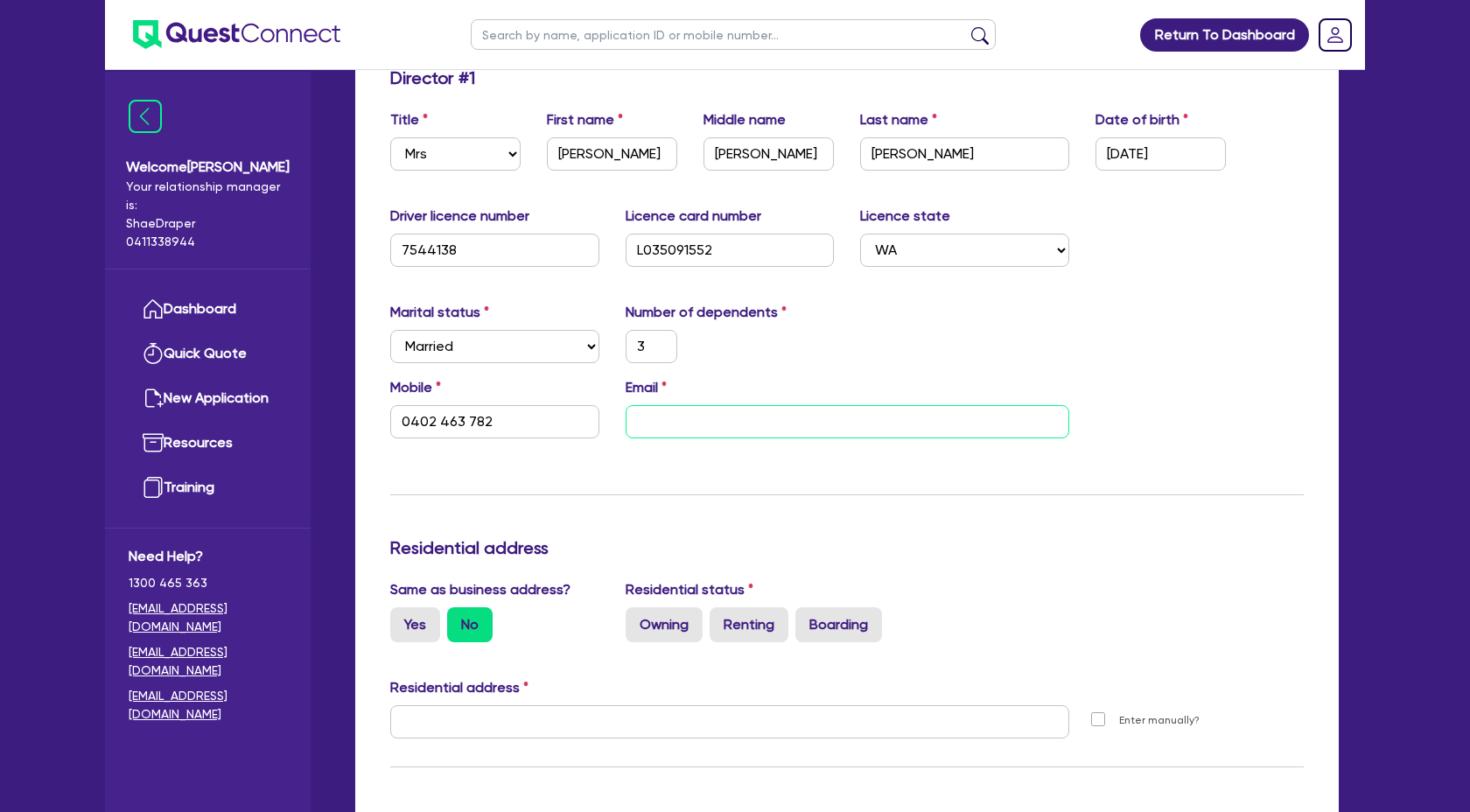
click at [722, 412] on input "email" at bounding box center [848, 422] width 443 height 33
paste input "imanispa@gmail.com"
type input "3"
type input "0402 463 782"
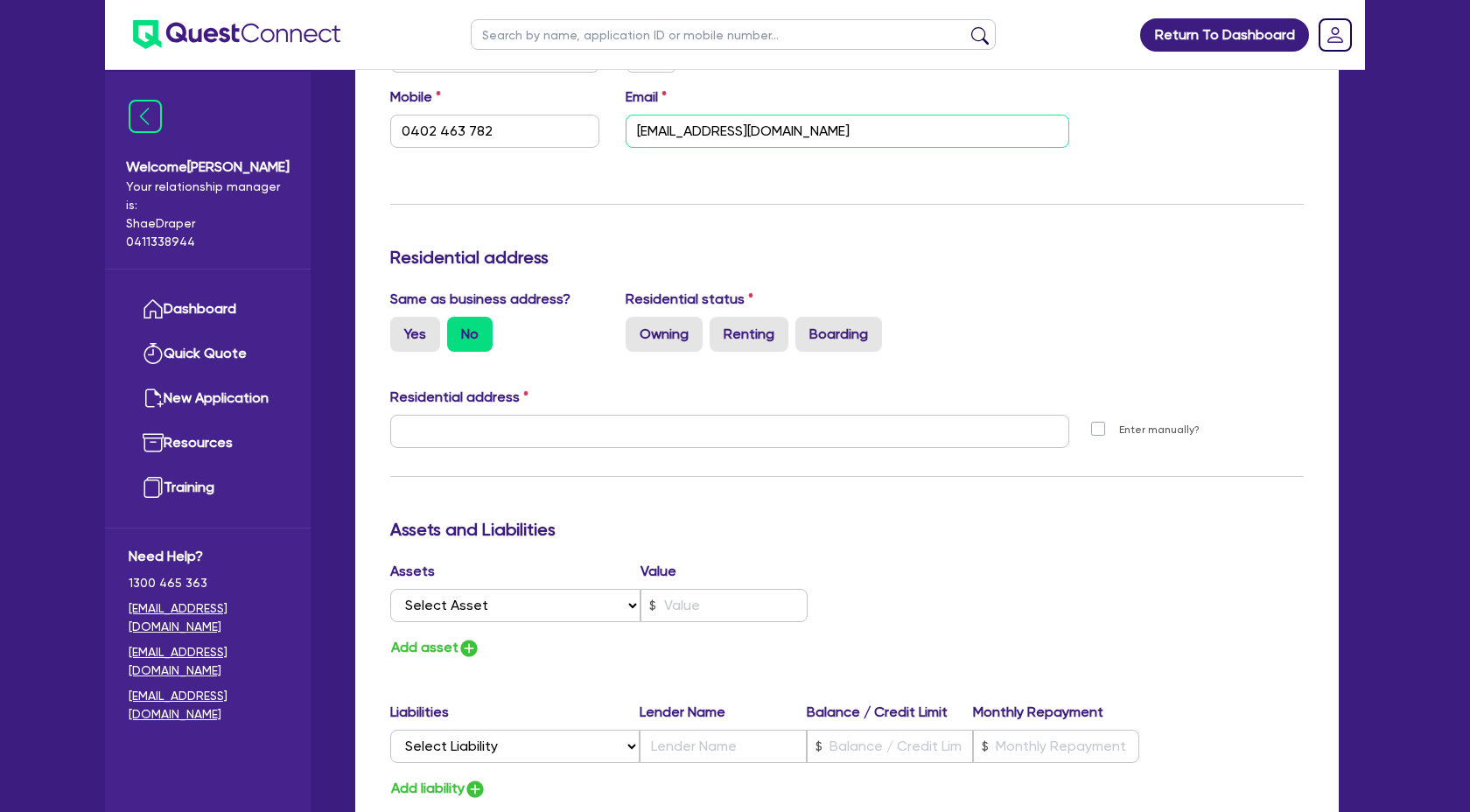
scroll to position [588, 0]
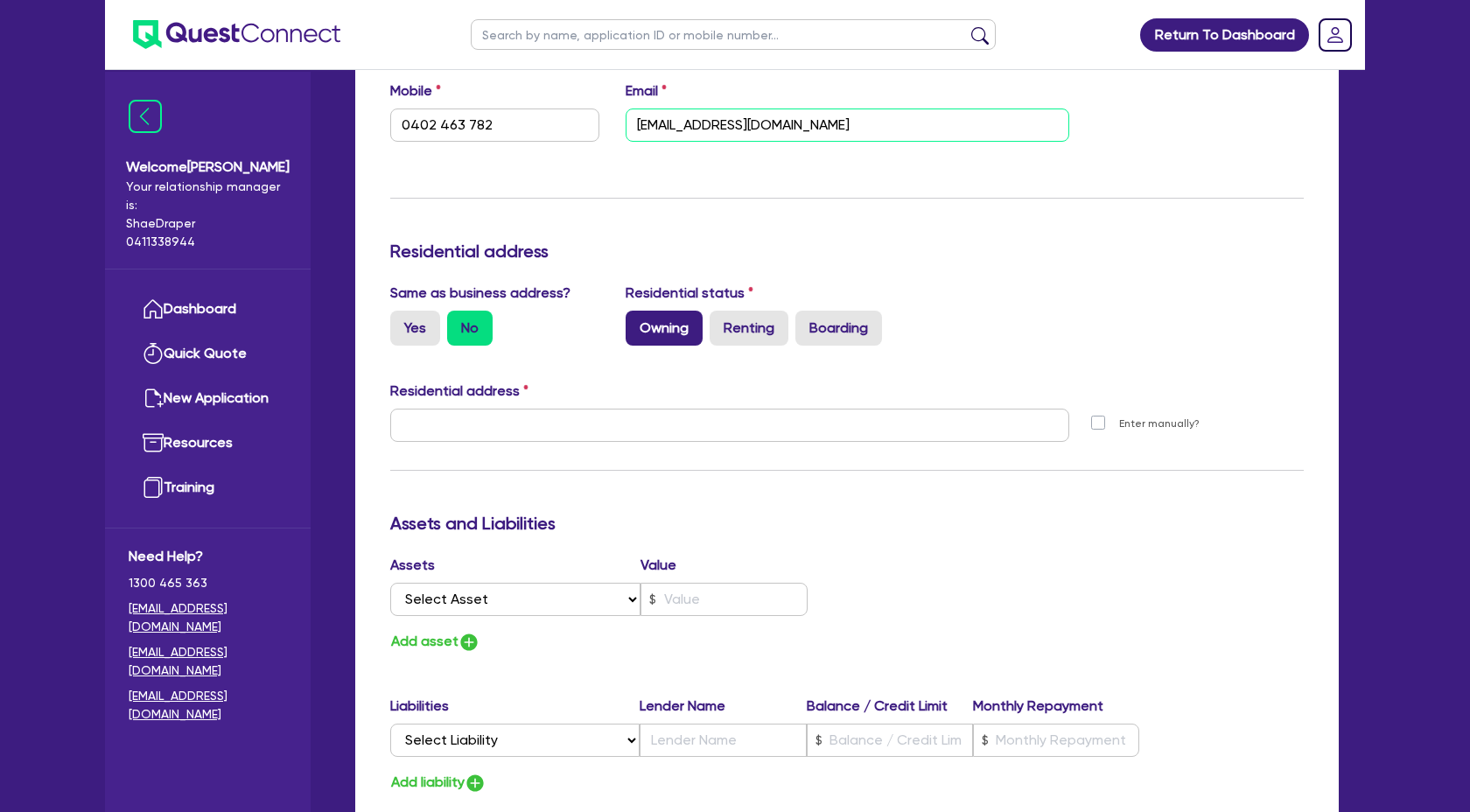
type input "imanispa@gmail.com"
click at [665, 338] on label "Owning" at bounding box center [664, 328] width 77 height 35
click at [637, 322] on input "Owning" at bounding box center [631, 316] width 11 height 11
radio input "true"
type input "3"
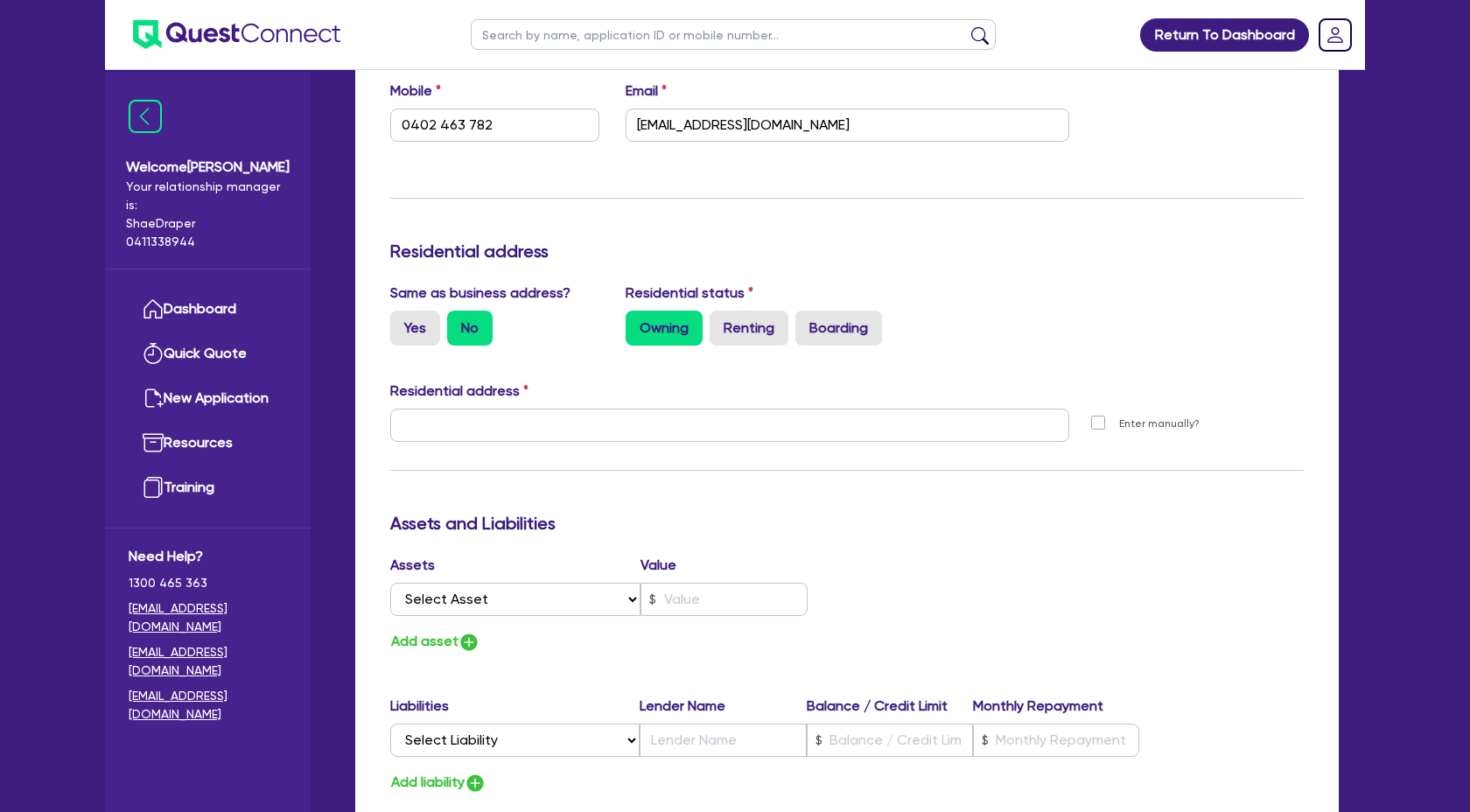
type input "0402 463 782"
click at [474, 442] on div at bounding box center [729, 432] width 705 height 47
click at [504, 427] on input "text" at bounding box center [730, 425] width 679 height 33
click at [419, 323] on label "Yes" at bounding box center [415, 328] width 50 height 35
click at [401, 322] on input "Yes" at bounding box center [396, 316] width 11 height 11
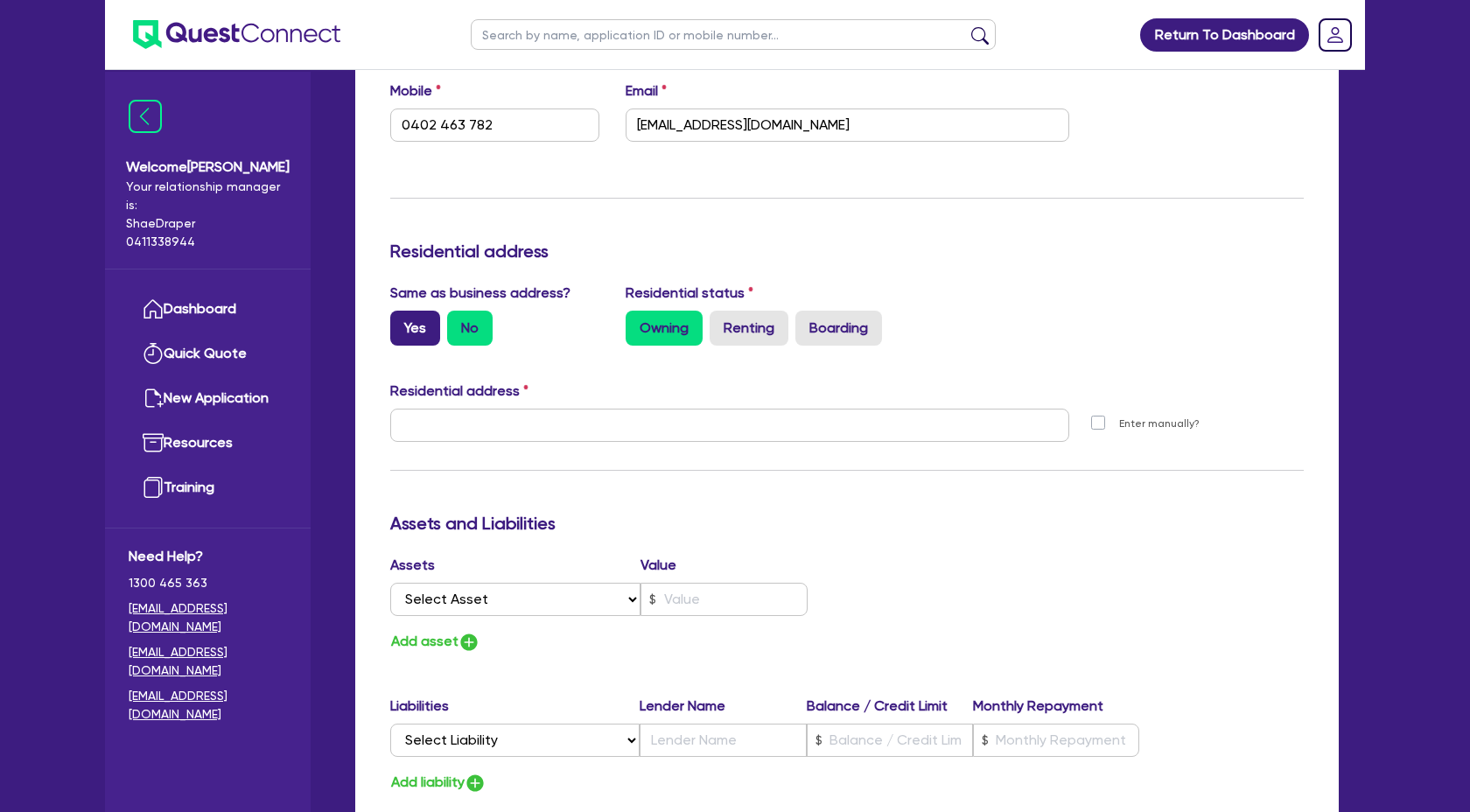
radio input "true"
type input "3"
type input "0402 463 782"
type input "61 Lexington Ave Hilbert WA 6112"
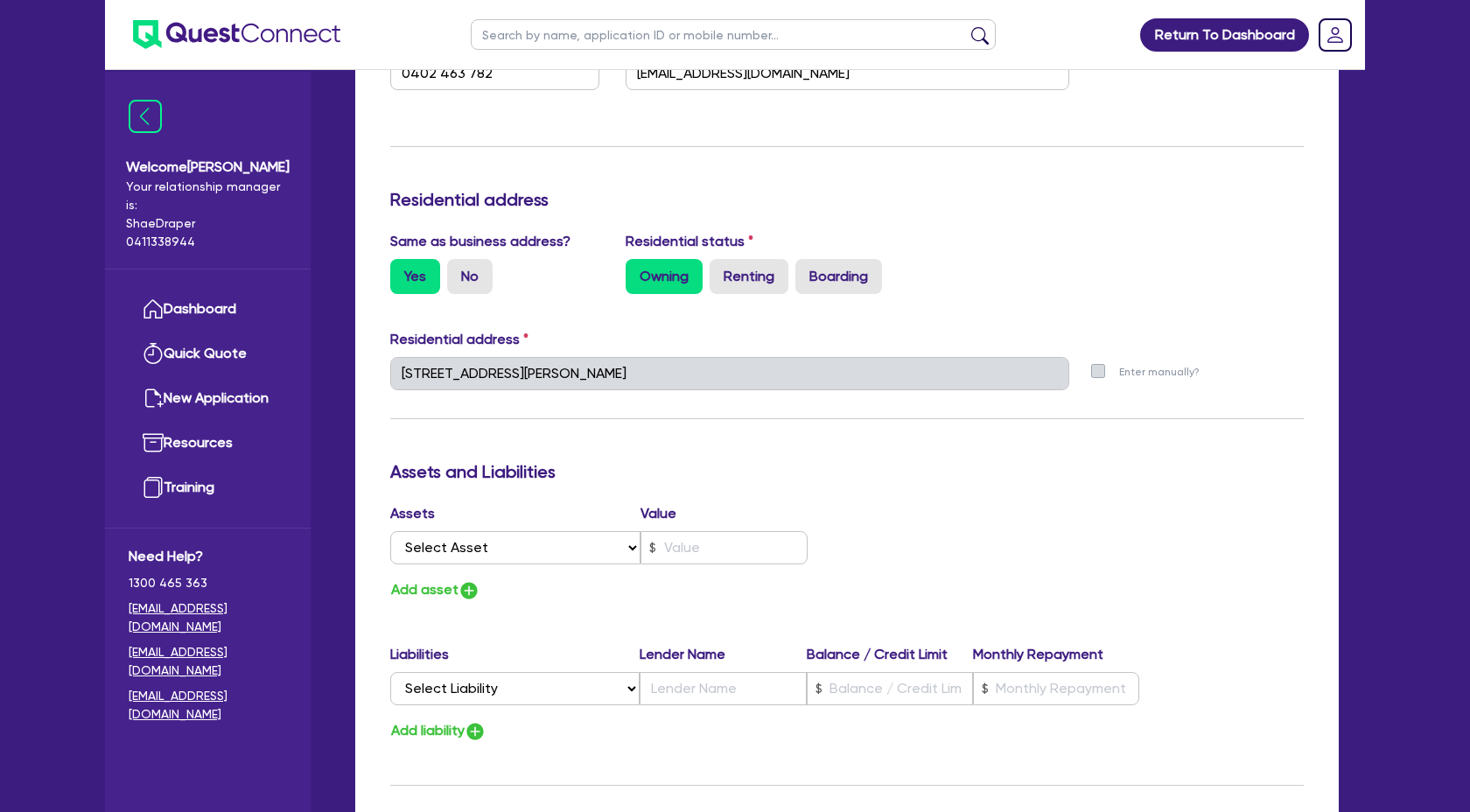
scroll to position [642, 0]
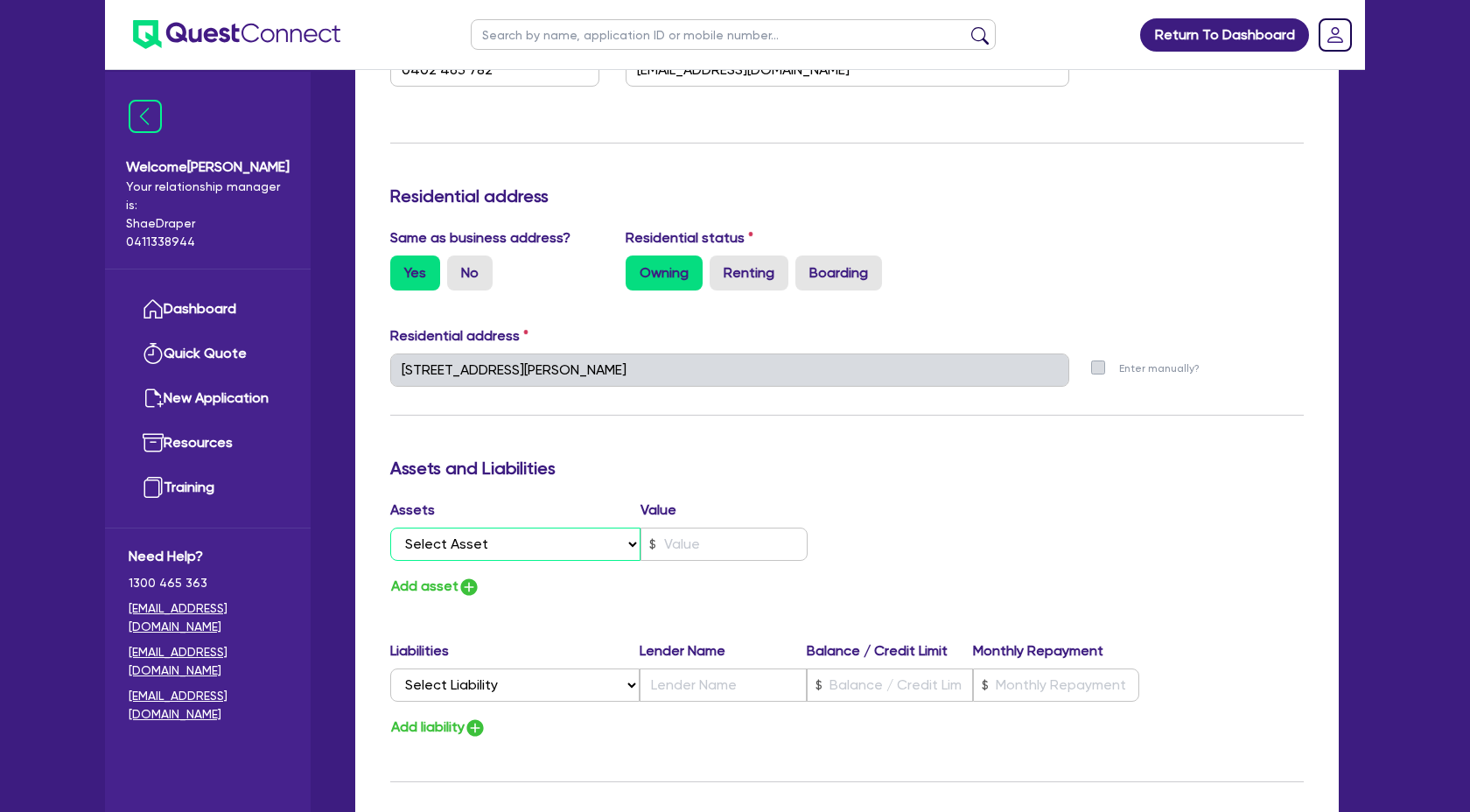
click at [631, 537] on select "Select Asset Cash Property Investment property Vehicle Truck Trailer Equipment …" at bounding box center [516, 544] width 250 height 33
select select "CASH"
click at [391, 527] on select "Select Asset Cash Property Investment property Vehicle Truck Trailer Equipment …" at bounding box center [516, 544] width 250 height 33
type input "3"
type input "0402 463 782"
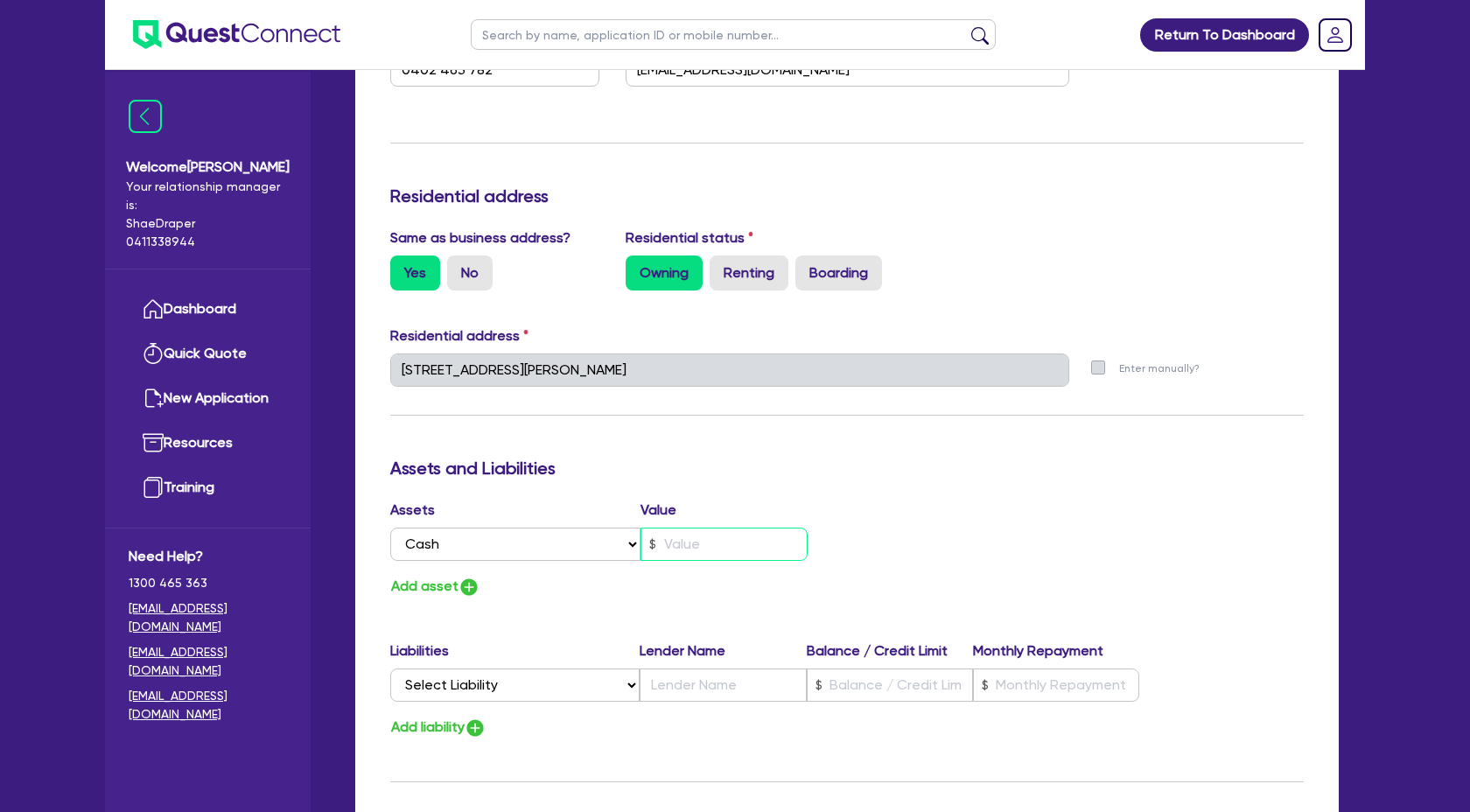
click at [694, 533] on input "text" at bounding box center [724, 544] width 167 height 33
type input "3"
type input "0402 463 782"
type input "3"
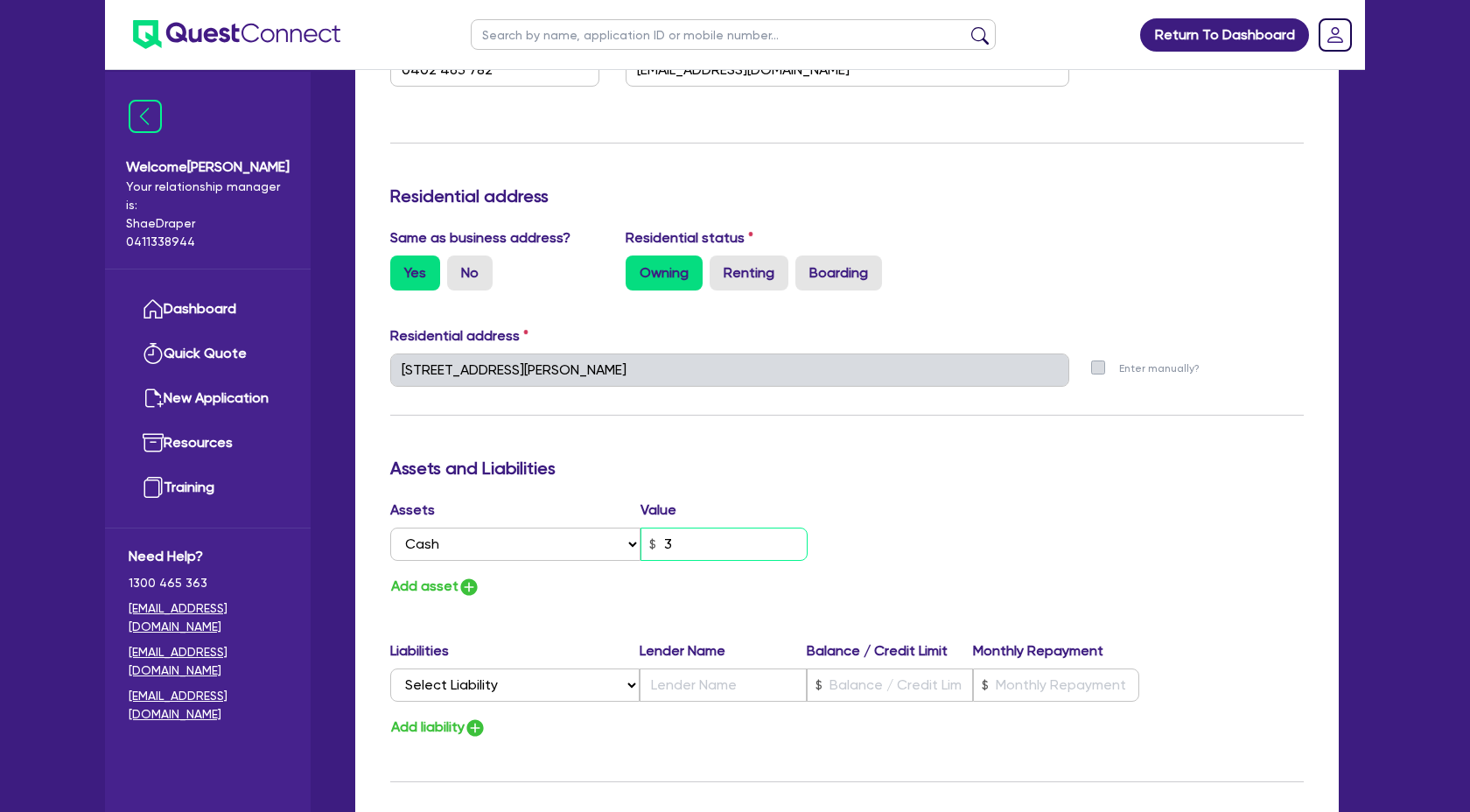
type input "0402 463 782"
type input "32"
type input "3"
type input "0402 463 782"
type input "320"
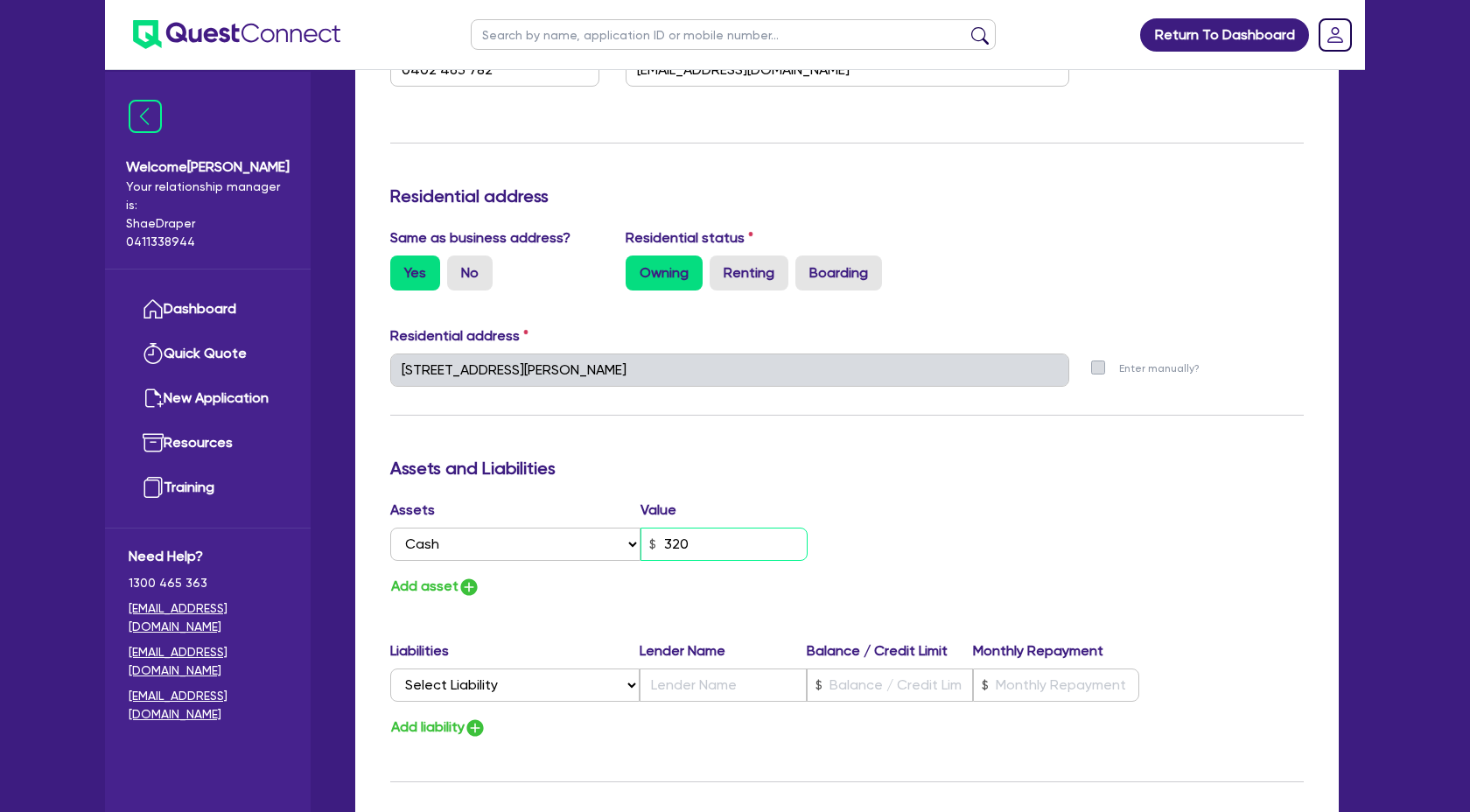
type input "3"
type input "0402 463 782"
type input "3,200"
click at [463, 581] on img "button" at bounding box center [469, 587] width 21 height 21
type input "3"
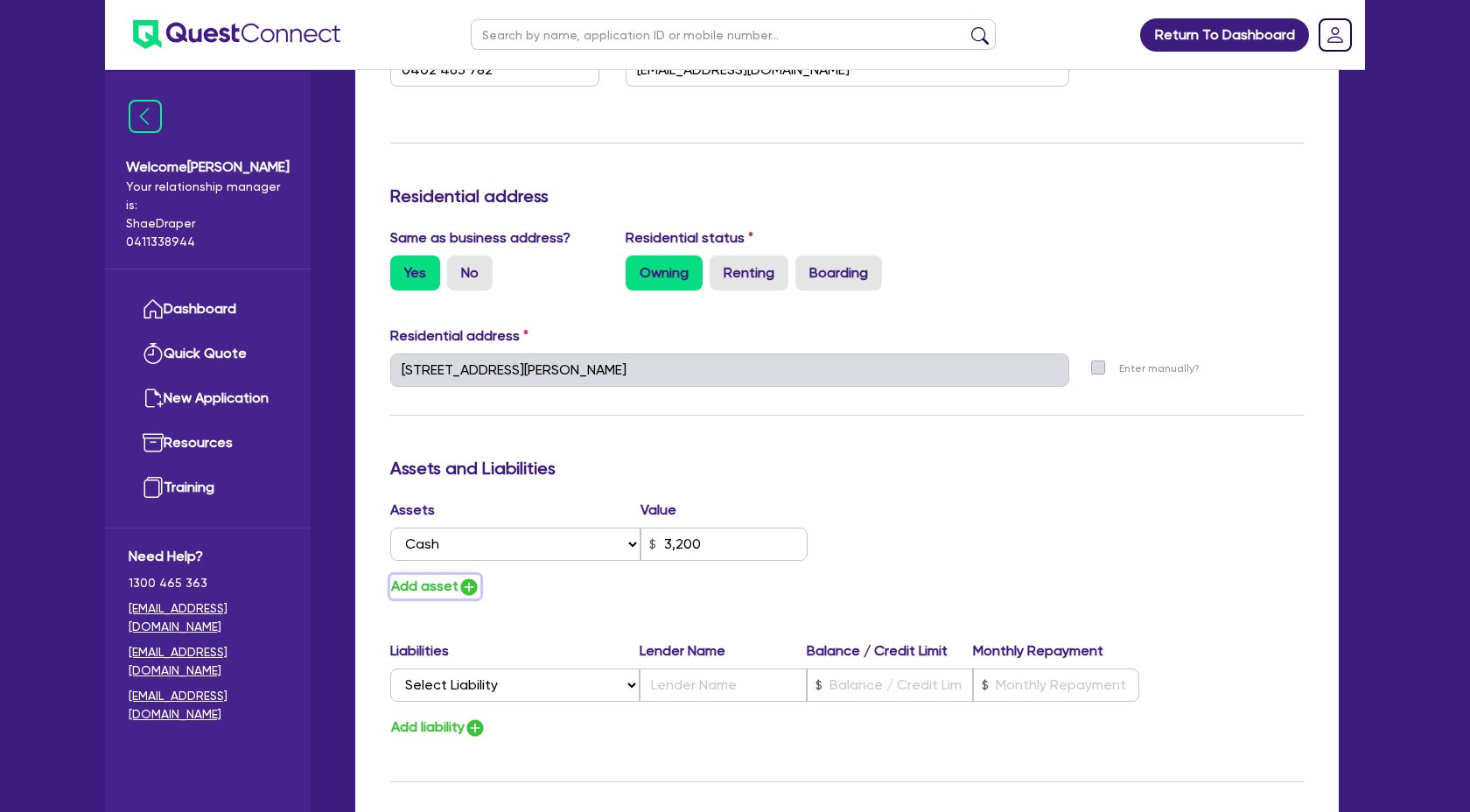
type input "0402 463 782"
type input "3,200"
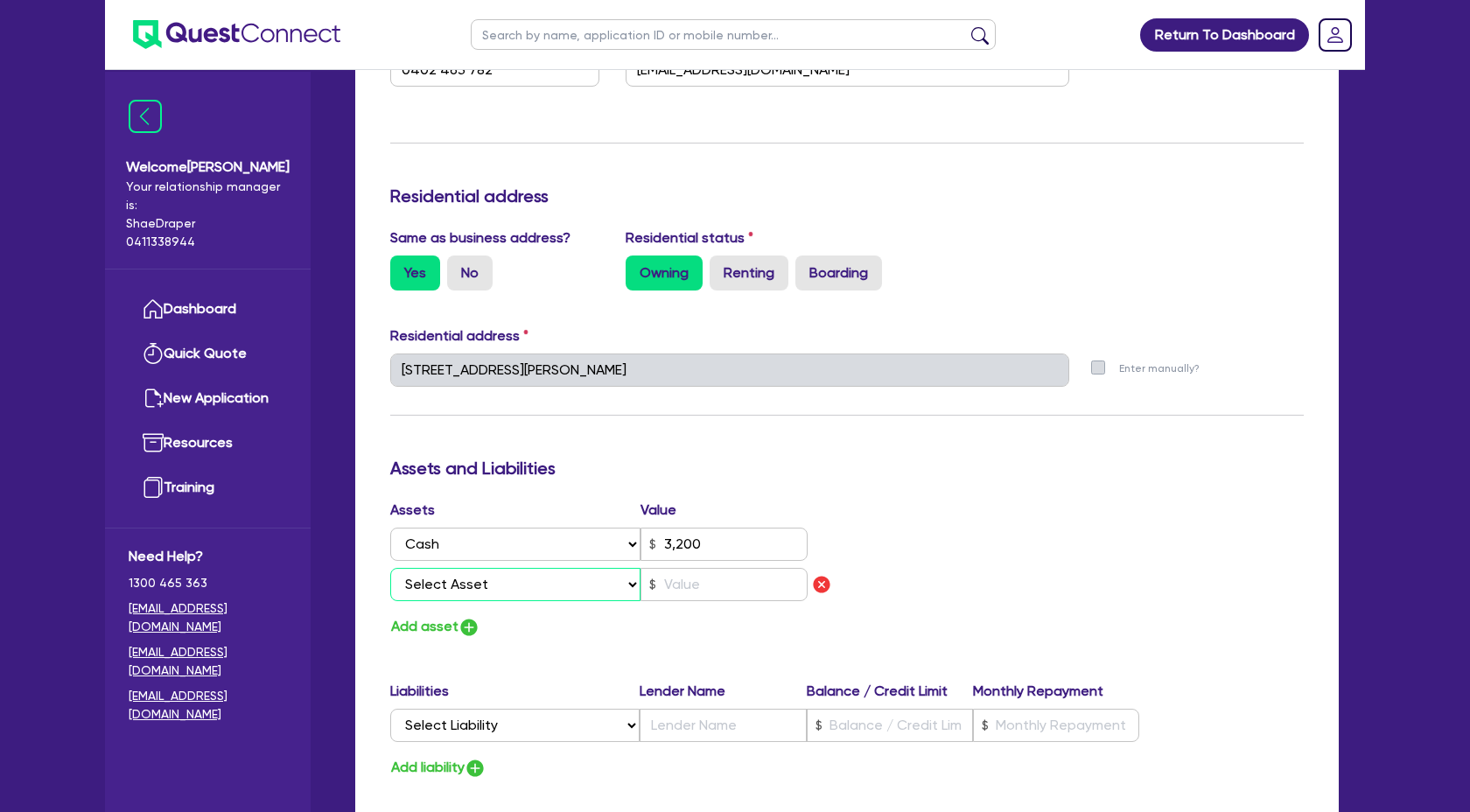
click at [552, 588] on select "Select Asset Cash Property Investment property Vehicle Truck Trailer Equipment …" at bounding box center [516, 584] width 250 height 33
select select "PROPERTY"
click at [391, 567] on select "Select Asset Cash Property Investment property Vehicle Truck Trailer Equipment …" at bounding box center [516, 584] width 250 height 33
type input "3"
type input "0402 463 782"
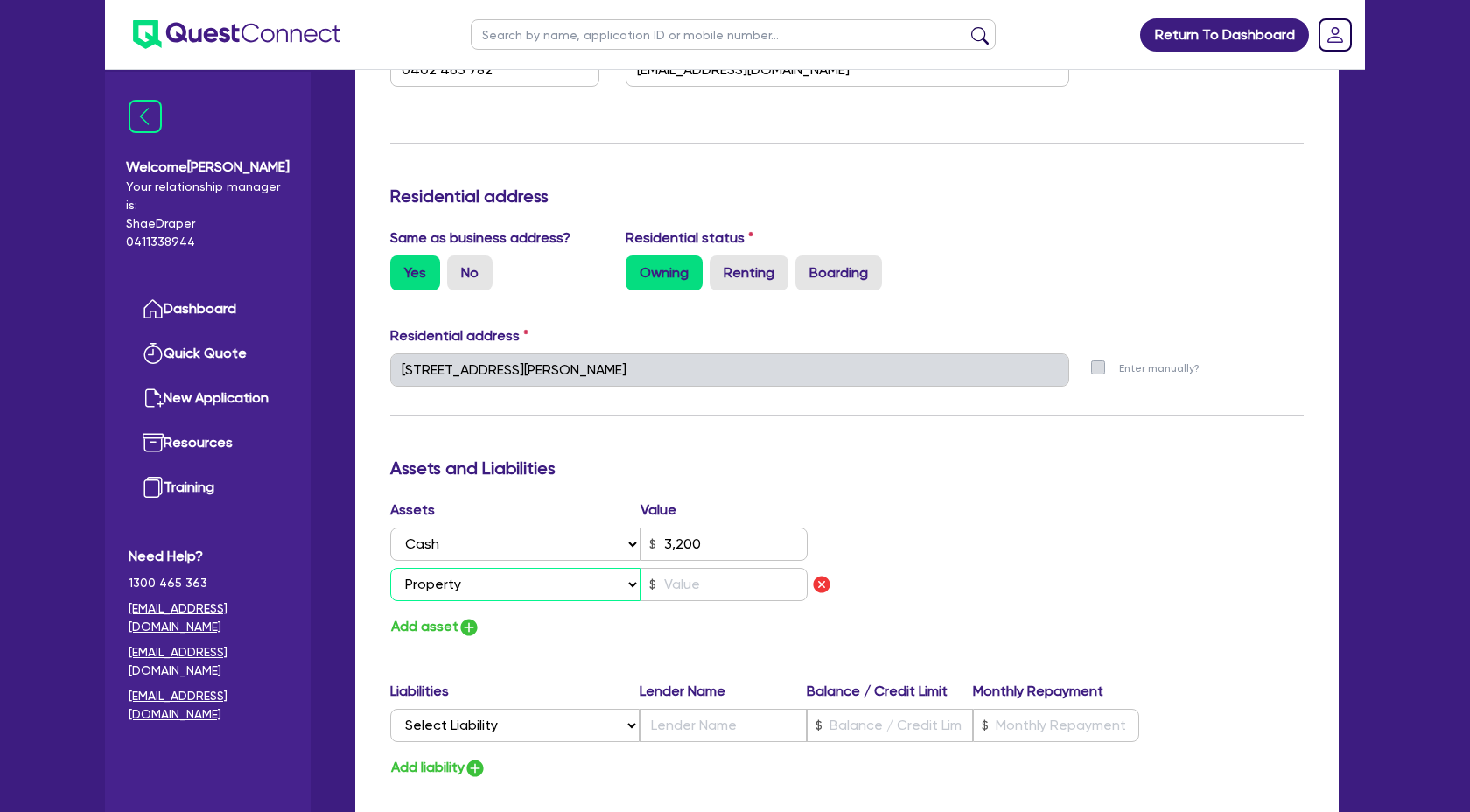
type input "3,200"
click at [705, 587] on input "text" at bounding box center [724, 584] width 167 height 33
type input "3"
type input "0402 463 782"
type input "3,200"
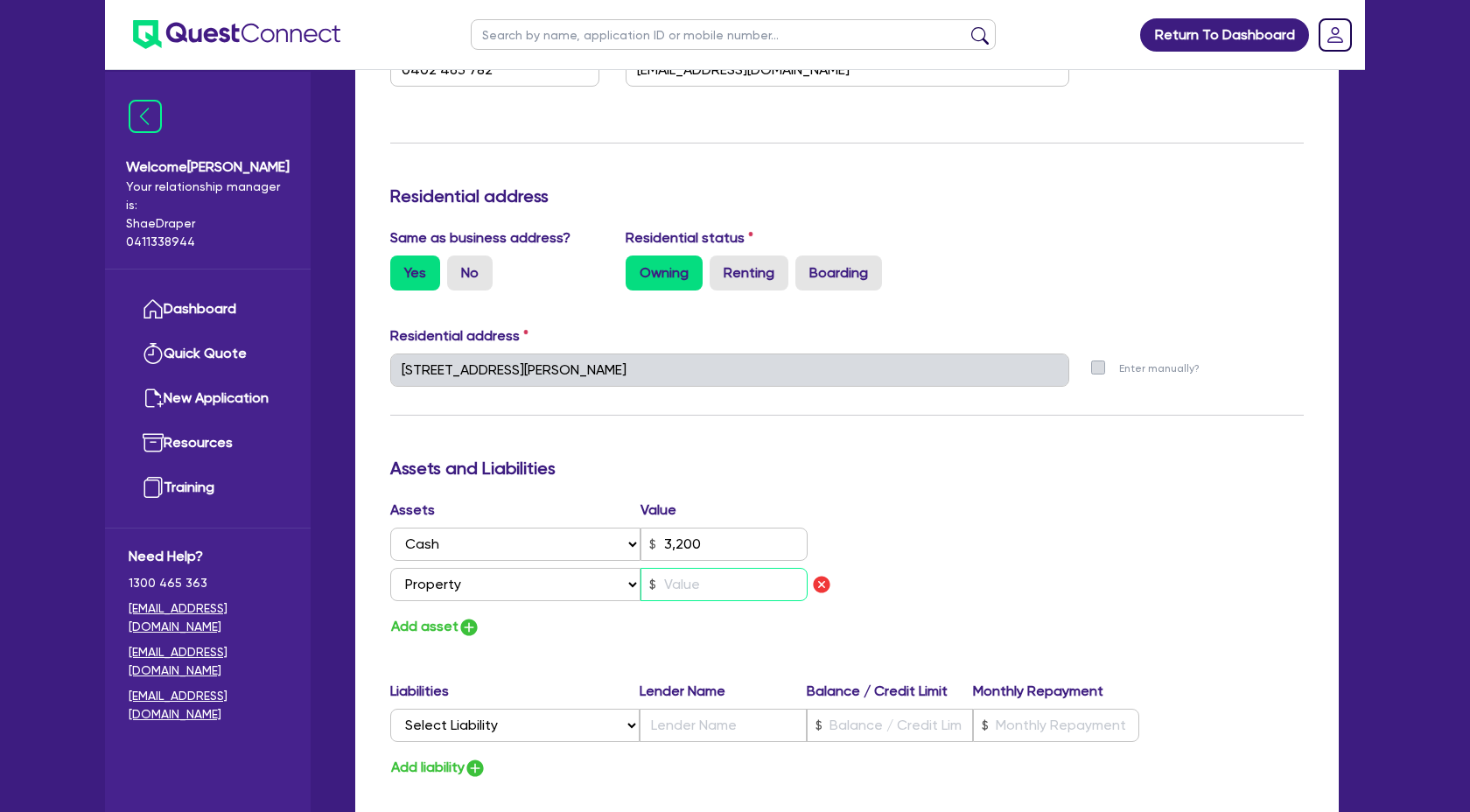
type input "9"
type input "3"
type input "0402 463 782"
type input "3,200"
type input "90"
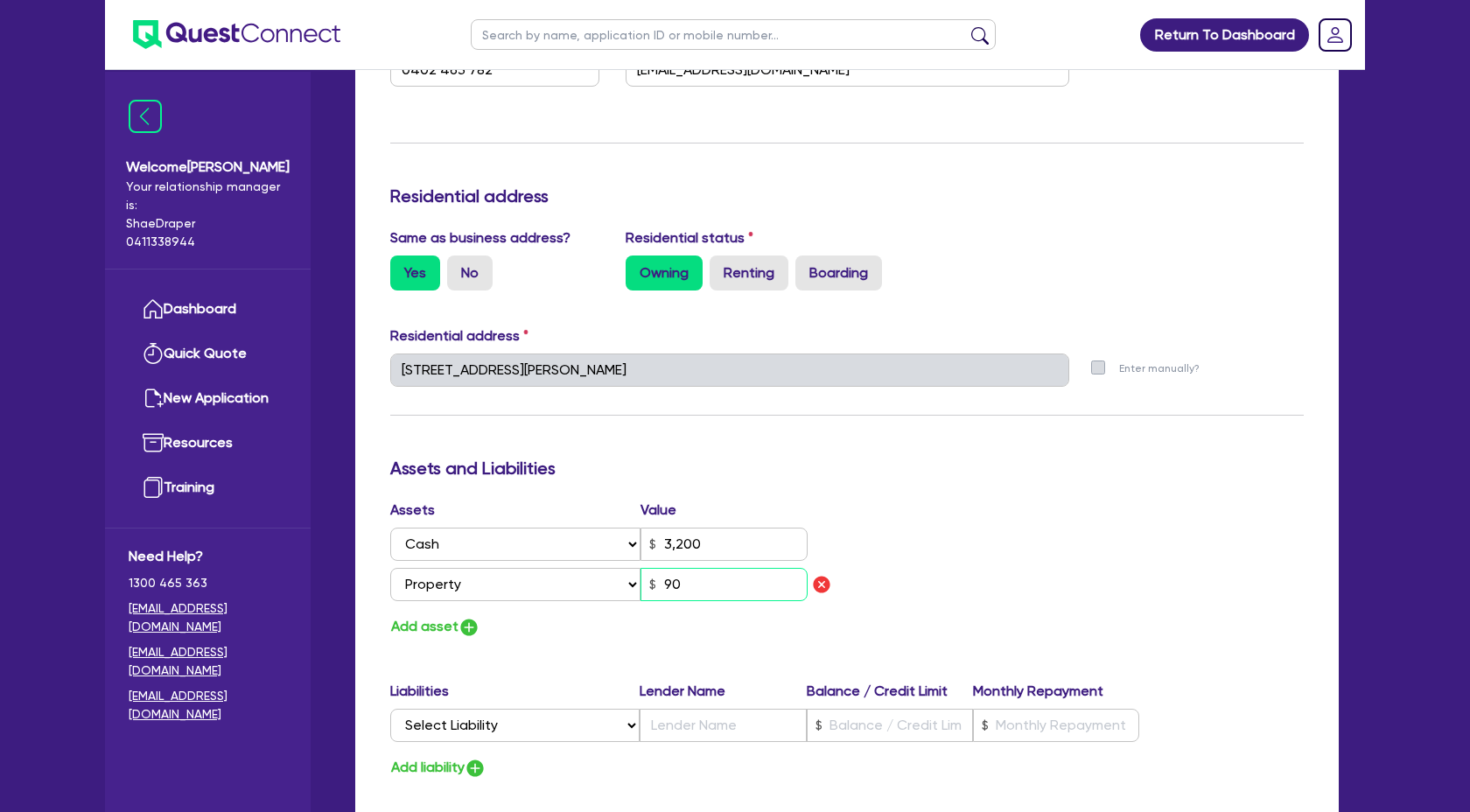
type input "3"
type input "0402 463 782"
type input "3,200"
type input "900"
type input "3"
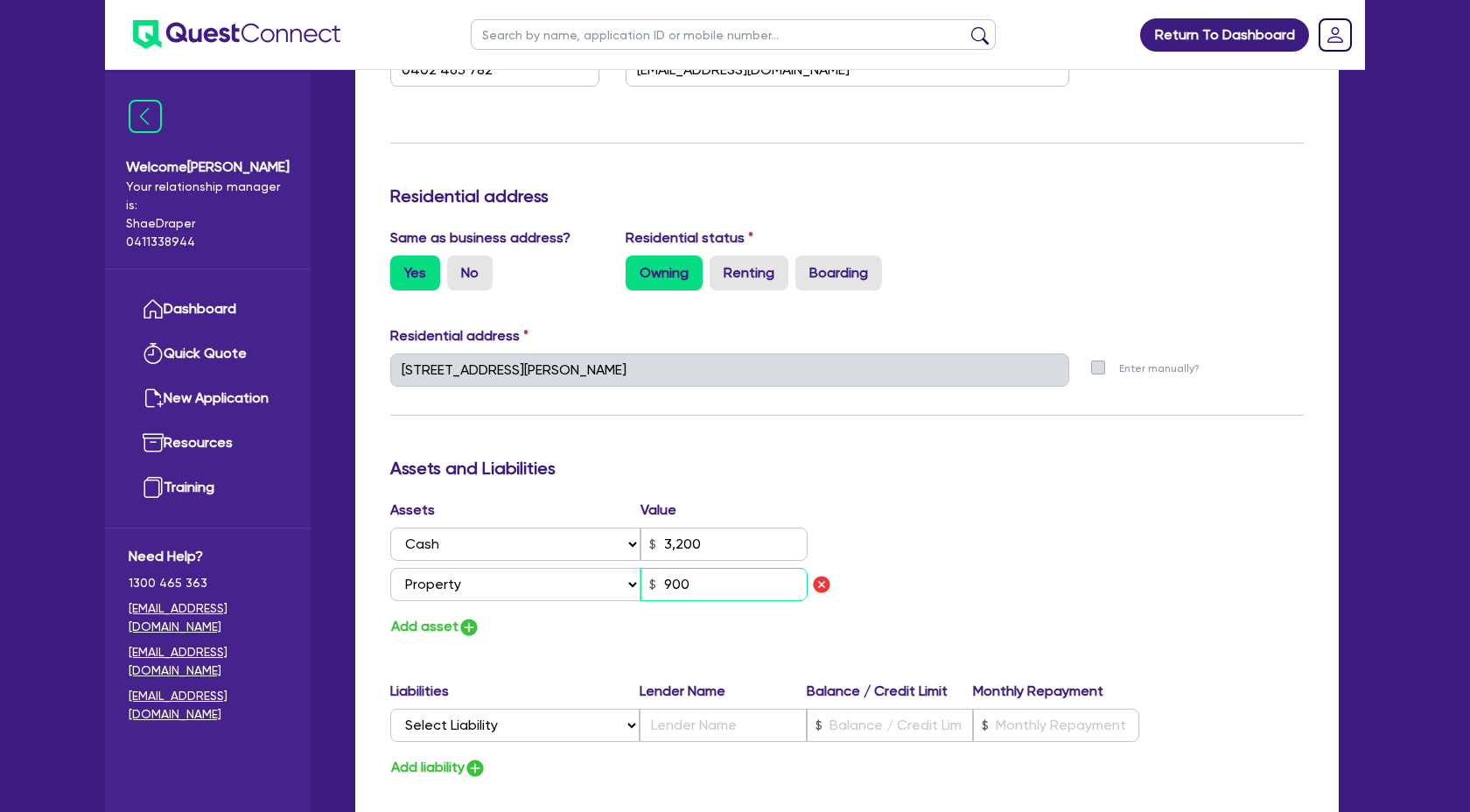
type input "0402 463 782"
type input "3,200"
type input "9,000"
type input "3"
type input "0402 463 782"
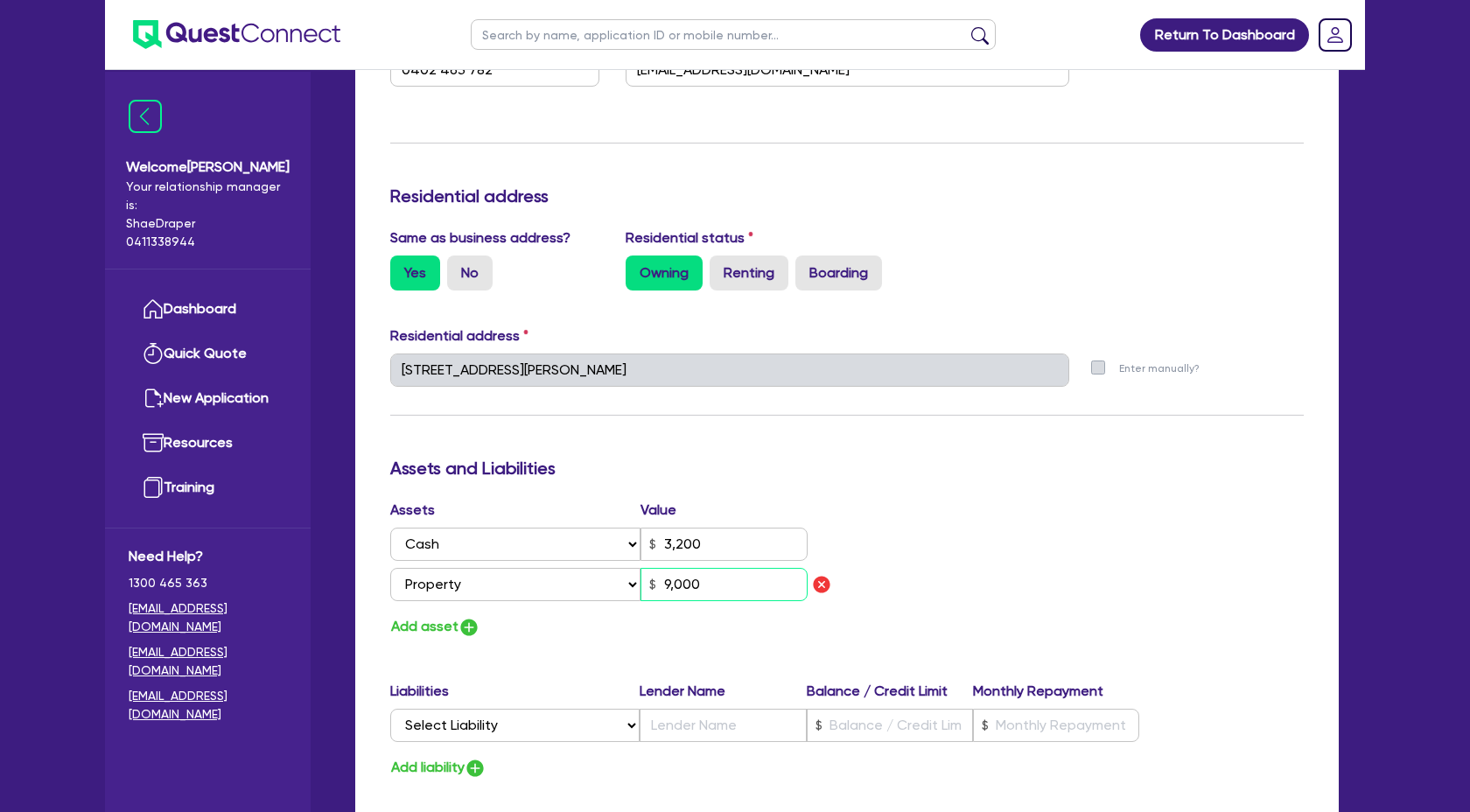
type input "3,200"
type input "90,000"
type input "3"
type input "0402 463 782"
type input "3,200"
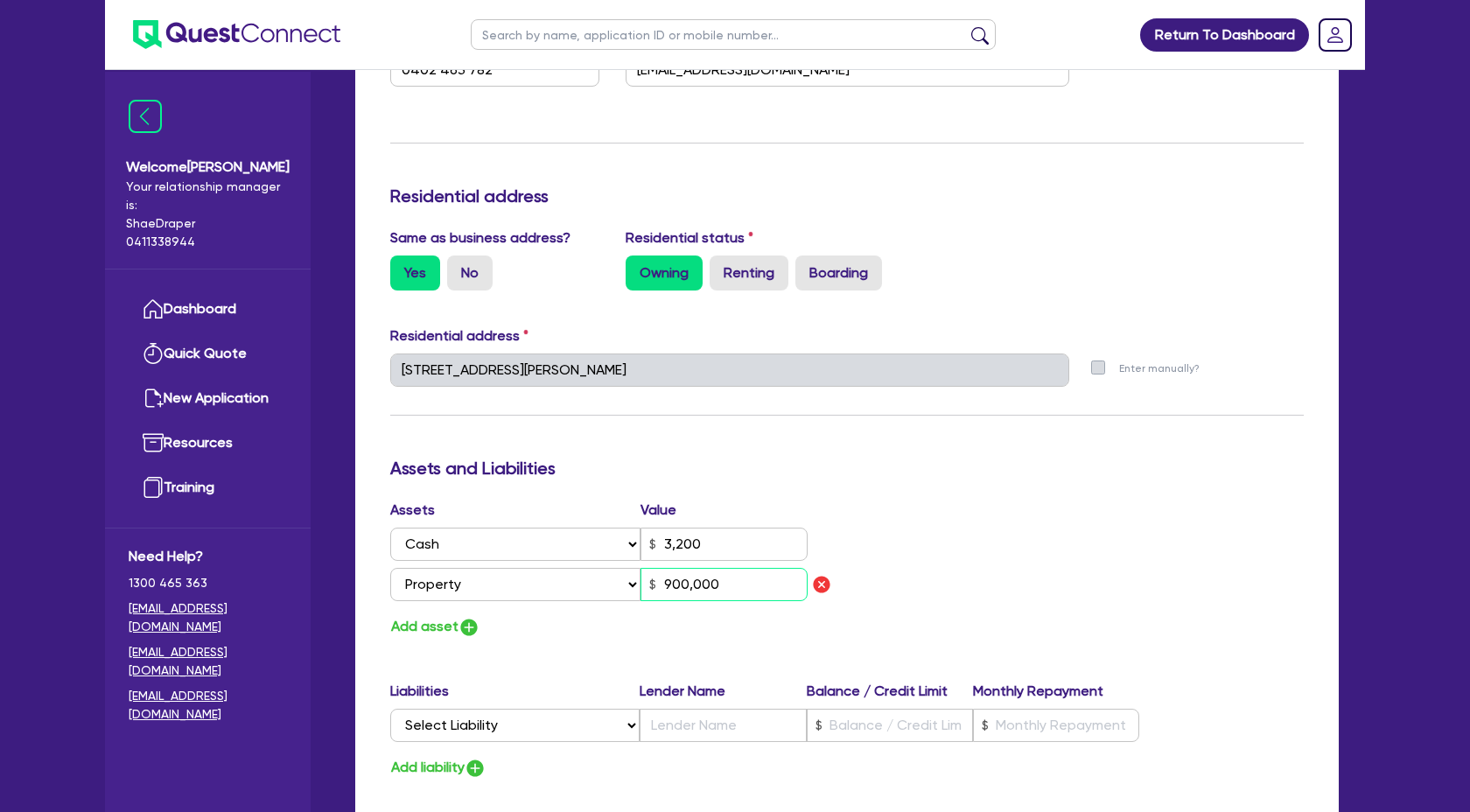
type input "900,000"
click at [433, 624] on button "Add asset" at bounding box center [435, 627] width 90 height 24
type input "3"
type input "0402 463 782"
type input "3,200"
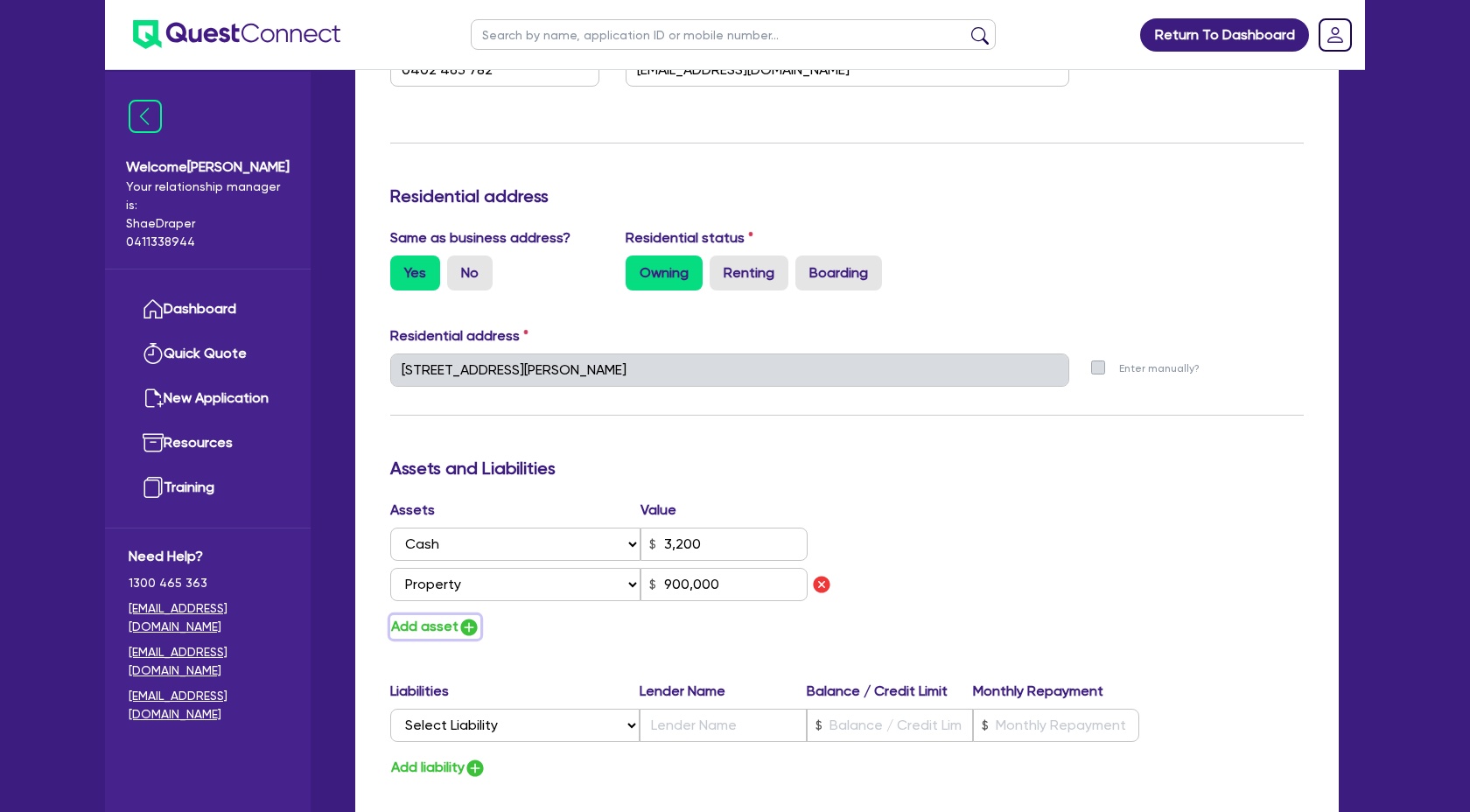
type input "900,000"
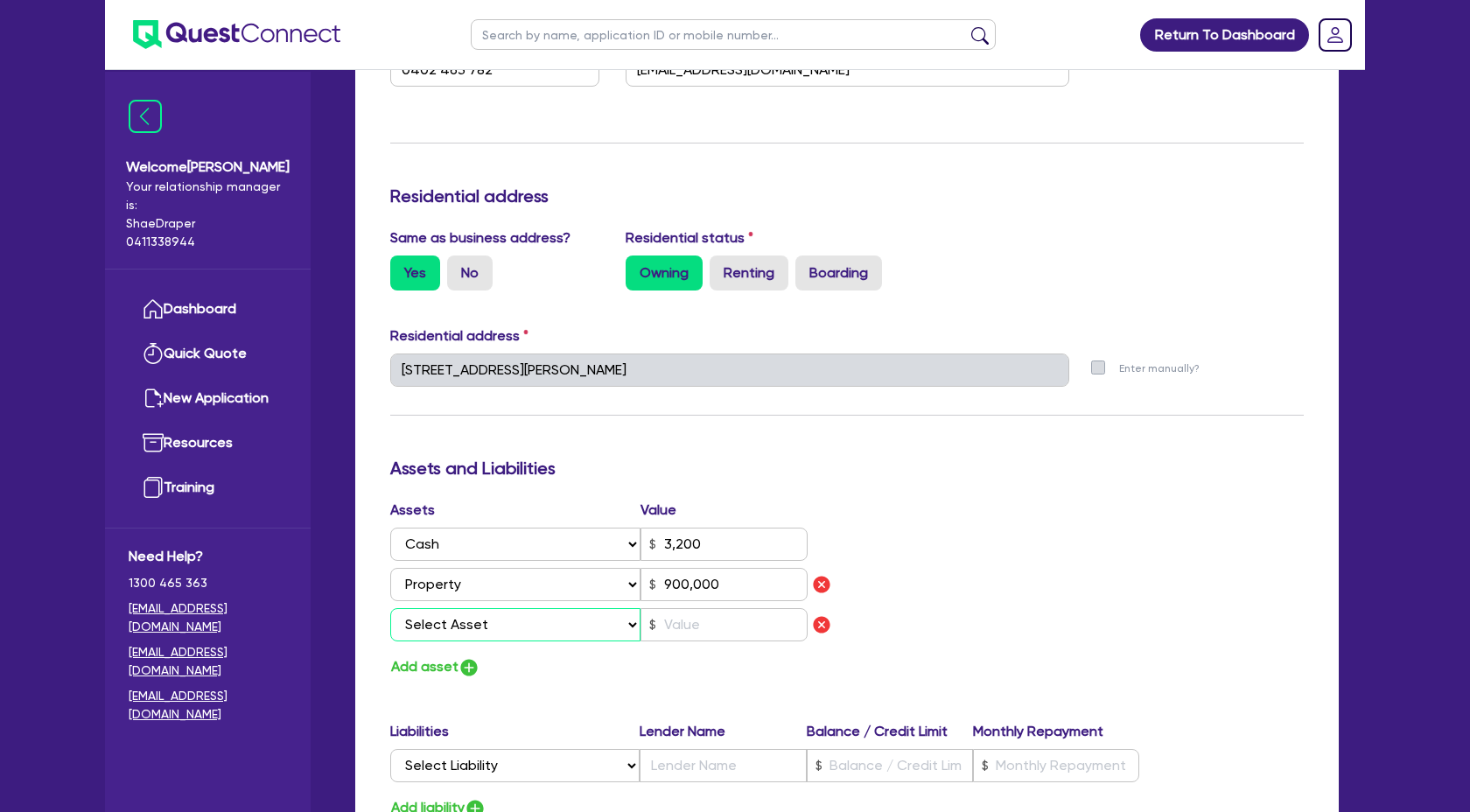
click at [574, 618] on select "Select Asset Cash Property Investment property Vehicle Truck Trailer Equipment …" at bounding box center [516, 625] width 250 height 33
select select "HOUSEHOLD_PERSONAL"
click at [391, 609] on select "Select Asset Cash Property Investment property Vehicle Truck Trailer Equipment …" at bounding box center [516, 625] width 250 height 33
type input "3"
type input "0402 463 782"
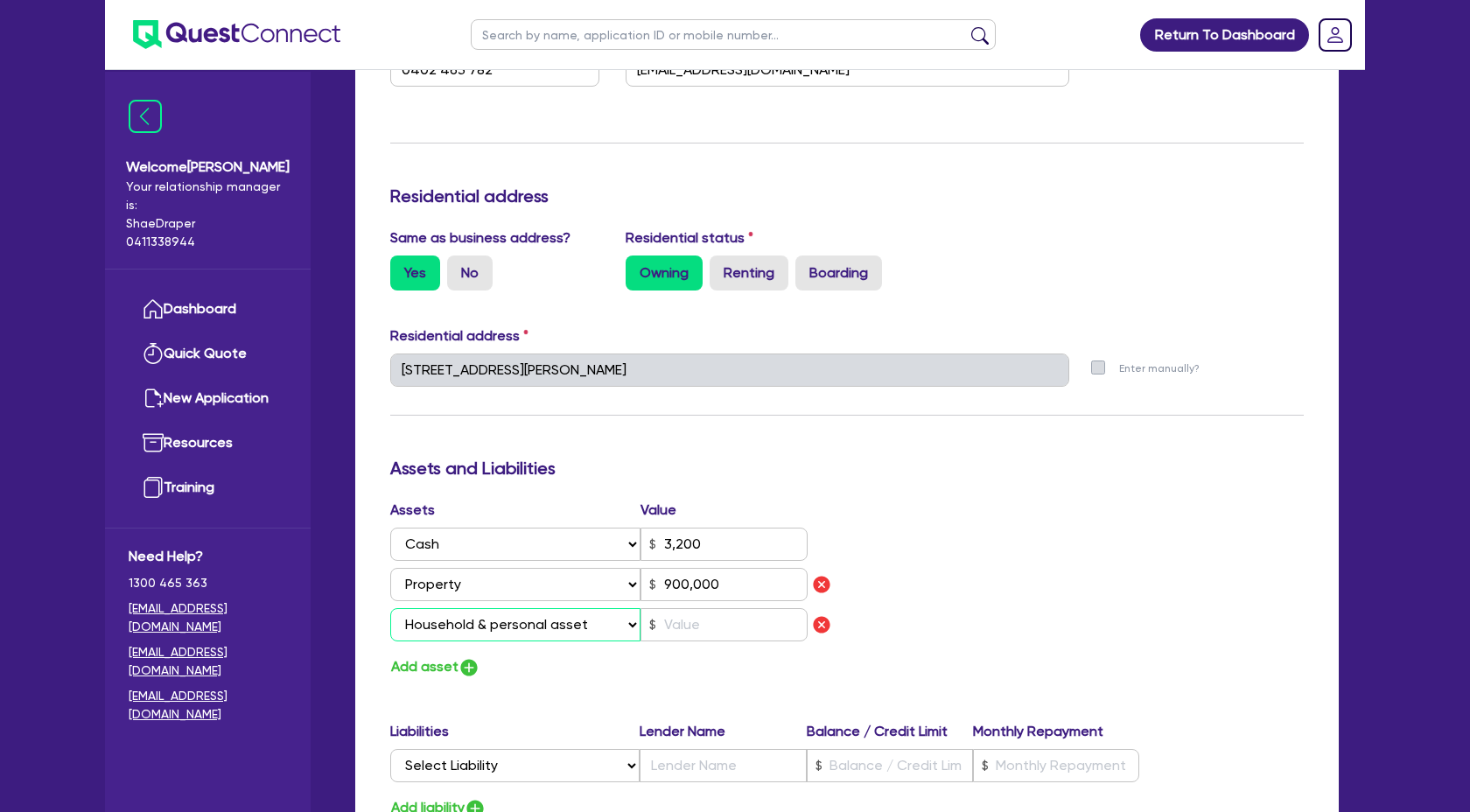
type input "3,200"
type input "900,000"
click at [715, 629] on input "text" at bounding box center [724, 625] width 167 height 33
type input "3"
type input "0402 463 782"
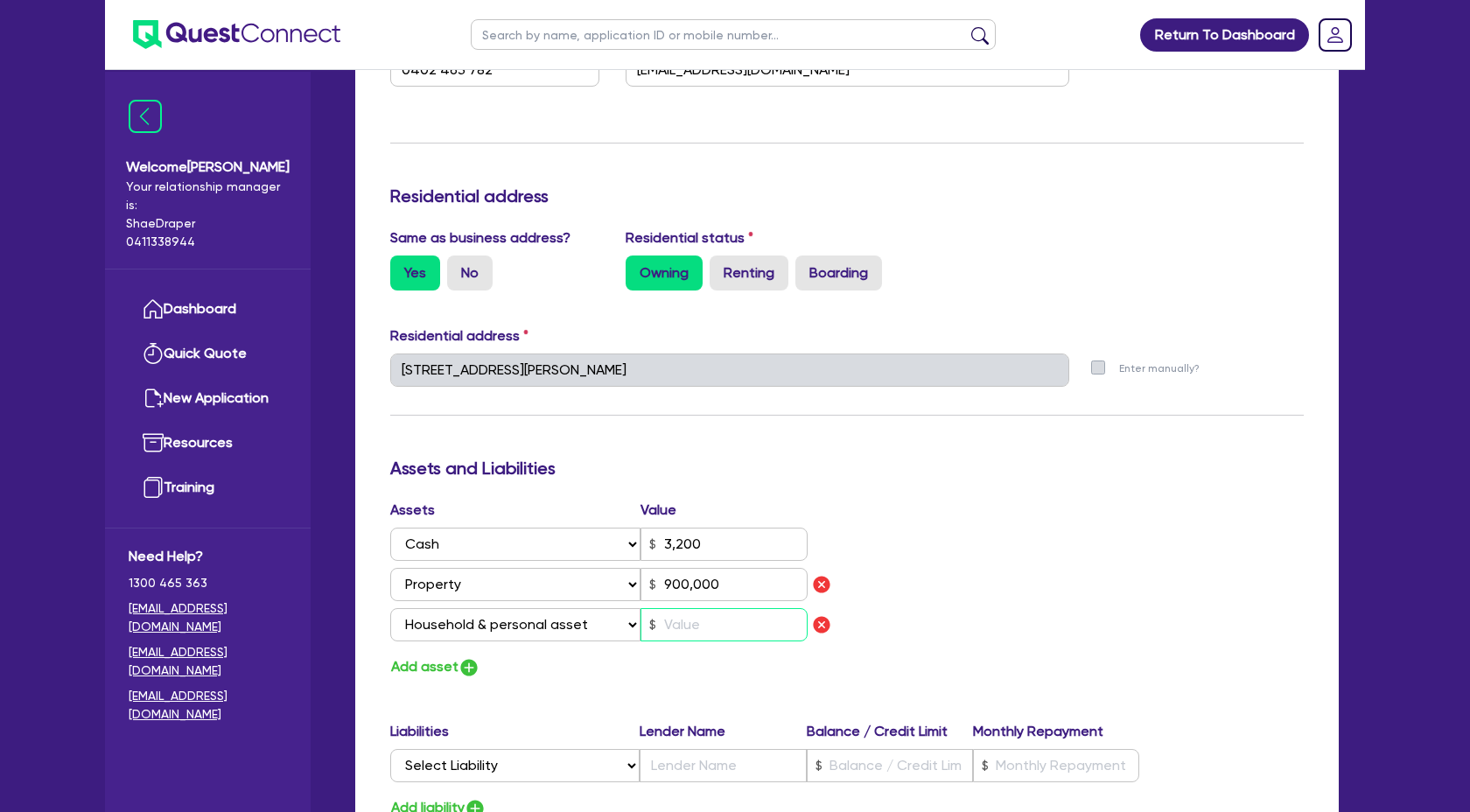
type input "3,200"
type input "900,000"
type input "9"
type input "3"
type input "0402 463 782"
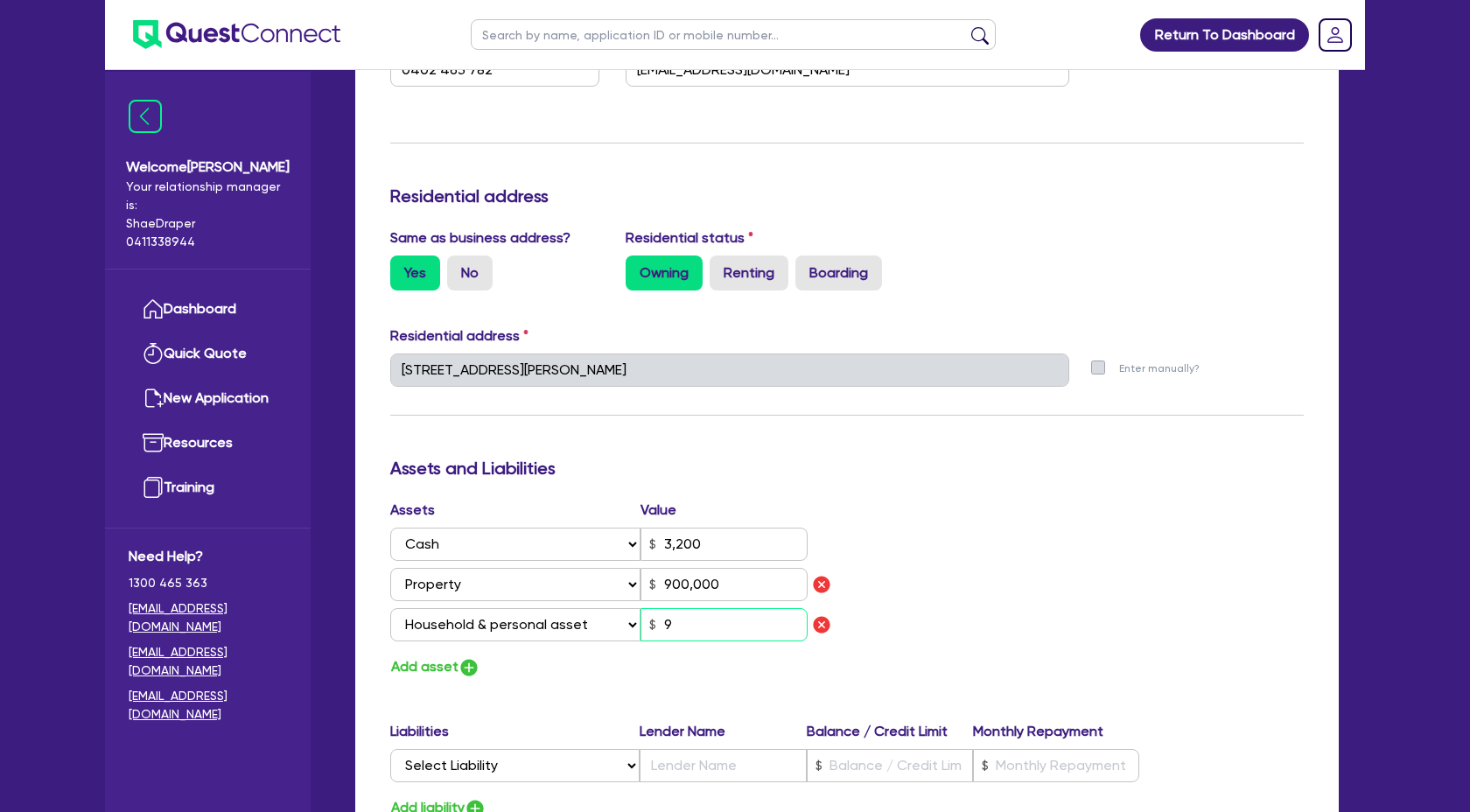
type input "3,200"
type input "900,000"
type input "90"
type input "3"
type input "0402 463 782"
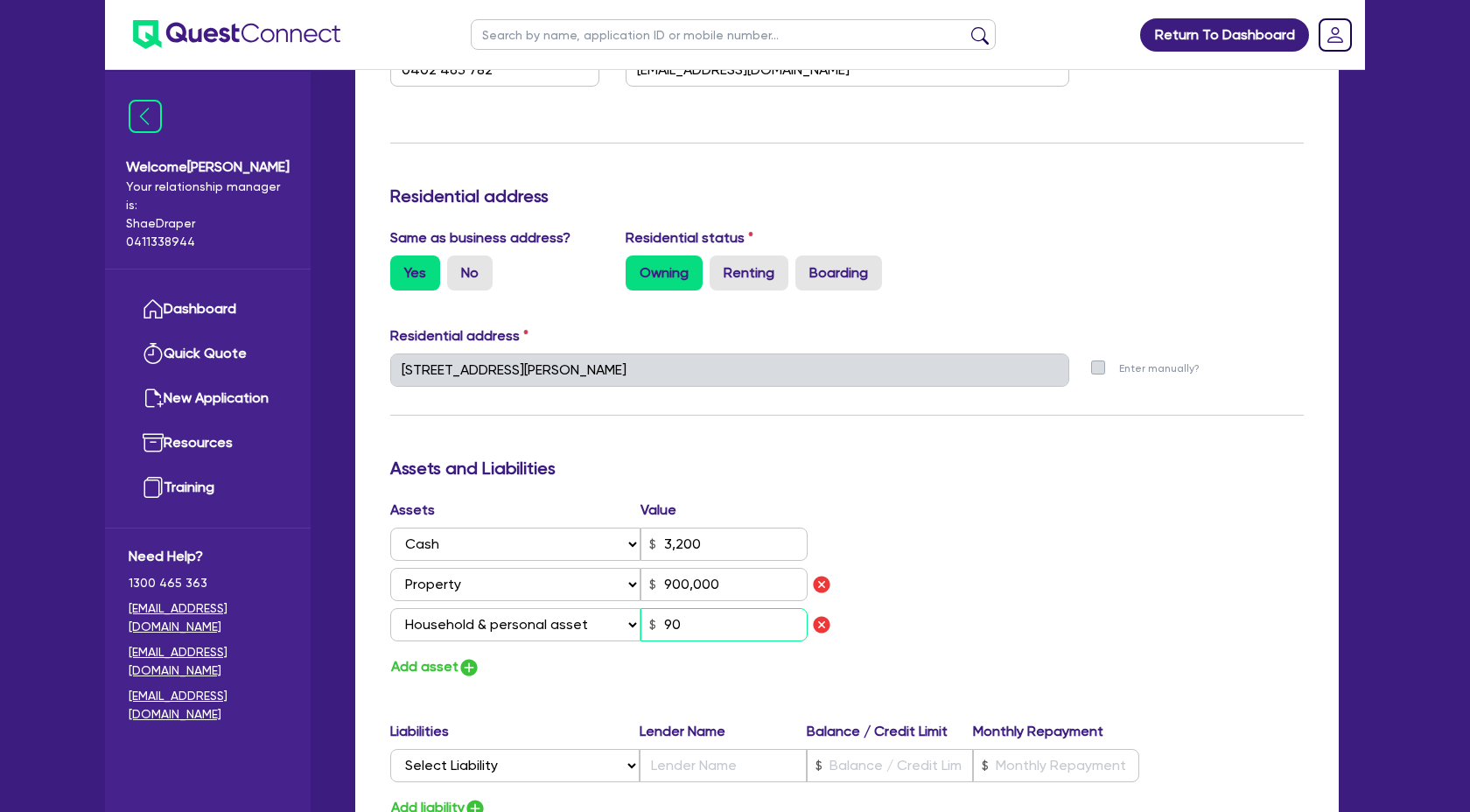
type input "3,200"
type input "900,000"
type input "900"
type input "3"
type input "0402 463 782"
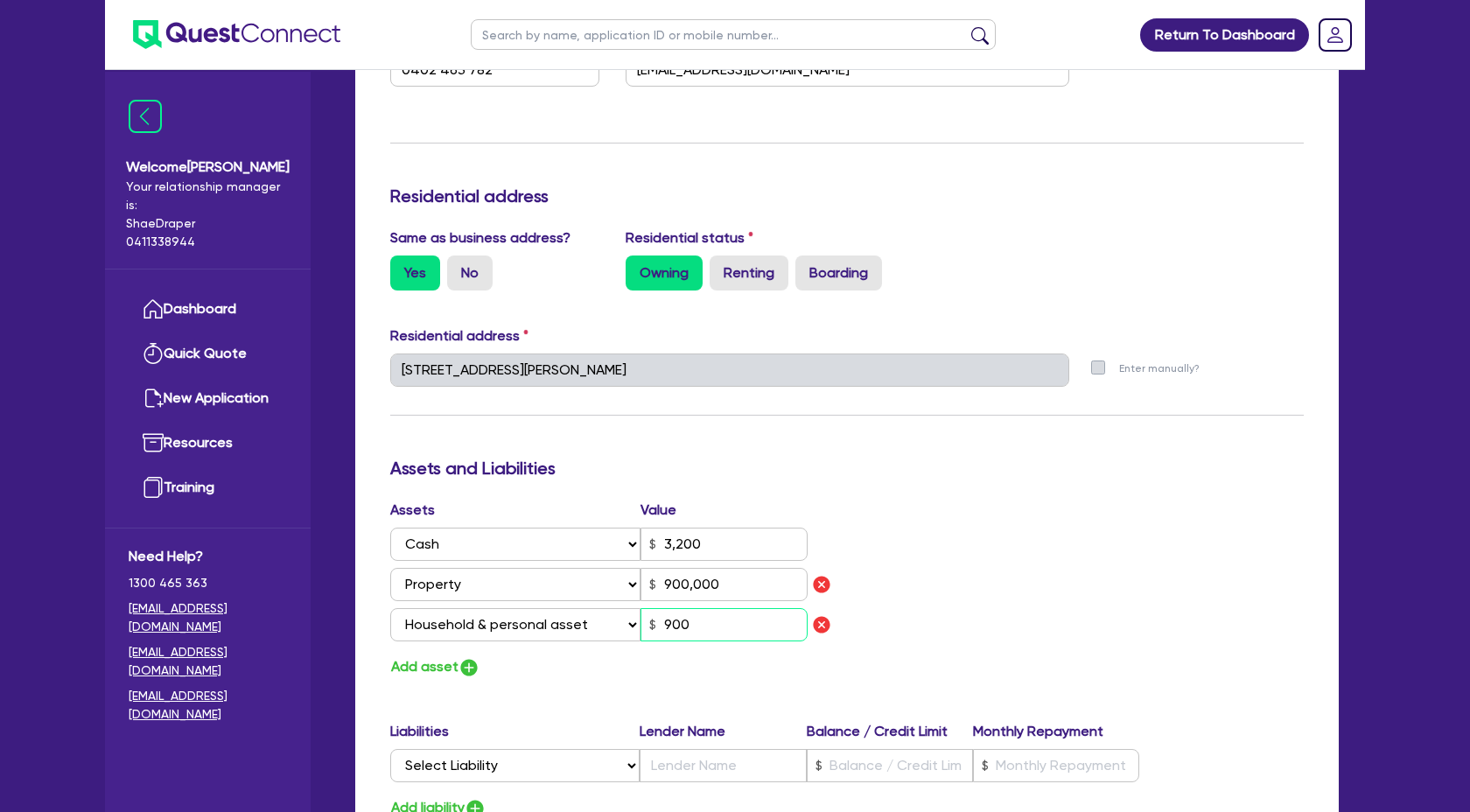
type input "3,200"
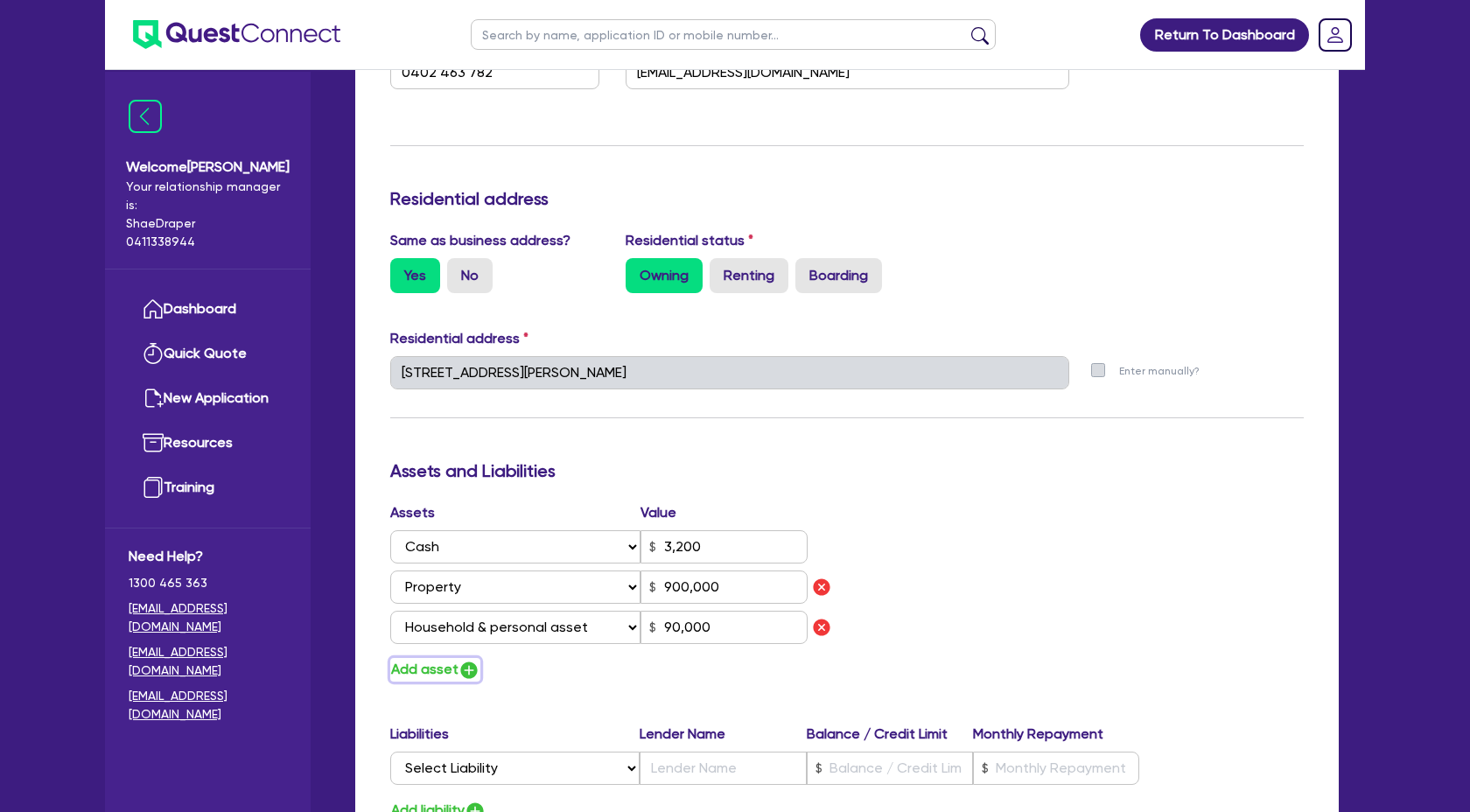
click at [475, 670] on img "button" at bounding box center [469, 670] width 21 height 21
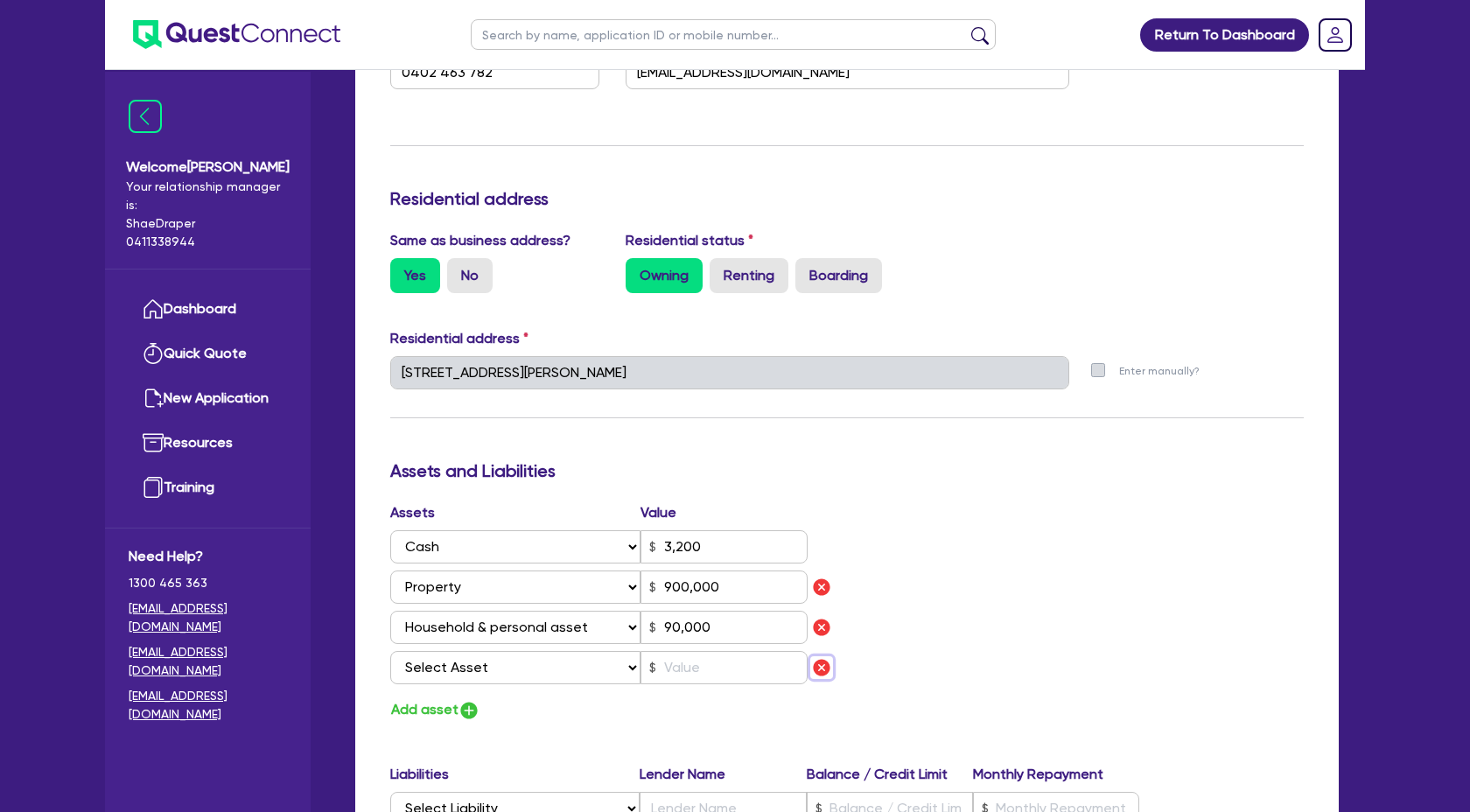
click at [825, 671] on img "button" at bounding box center [821, 667] width 21 height 21
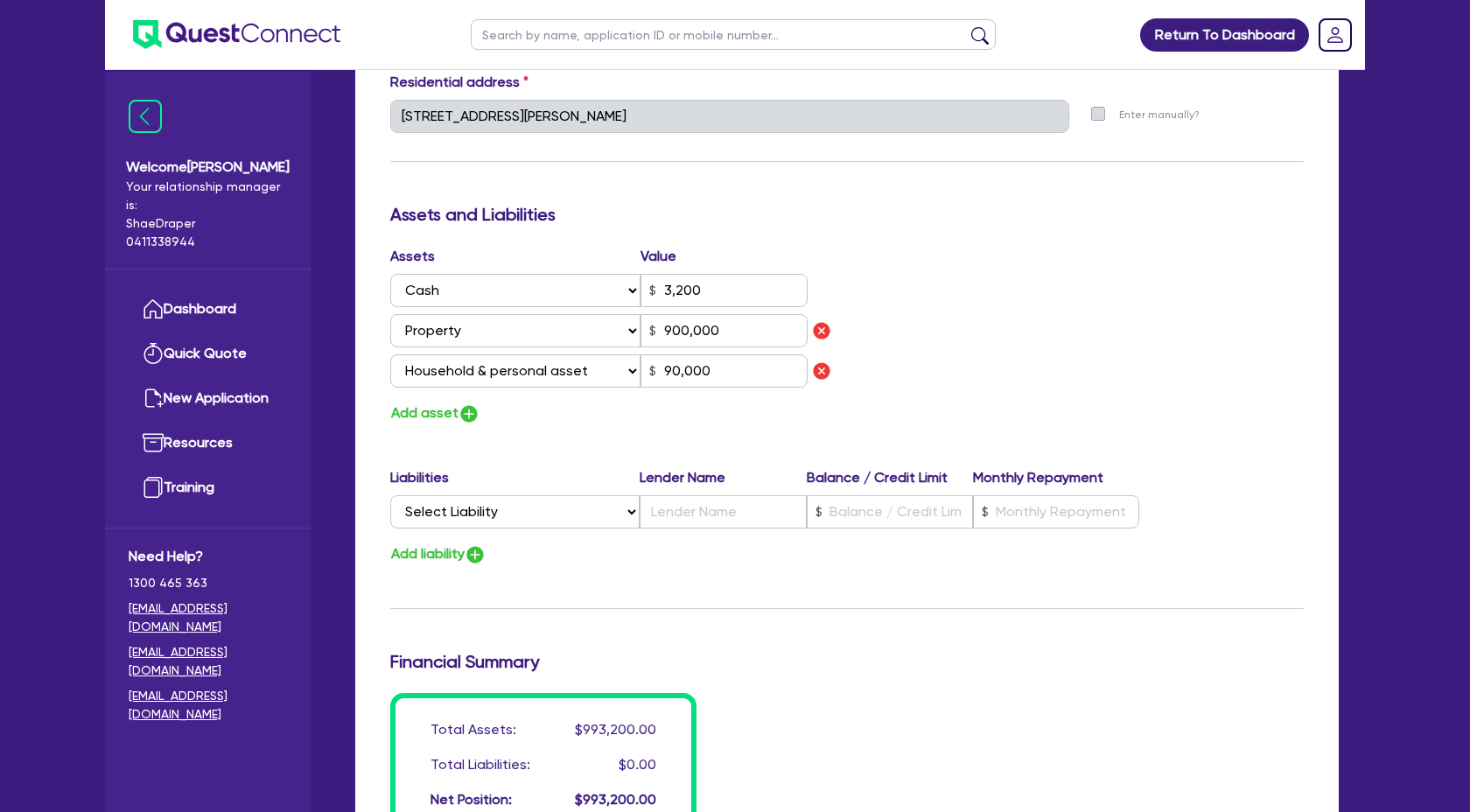
scroll to position [900, 0]
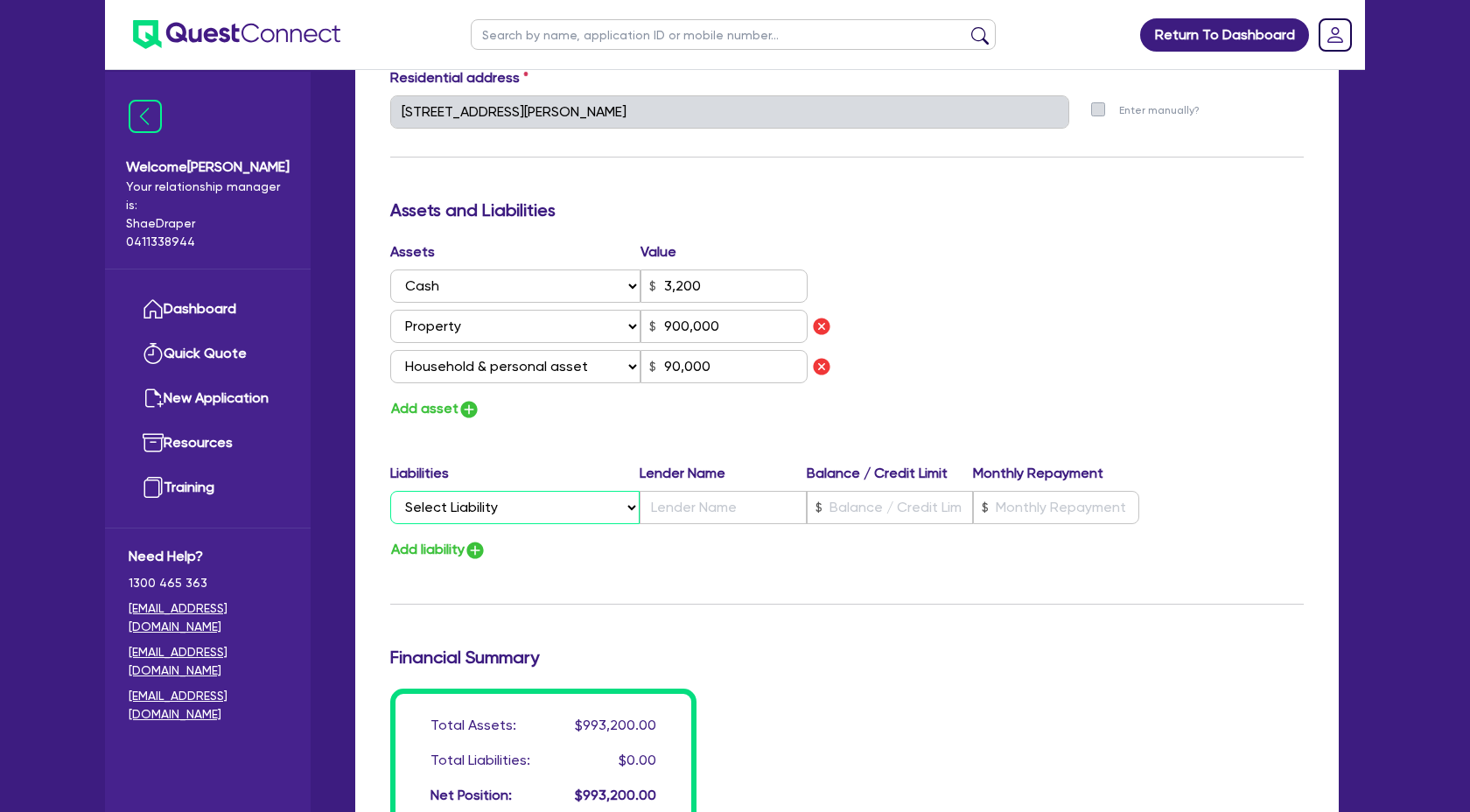
click at [618, 503] on select "Select Liability Credit card Mortgage Investment property loan Vehicle loan Tru…" at bounding box center [515, 507] width 249 height 33
click at [391, 491] on select "Select Liability Credit card Mortgage Investment property loan Vehicle loan Tru…" at bounding box center [515, 507] width 249 height 33
click at [735, 511] on input "text" at bounding box center [723, 507] width 166 height 33
paste input "Teachers Mutual Bank"
click at [929, 502] on input "text" at bounding box center [890, 507] width 166 height 33
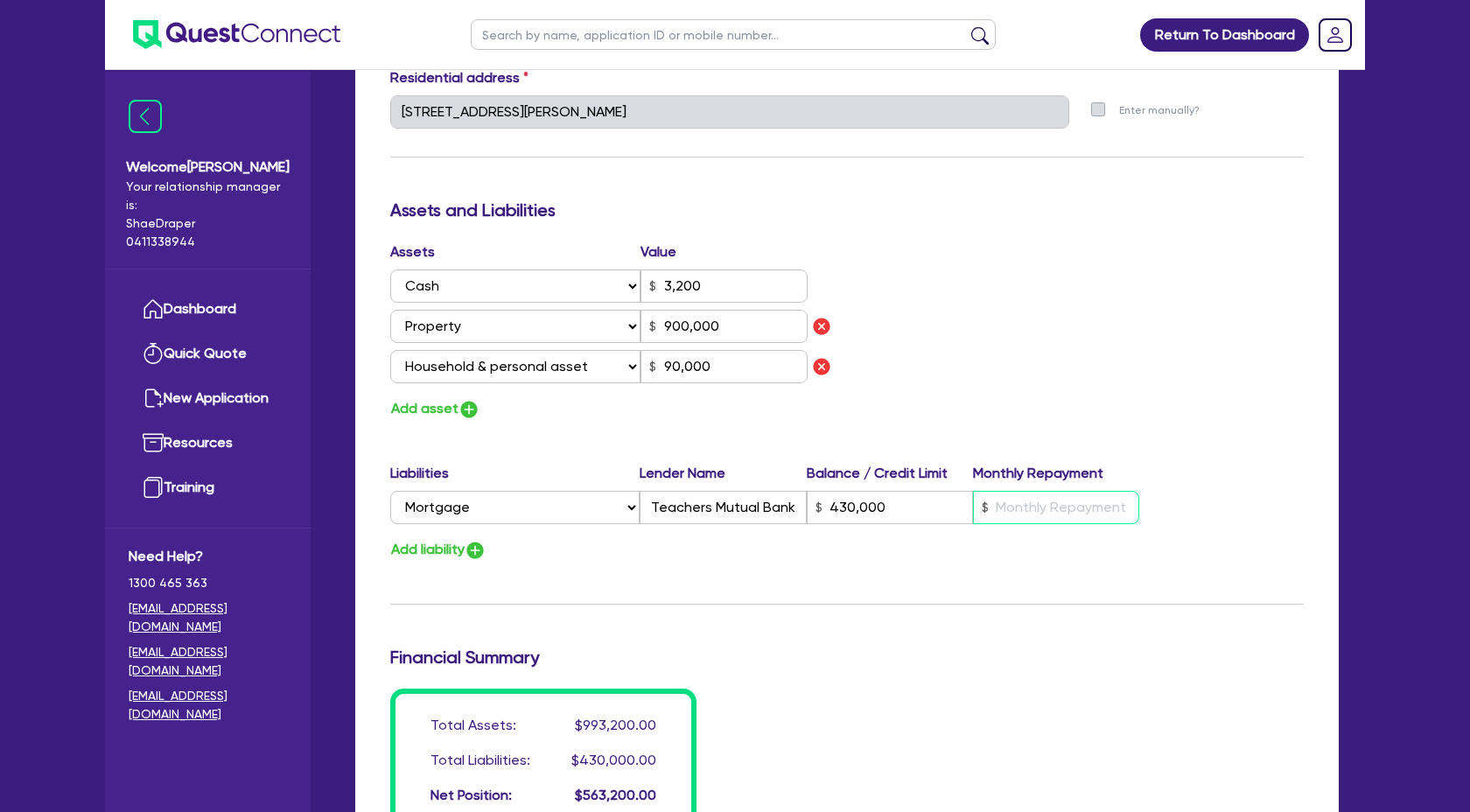
click at [1040, 508] on input "text" at bounding box center [1056, 507] width 166 height 33
click at [1044, 774] on div "Total Assets: $993,200.00 Total Liabilities: $430,000.00 Net Position: $563,200…" at bounding box center [847, 758] width 940 height 143
click at [468, 405] on img "button" at bounding box center [469, 407] width 21 height 21
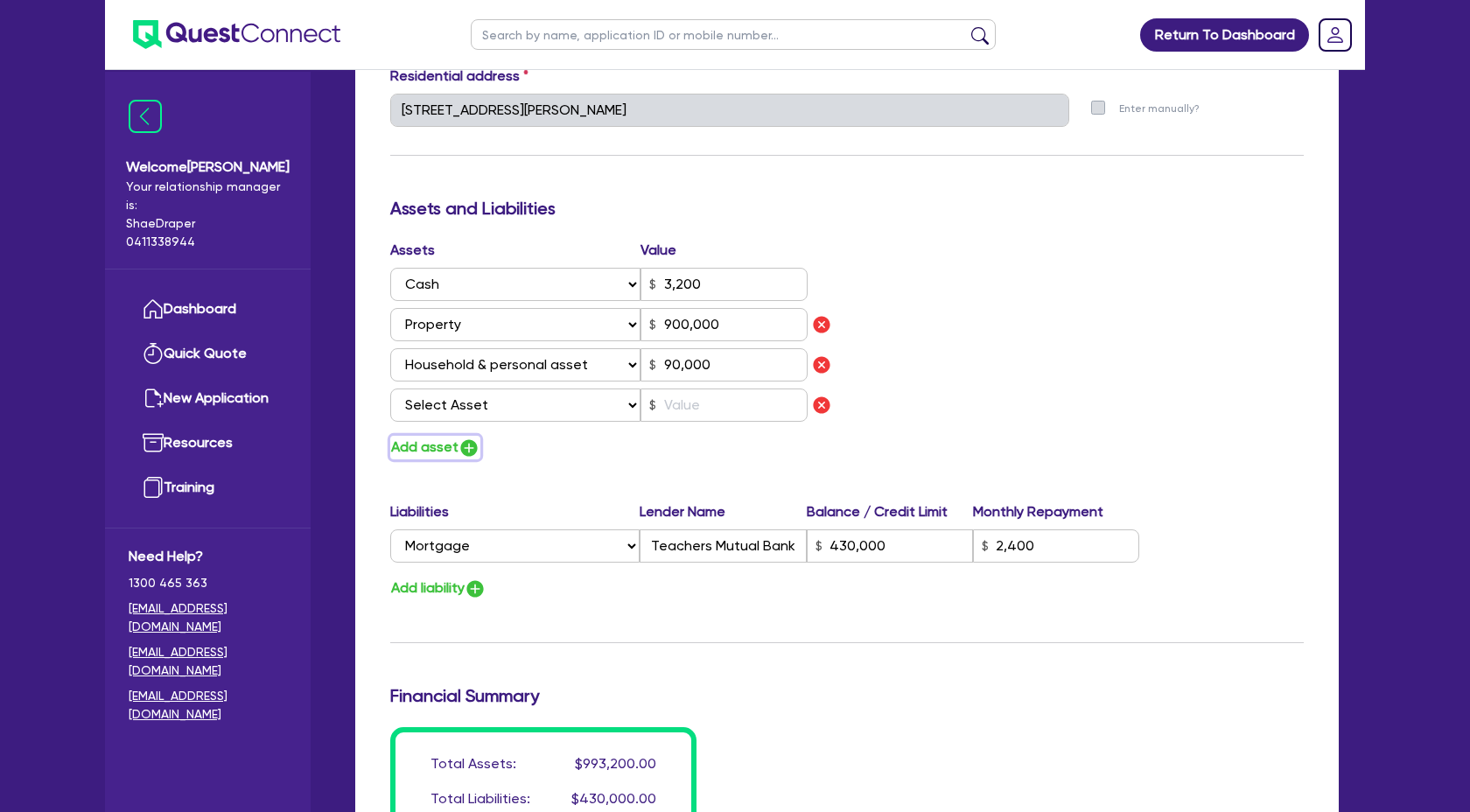
scroll to position [903, 0]
click at [620, 390] on select "Select Asset Cash Property Investment property Vehicle Truck Trailer Equipment …" at bounding box center [516, 404] width 250 height 33
click at [391, 388] on select "Select Asset Cash Property Investment property Vehicle Truck Trailer Equipment …" at bounding box center [516, 404] width 250 height 33
click at [690, 408] on input "text" at bounding box center [724, 404] width 167 height 33
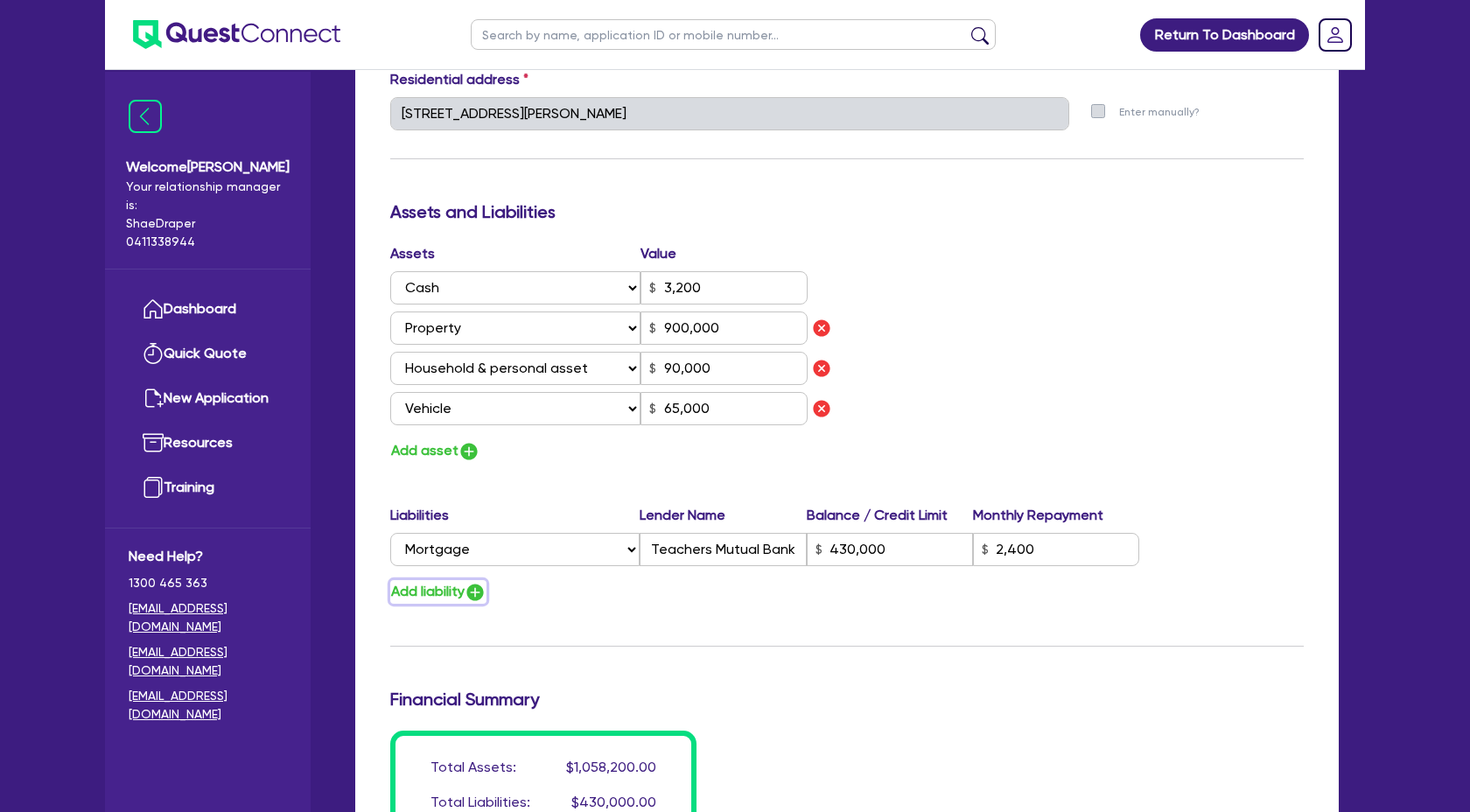
click at [479, 587] on img "button" at bounding box center [474, 592] width 21 height 21
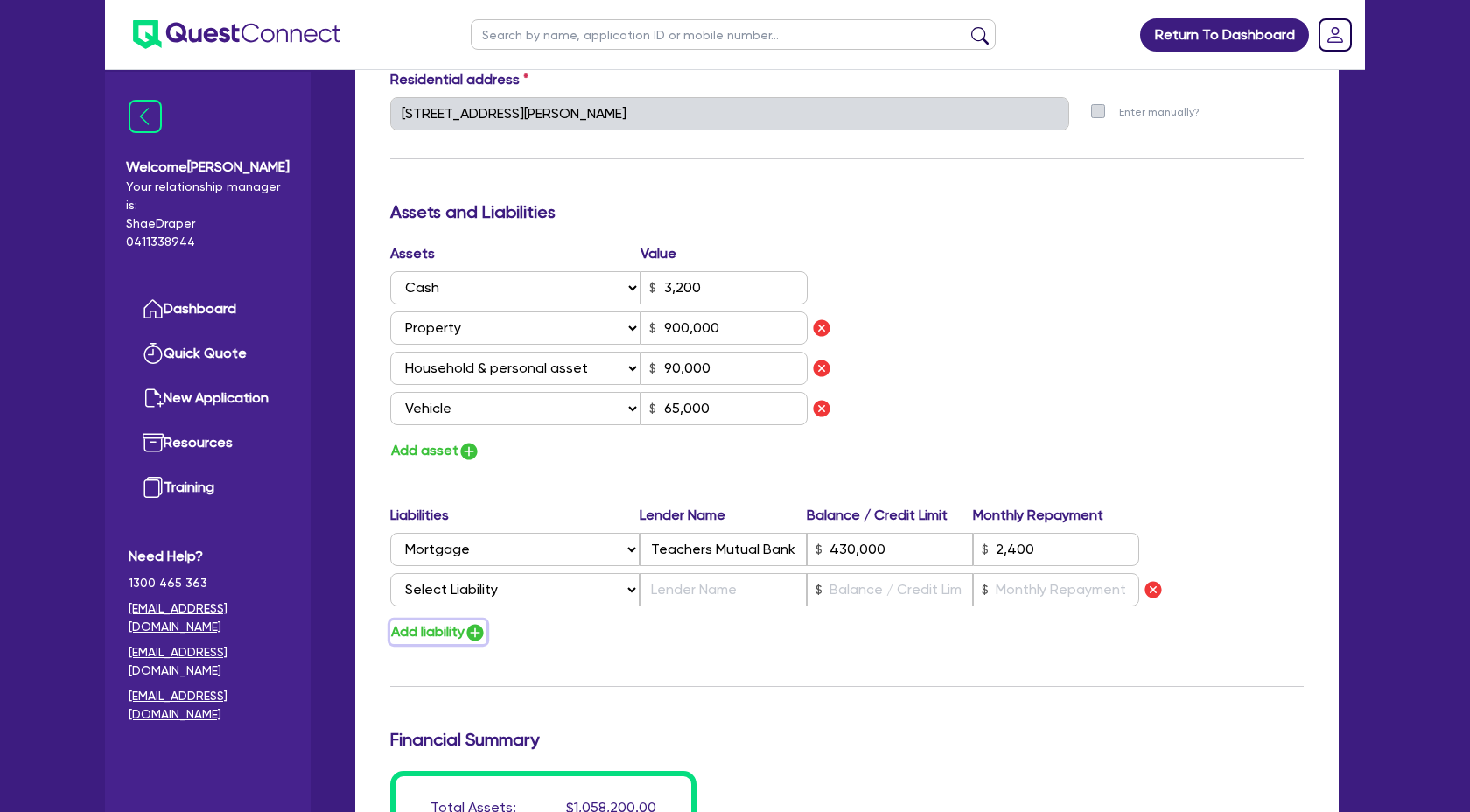
scroll to position [901, 0]
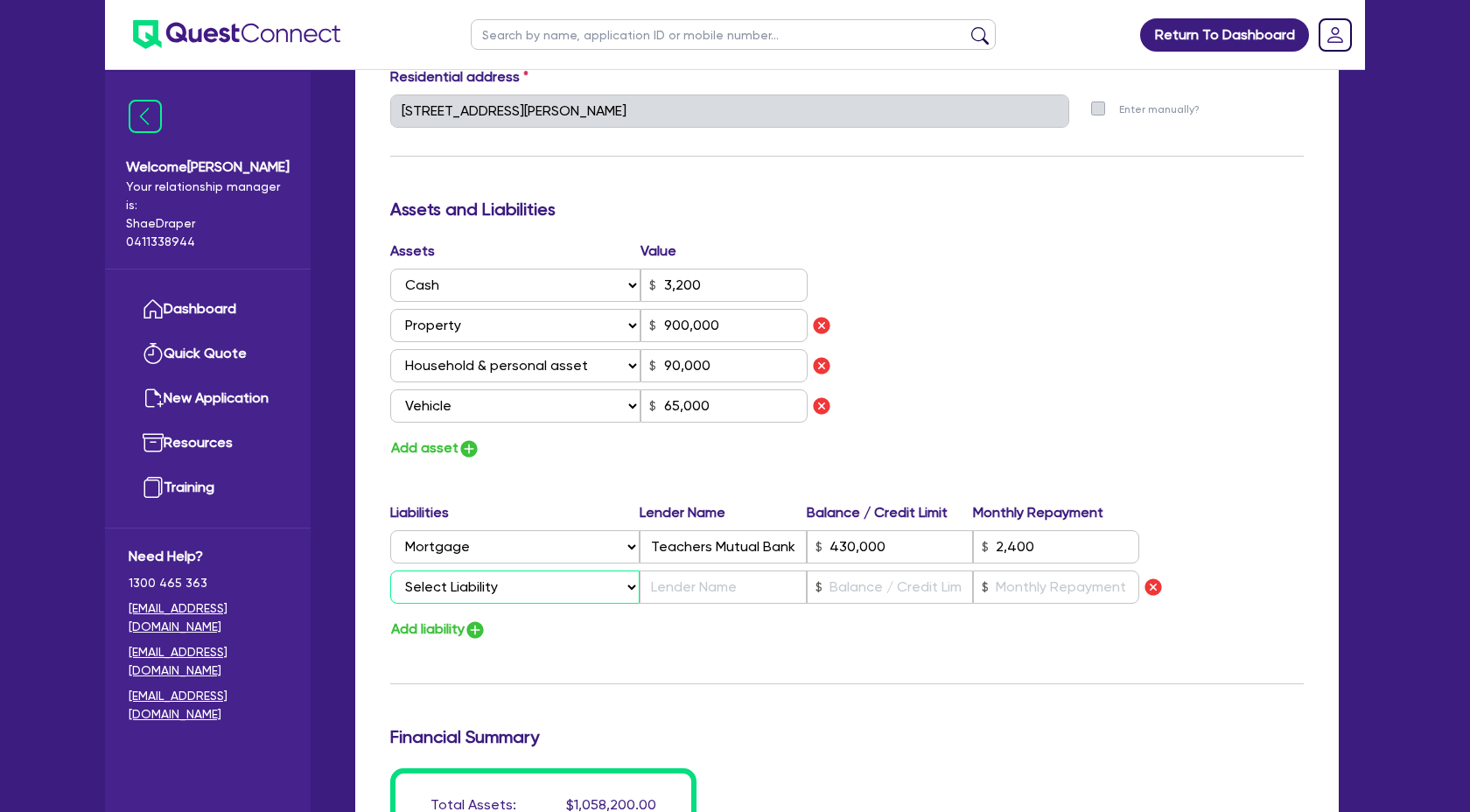
click at [491, 585] on select "Select Liability Credit card Mortgage Investment property loan Vehicle loan Tru…" at bounding box center [515, 587] width 249 height 33
click at [391, 570] on select "Select Liability Credit card Mortgage Investment property loan Vehicle loan Tru…" at bounding box center [515, 587] width 249 height 33
click at [694, 583] on input "text" at bounding box center [723, 587] width 166 height 33
paste input "Power Porque Finance"
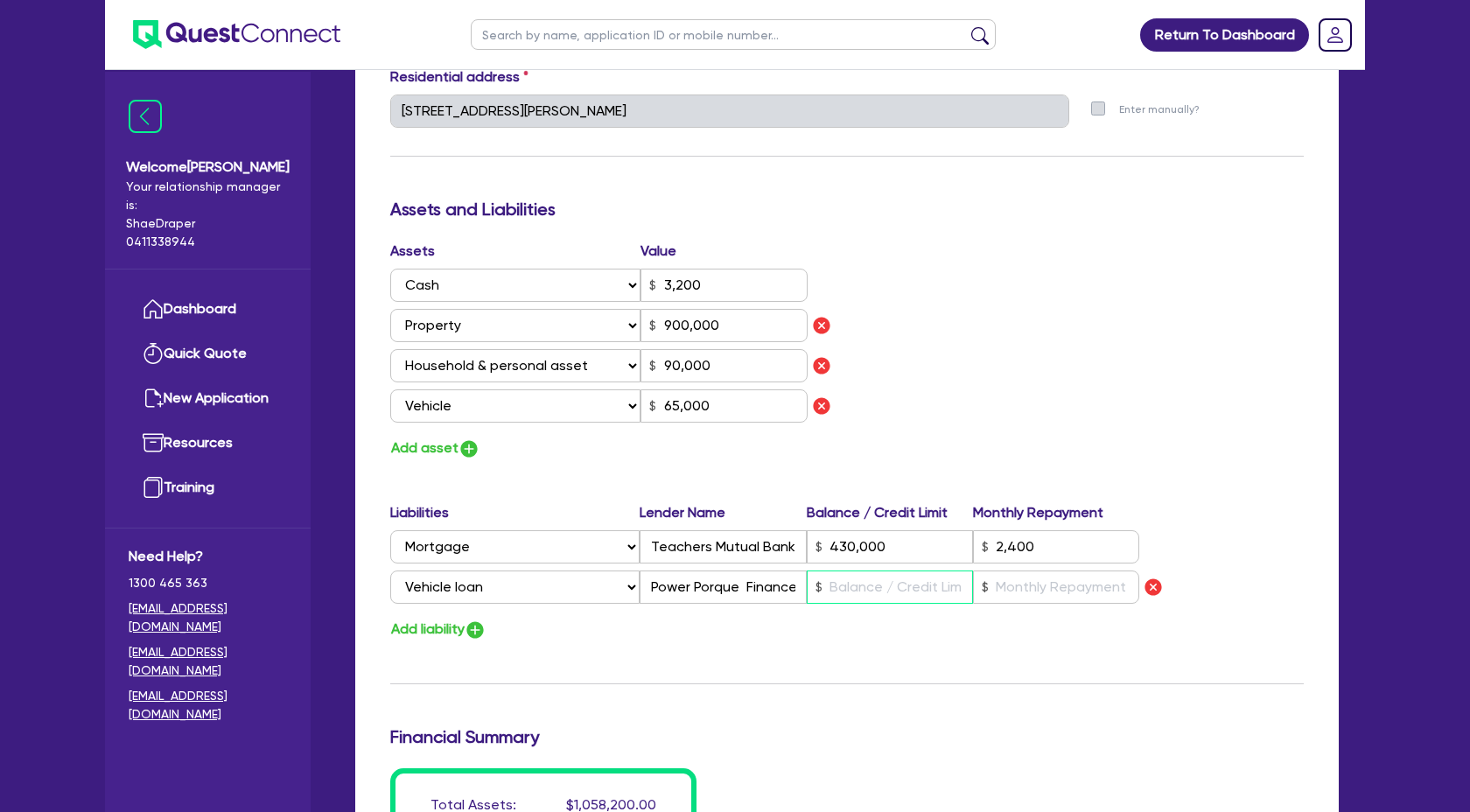
click at [878, 595] on input "text" at bounding box center [890, 587] width 166 height 33
click at [1012, 588] on input "text" at bounding box center [1056, 587] width 166 height 33
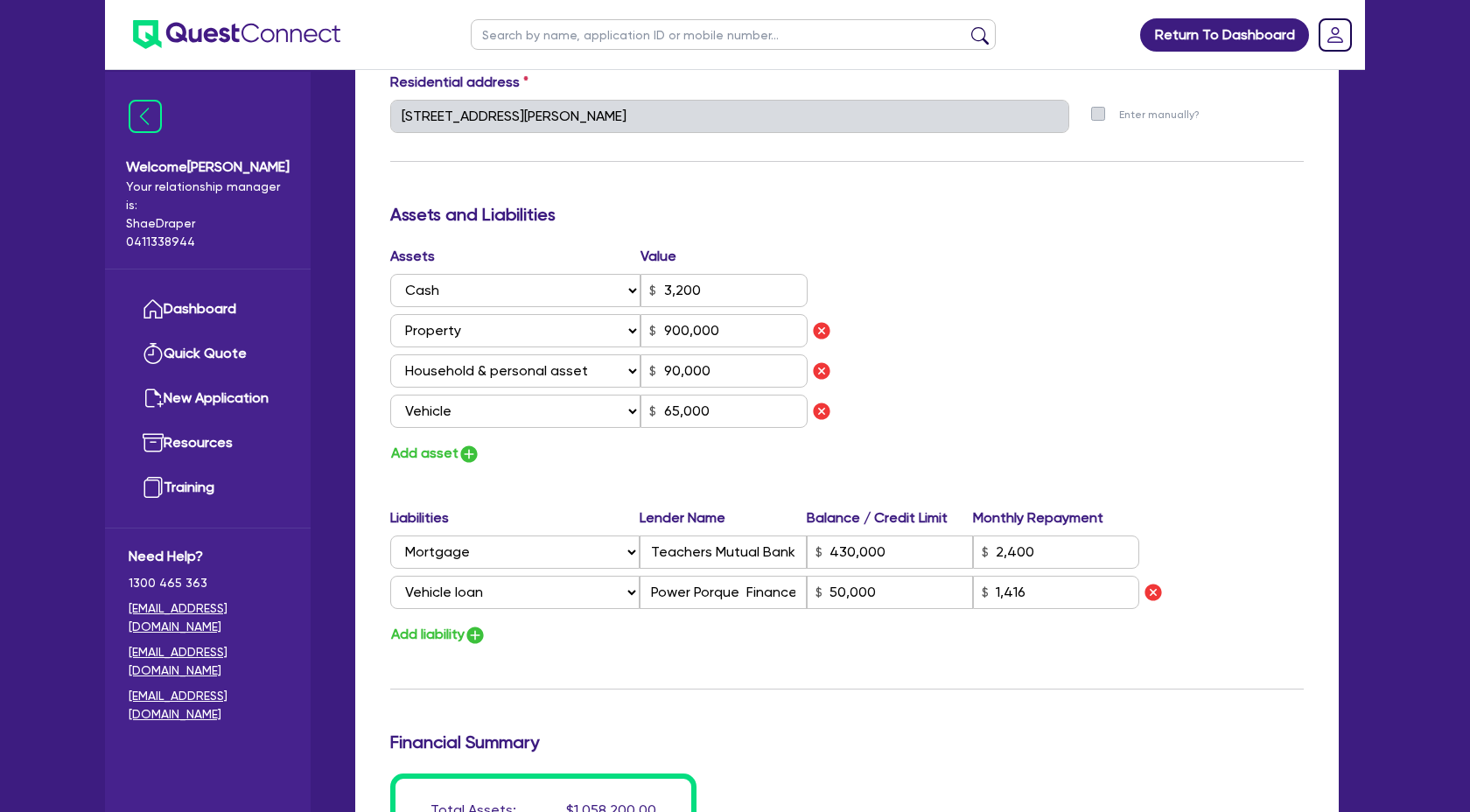
click at [1007, 643] on div "Add liability" at bounding box center [847, 635] width 940 height 24
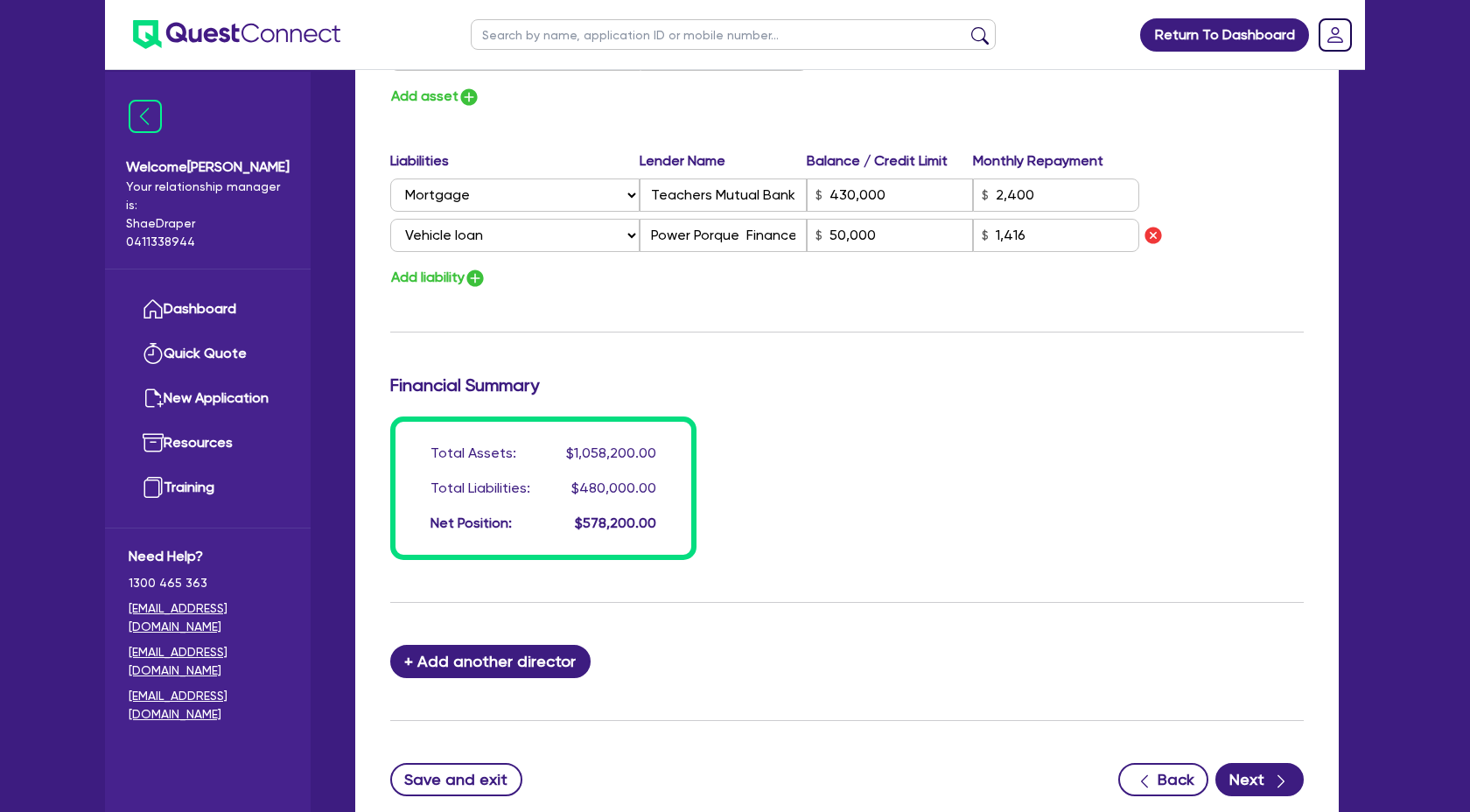
scroll to position [1258, 0]
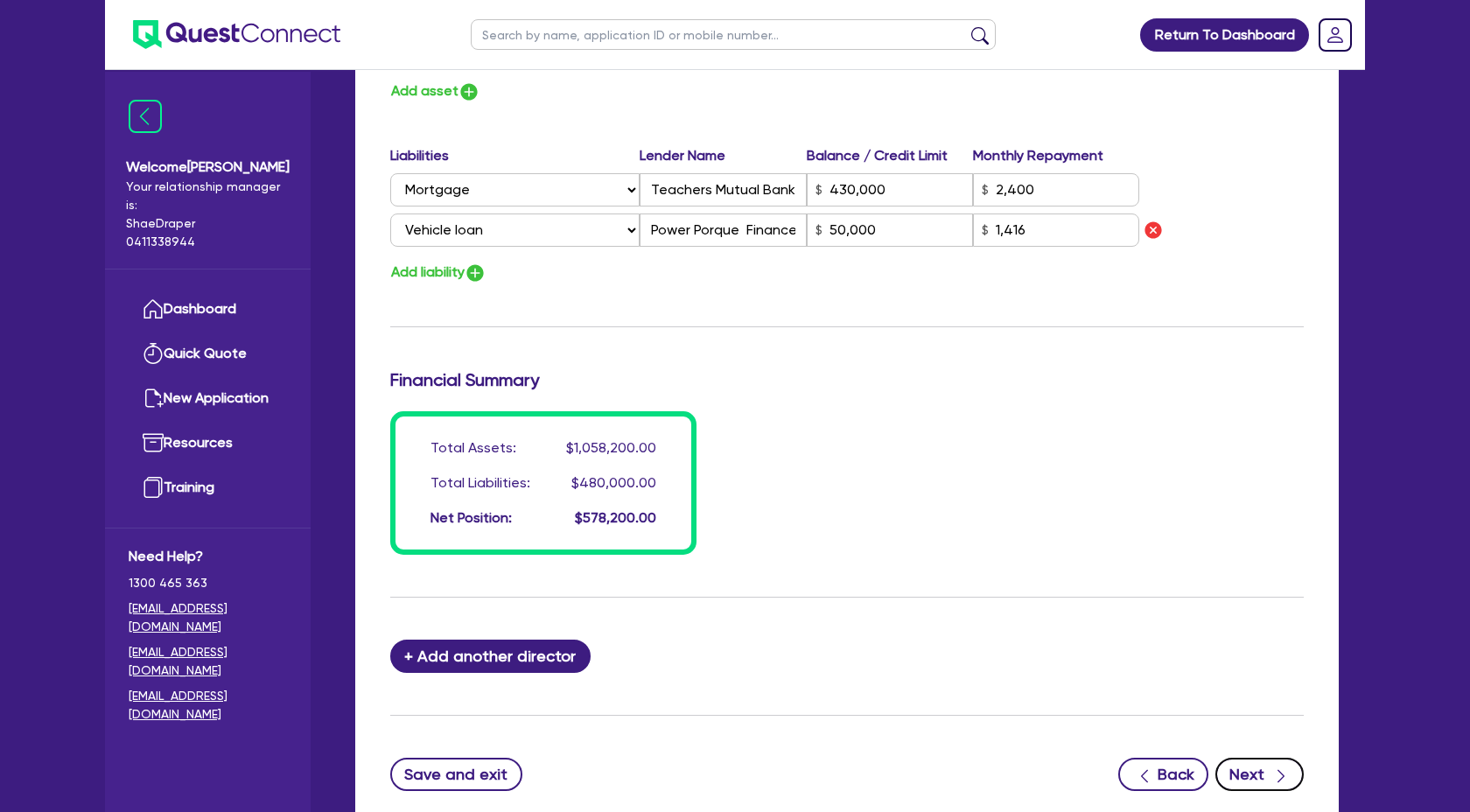
click at [1256, 776] on button "Next" at bounding box center [1259, 775] width 89 height 33
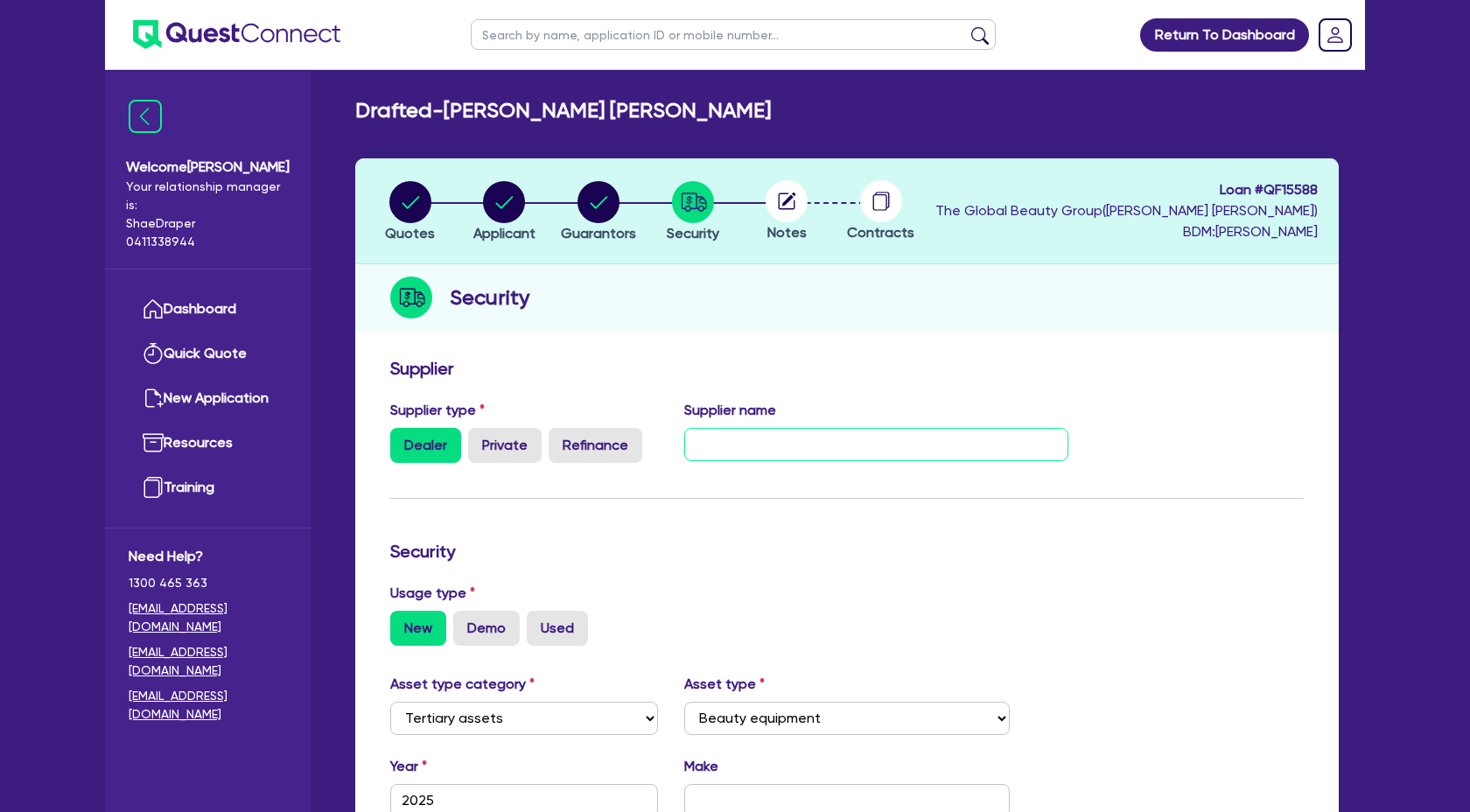
click at [787, 452] on input "text" at bounding box center [877, 444] width 385 height 33
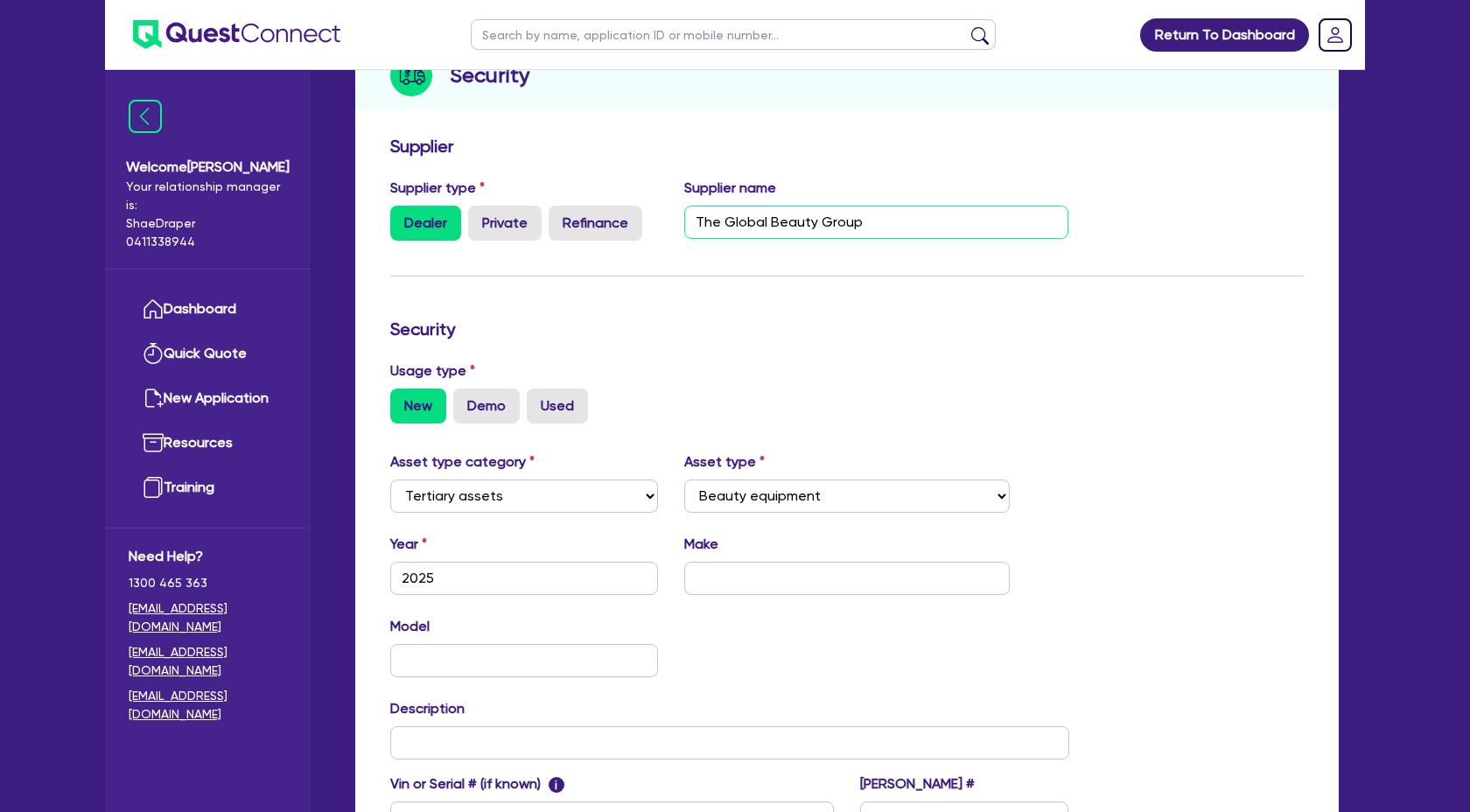
scroll to position [229, 0]
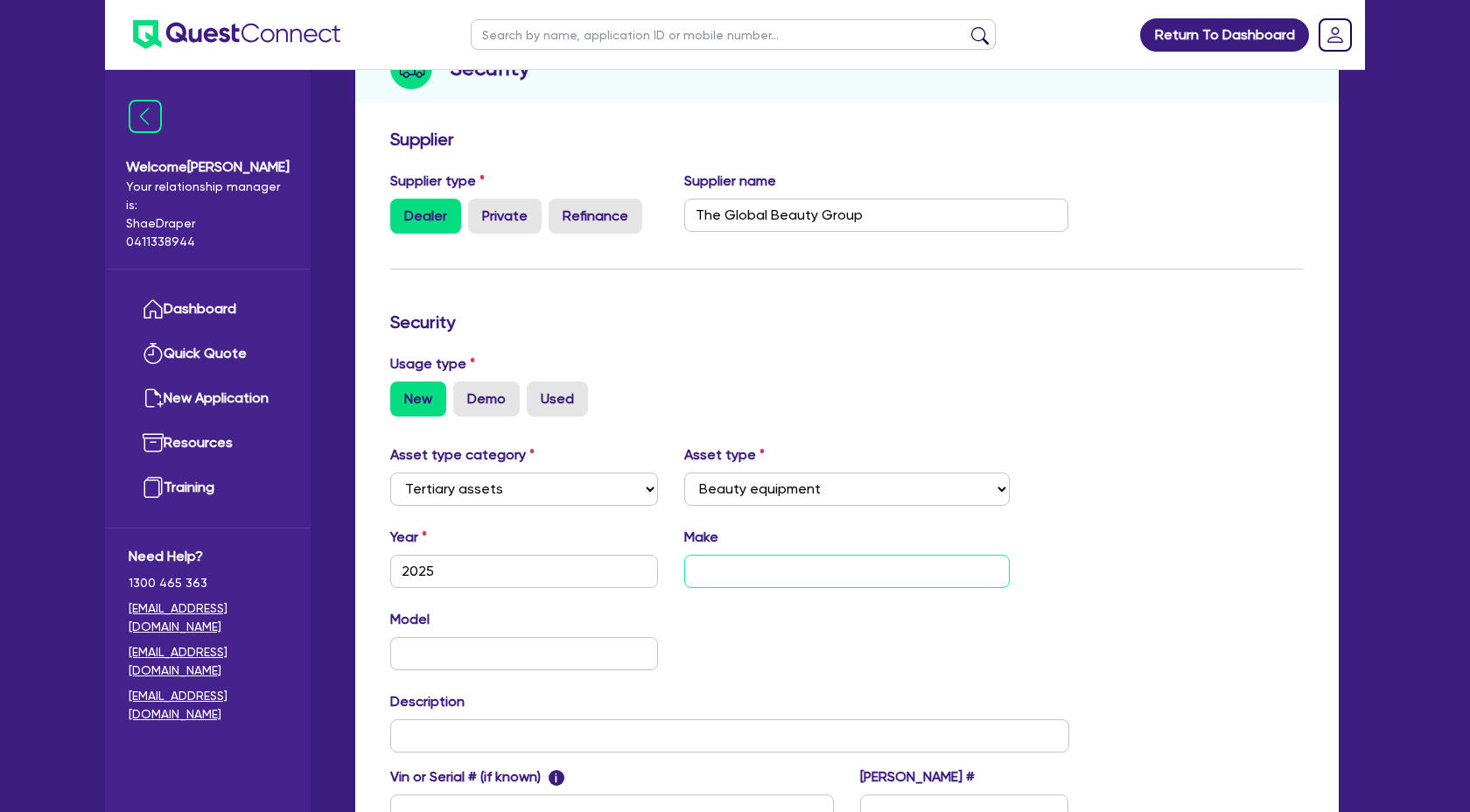
click at [754, 565] on input "text" at bounding box center [848, 571] width 327 height 33
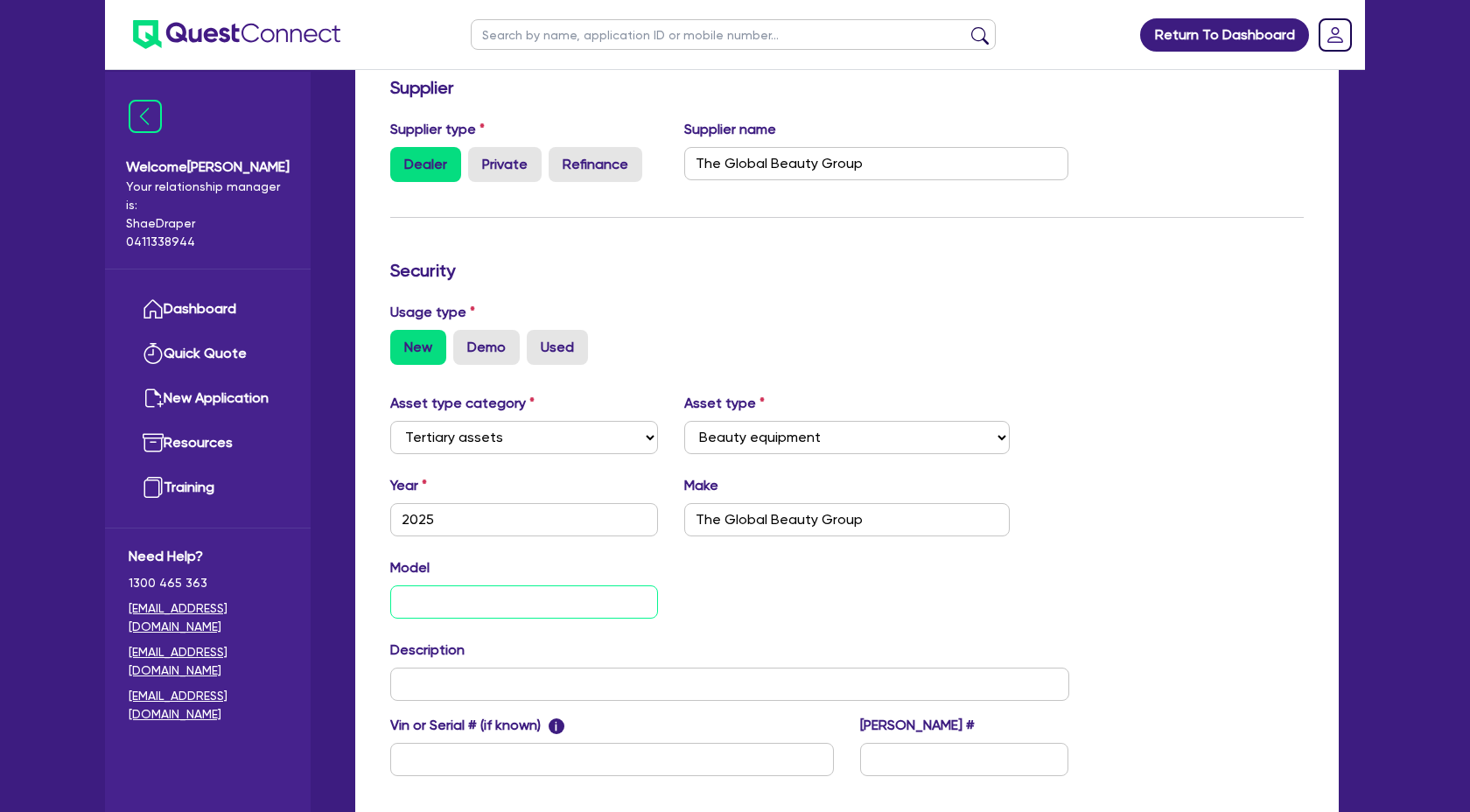
click at [503, 588] on input "text" at bounding box center [524, 602] width 267 height 33
paste input "Commercial IPL Beauty Device"
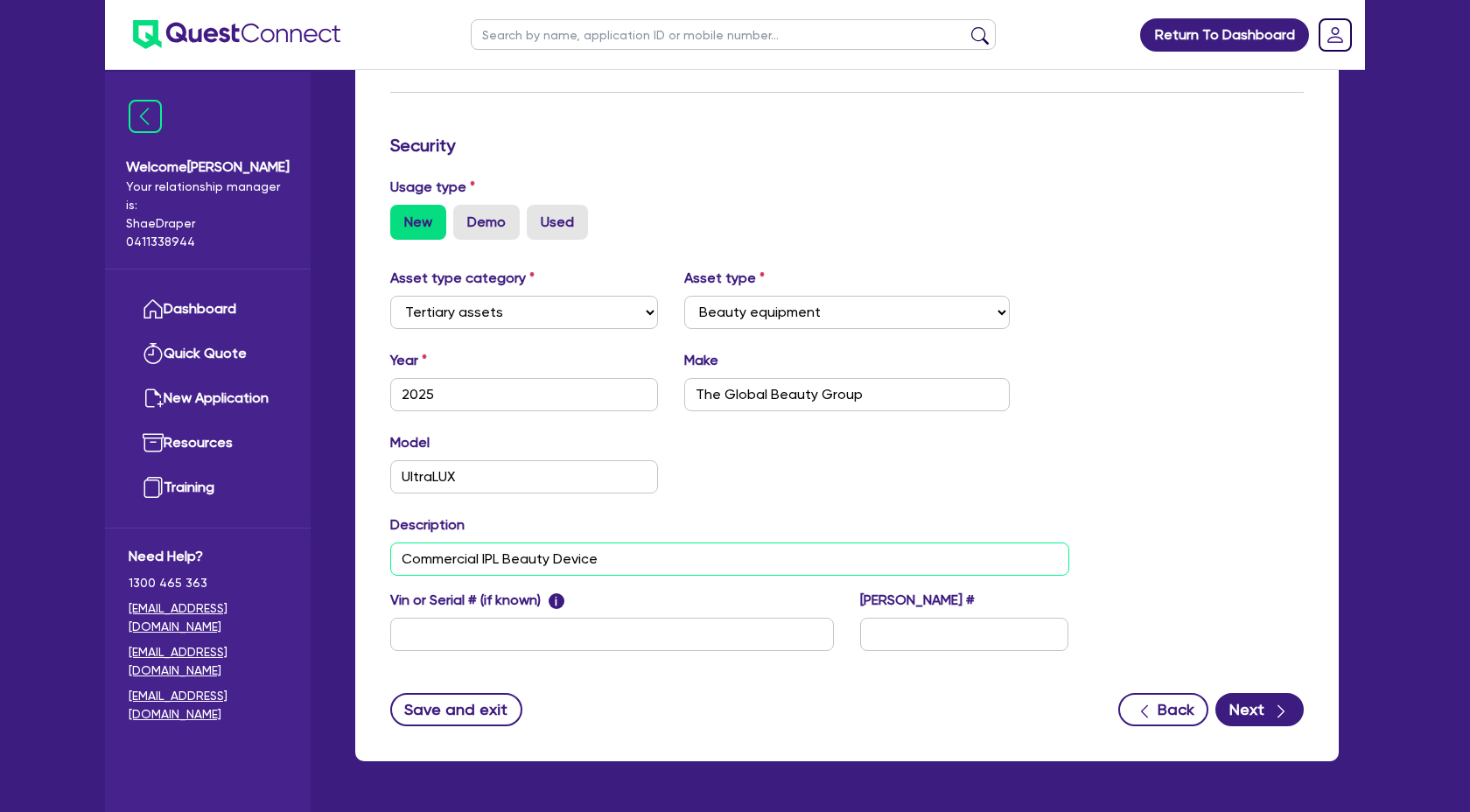
scroll to position [461, 0]
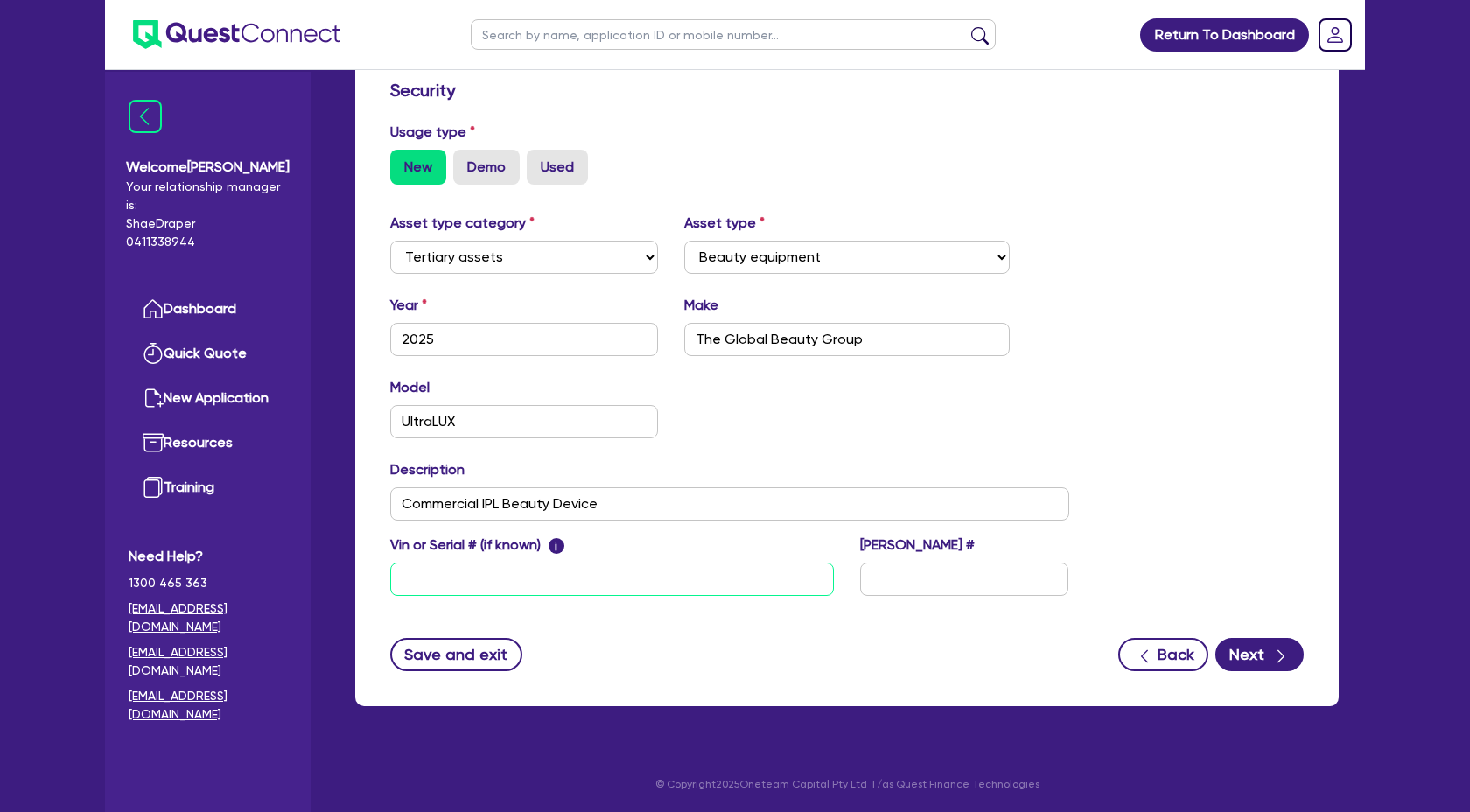
click at [495, 577] on input "text" at bounding box center [612, 579] width 443 height 33
click at [1259, 657] on button "Next" at bounding box center [1259, 654] width 89 height 33
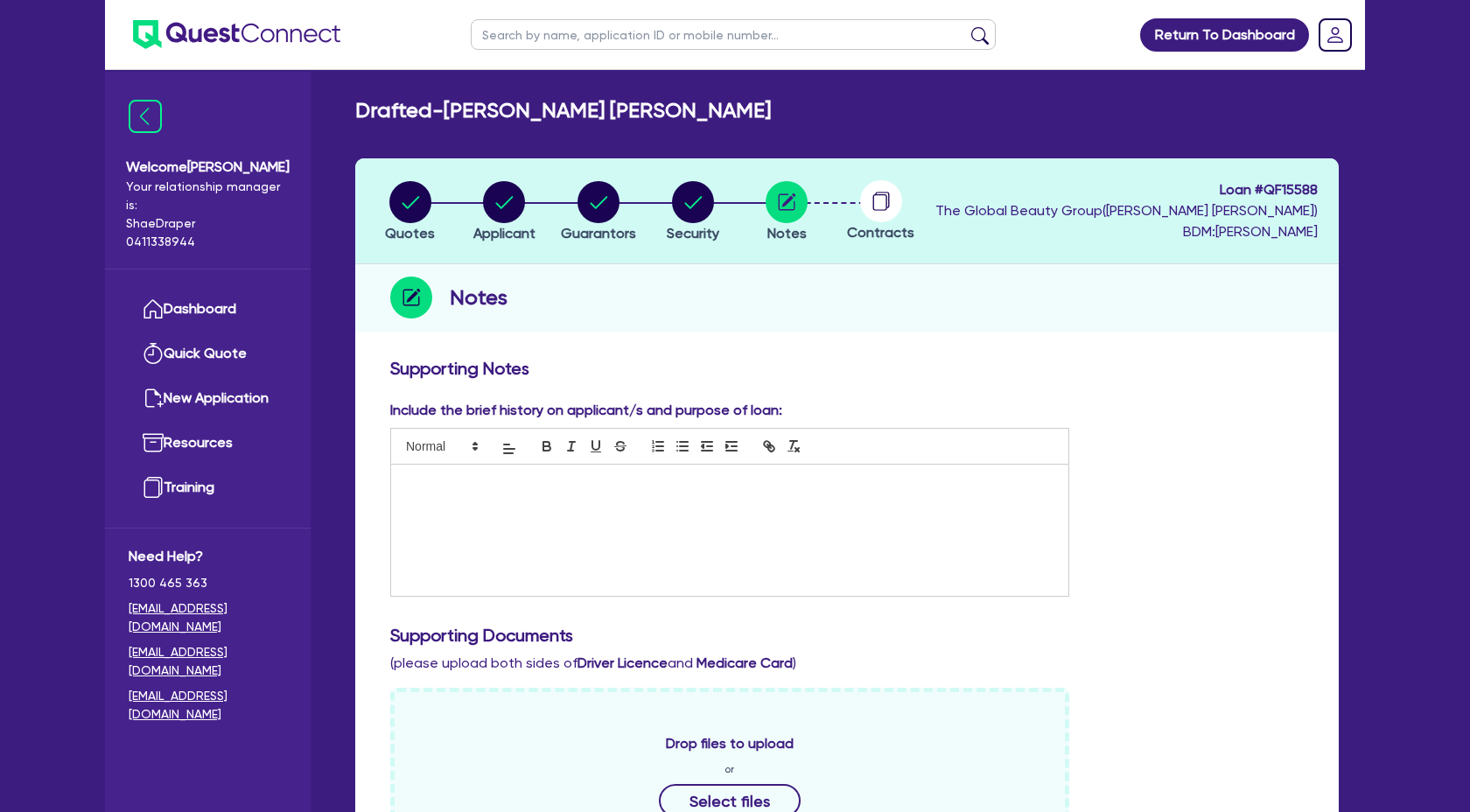
click at [504, 542] on div at bounding box center [730, 530] width 677 height 131
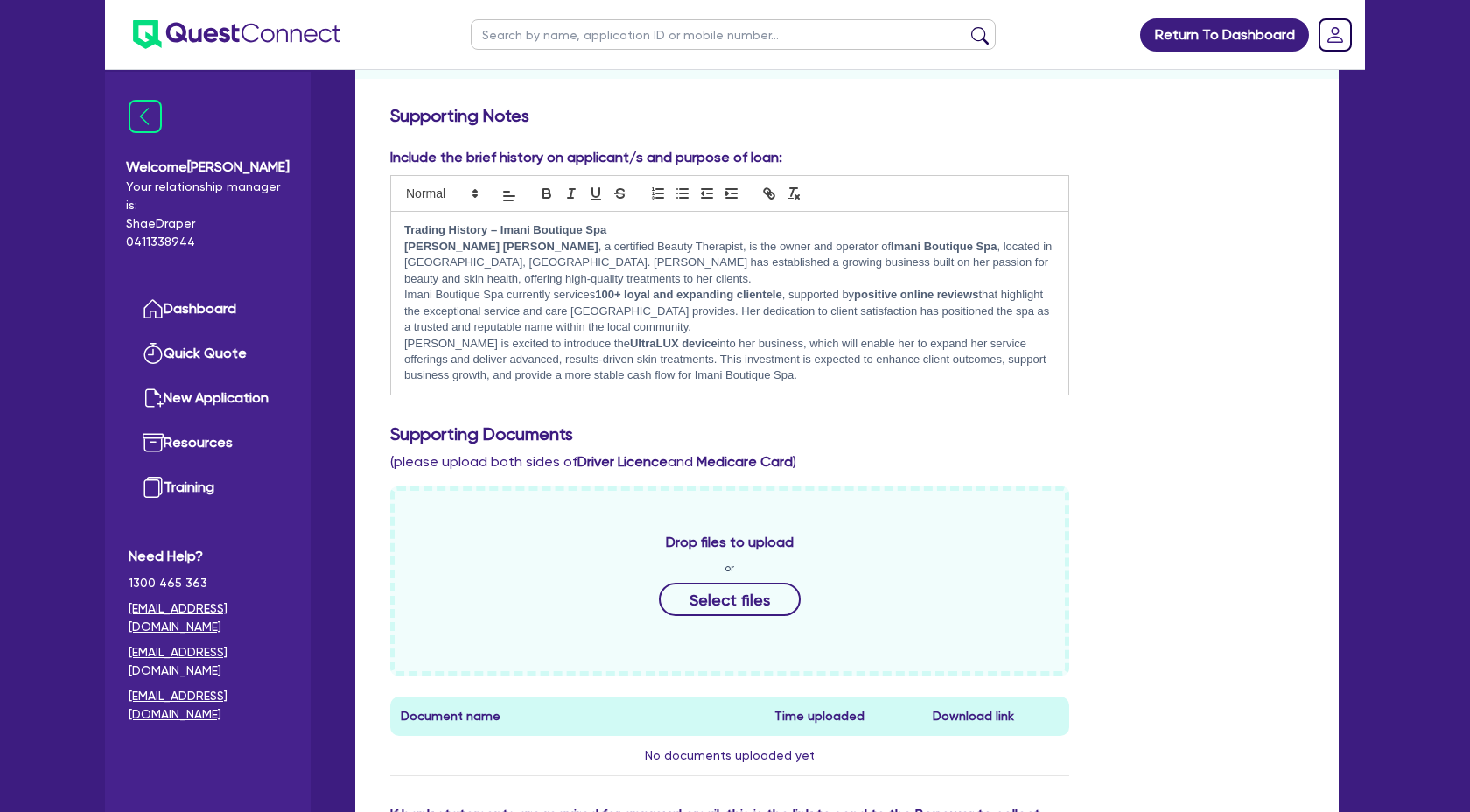
scroll to position [671, 0]
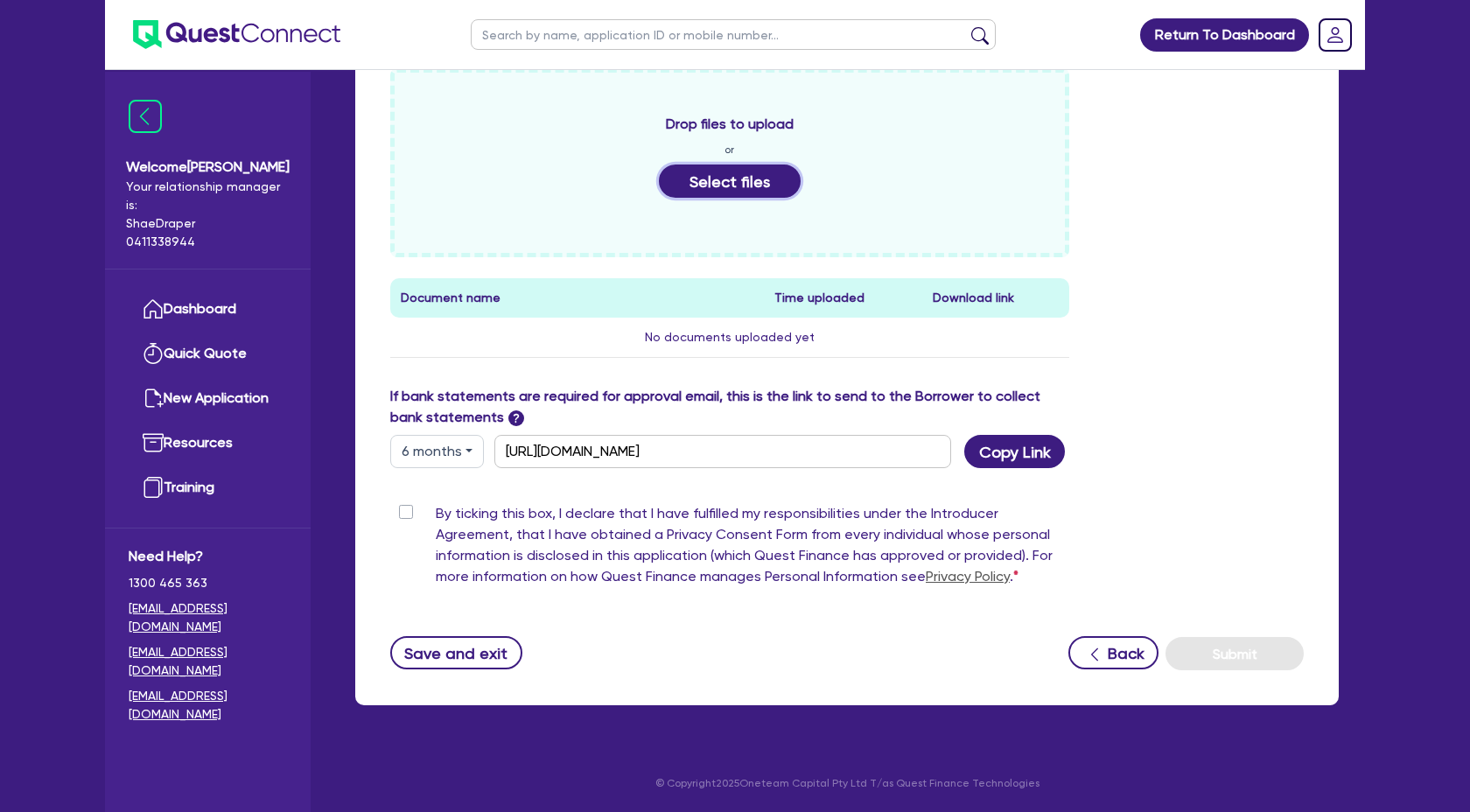
click at [743, 192] on button "Select files" at bounding box center [729, 181] width 141 height 33
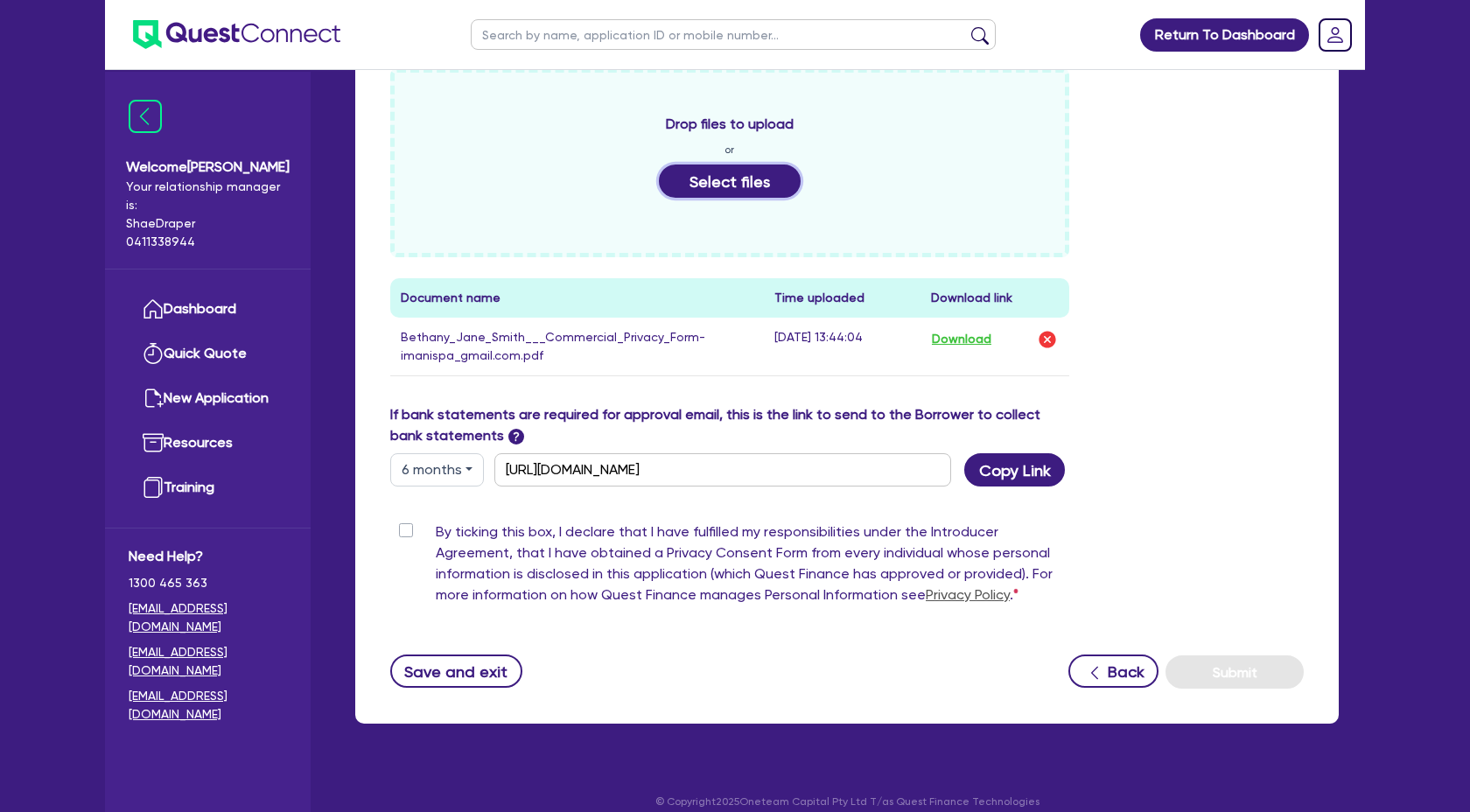
click at [716, 182] on button "Select files" at bounding box center [729, 181] width 141 height 33
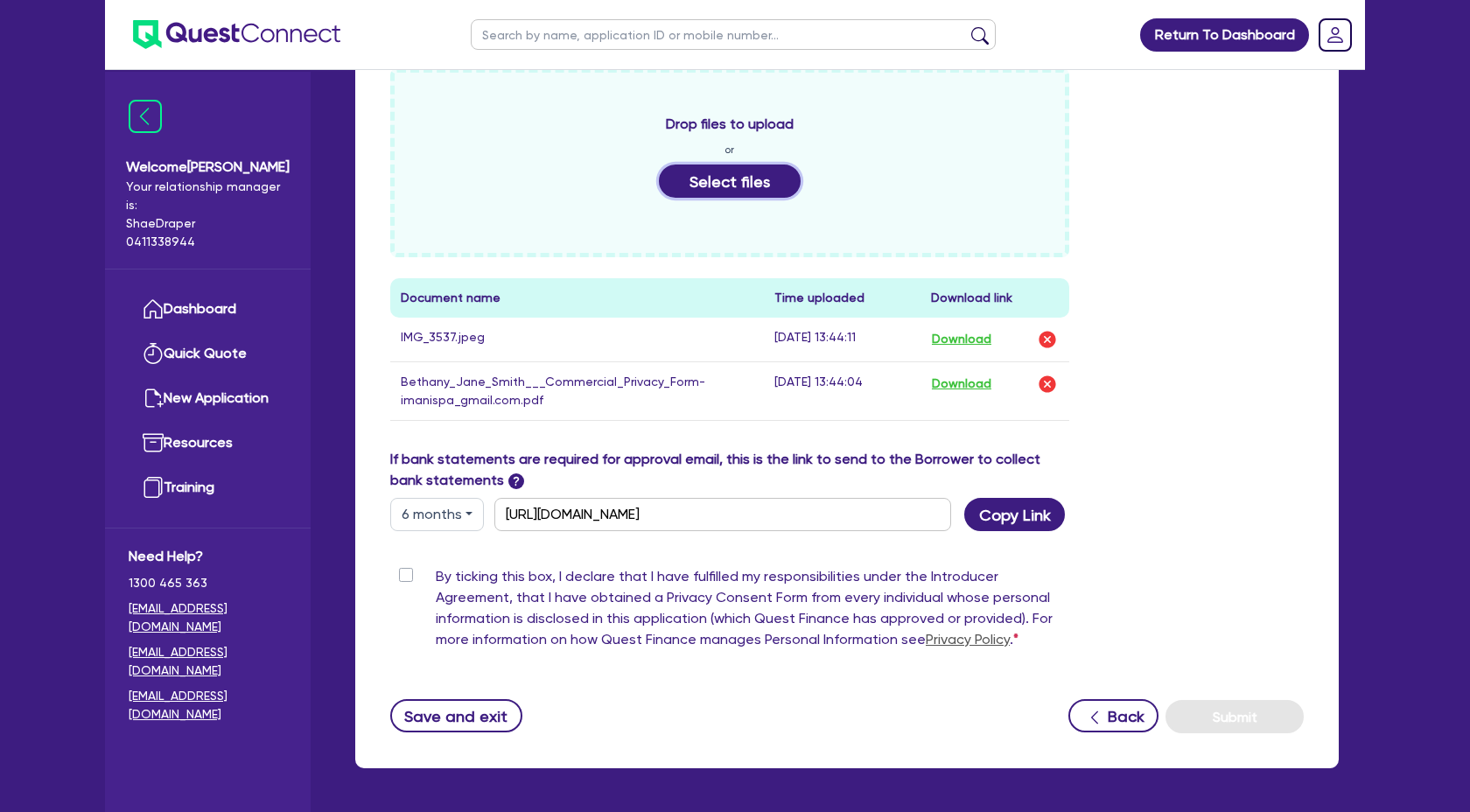
click at [724, 193] on button "Select files" at bounding box center [729, 181] width 141 height 33
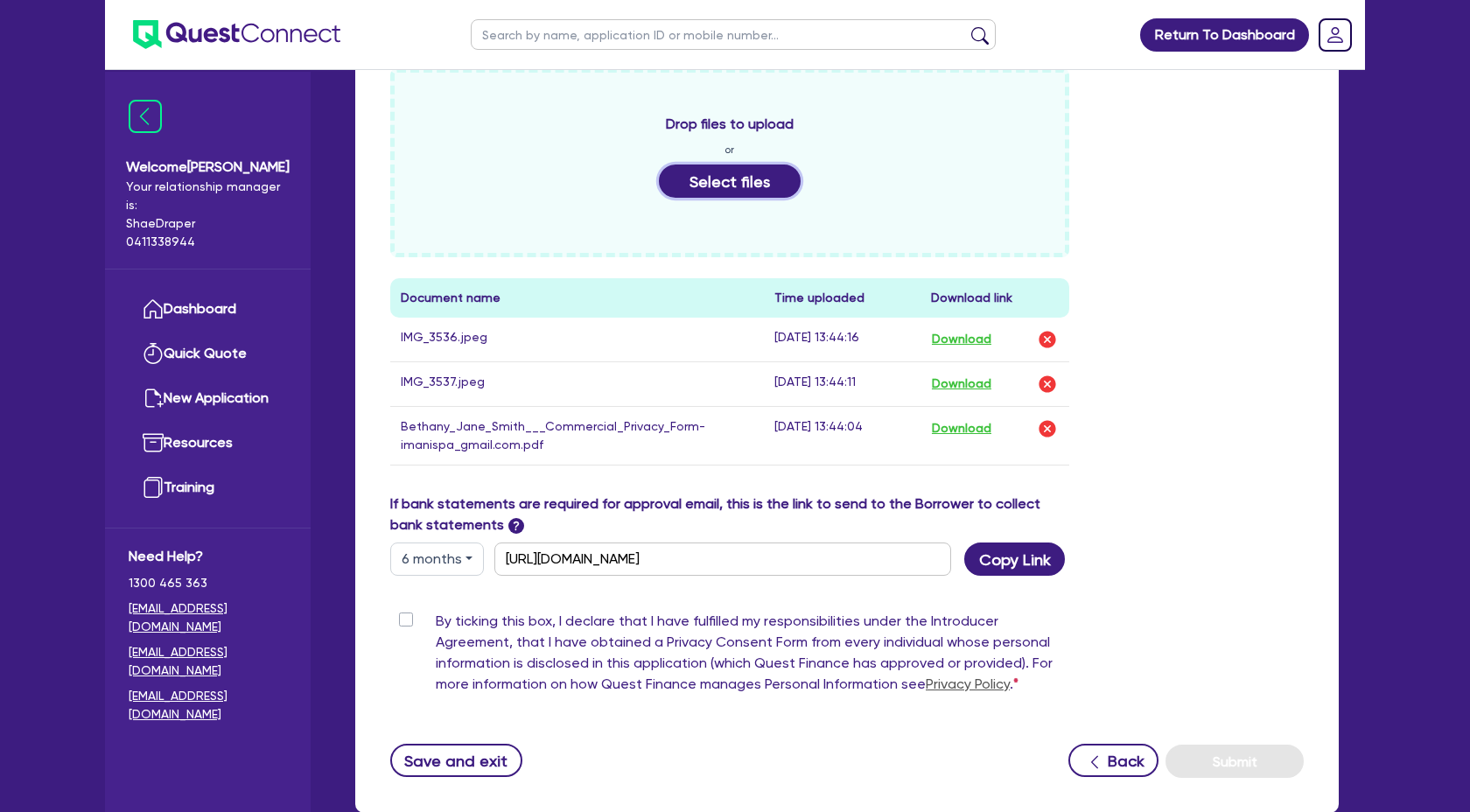
click at [702, 184] on button "Select files" at bounding box center [729, 181] width 141 height 33
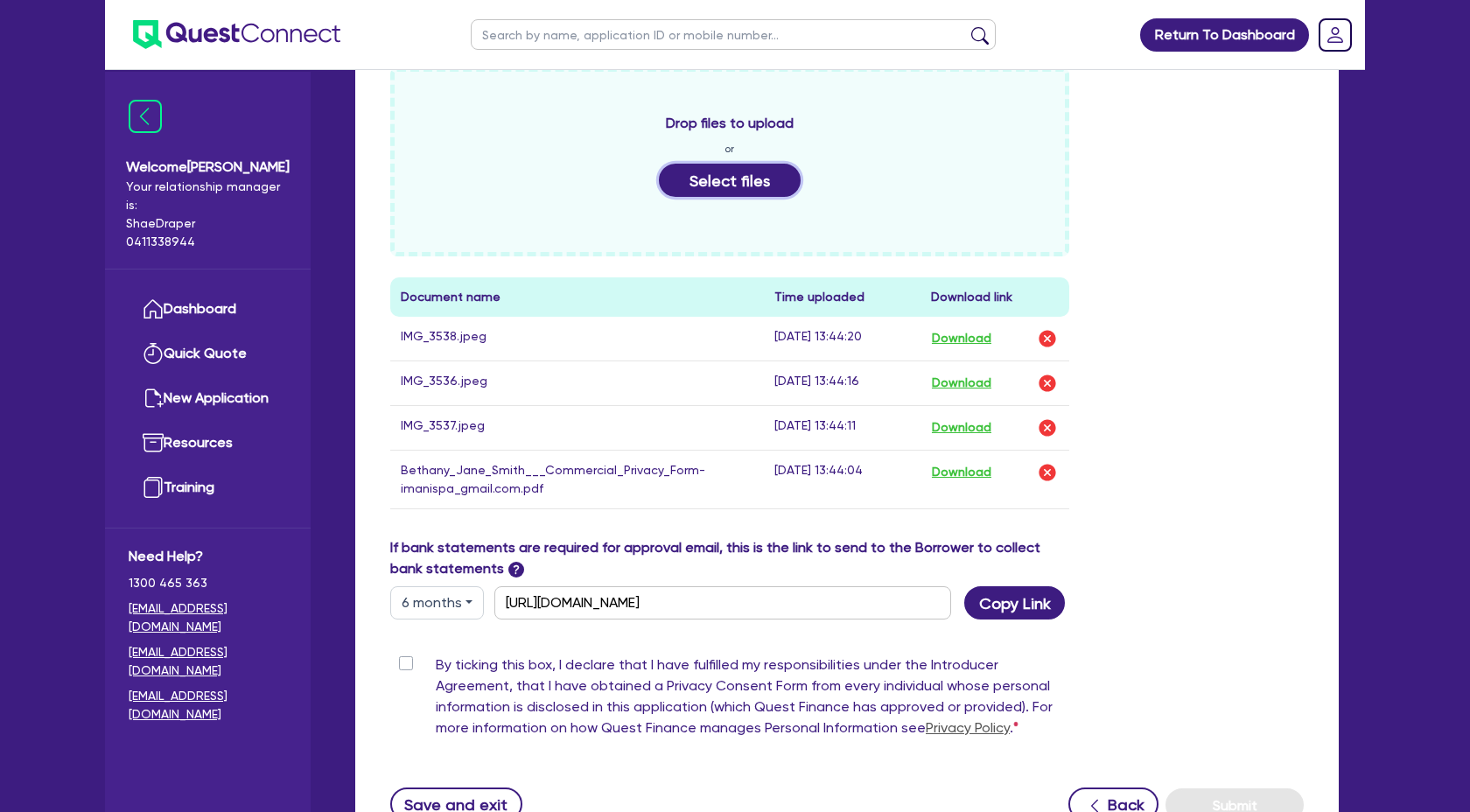
click at [746, 182] on button "Select files" at bounding box center [729, 180] width 141 height 33
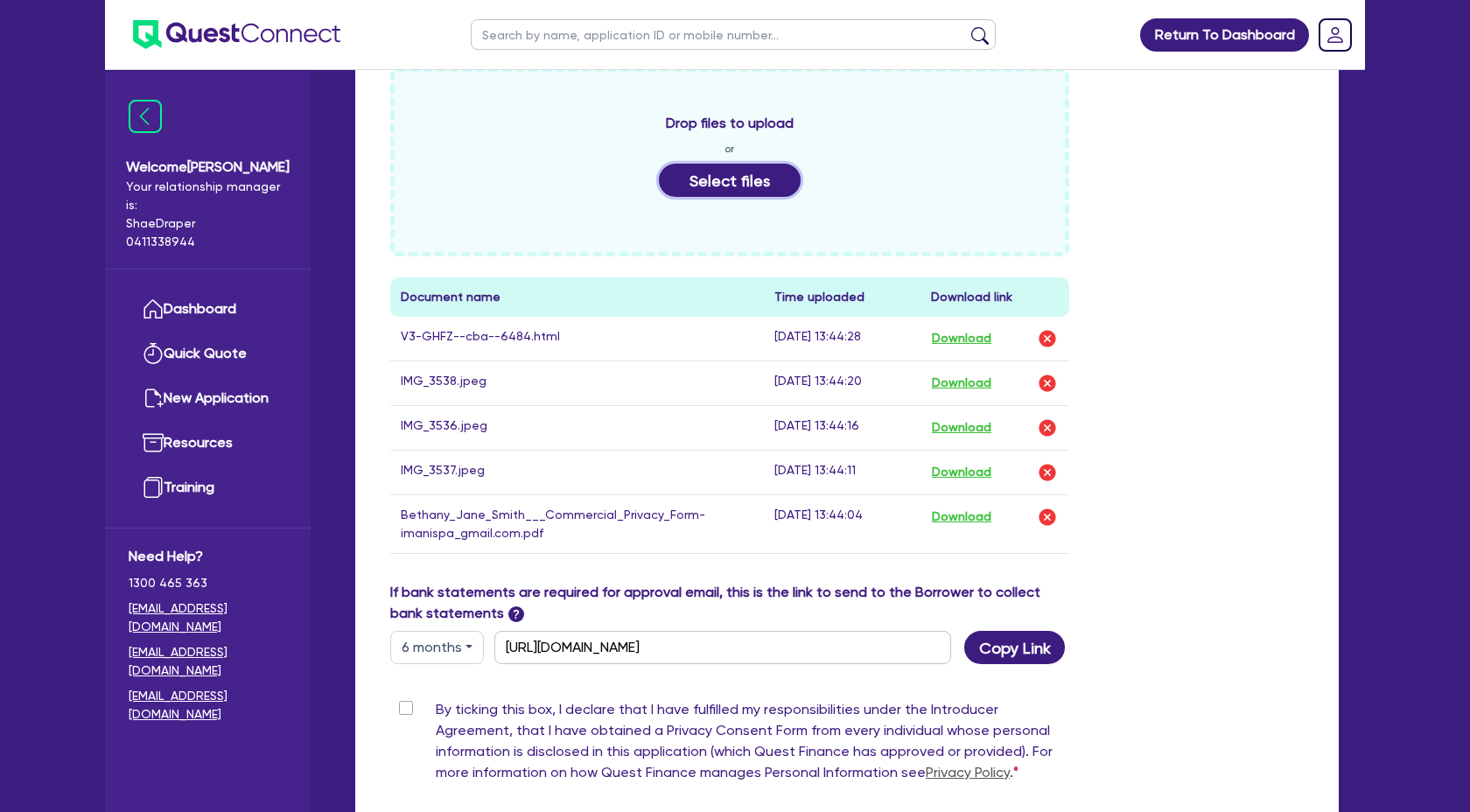
click at [746, 187] on button "Select files" at bounding box center [729, 180] width 141 height 33
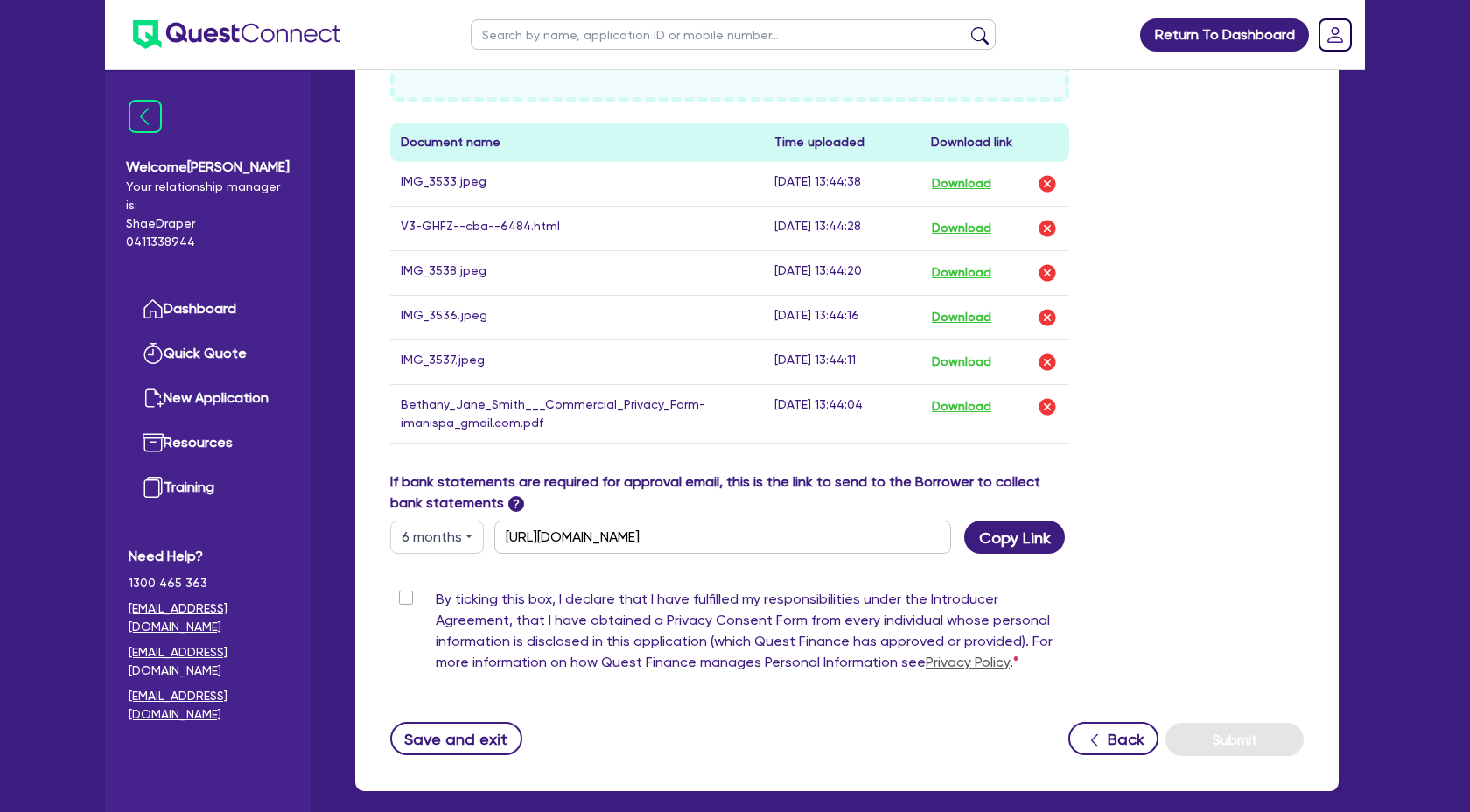
scroll to position [912, 0]
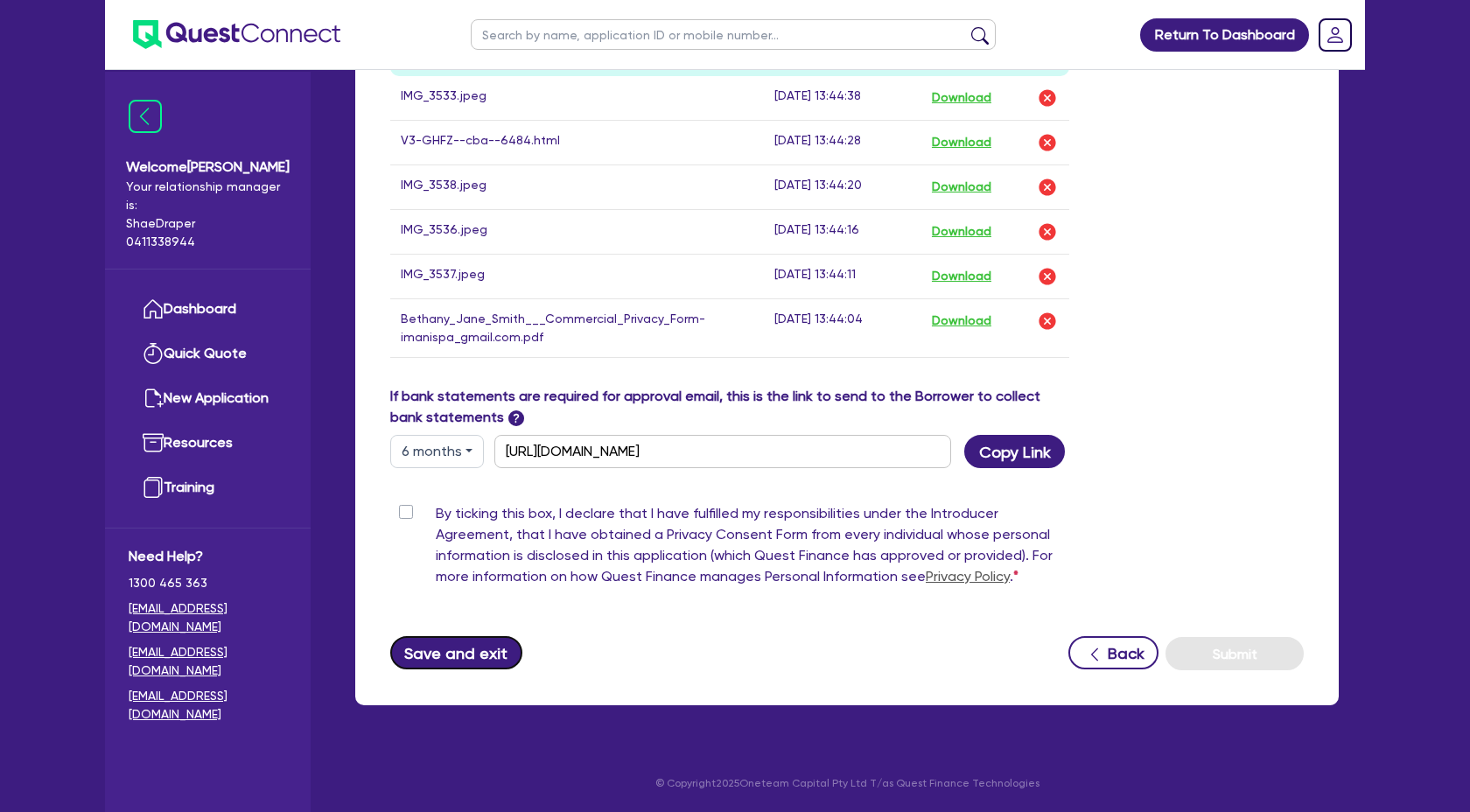
click at [463, 658] on button "Save and exit" at bounding box center [456, 652] width 132 height 33
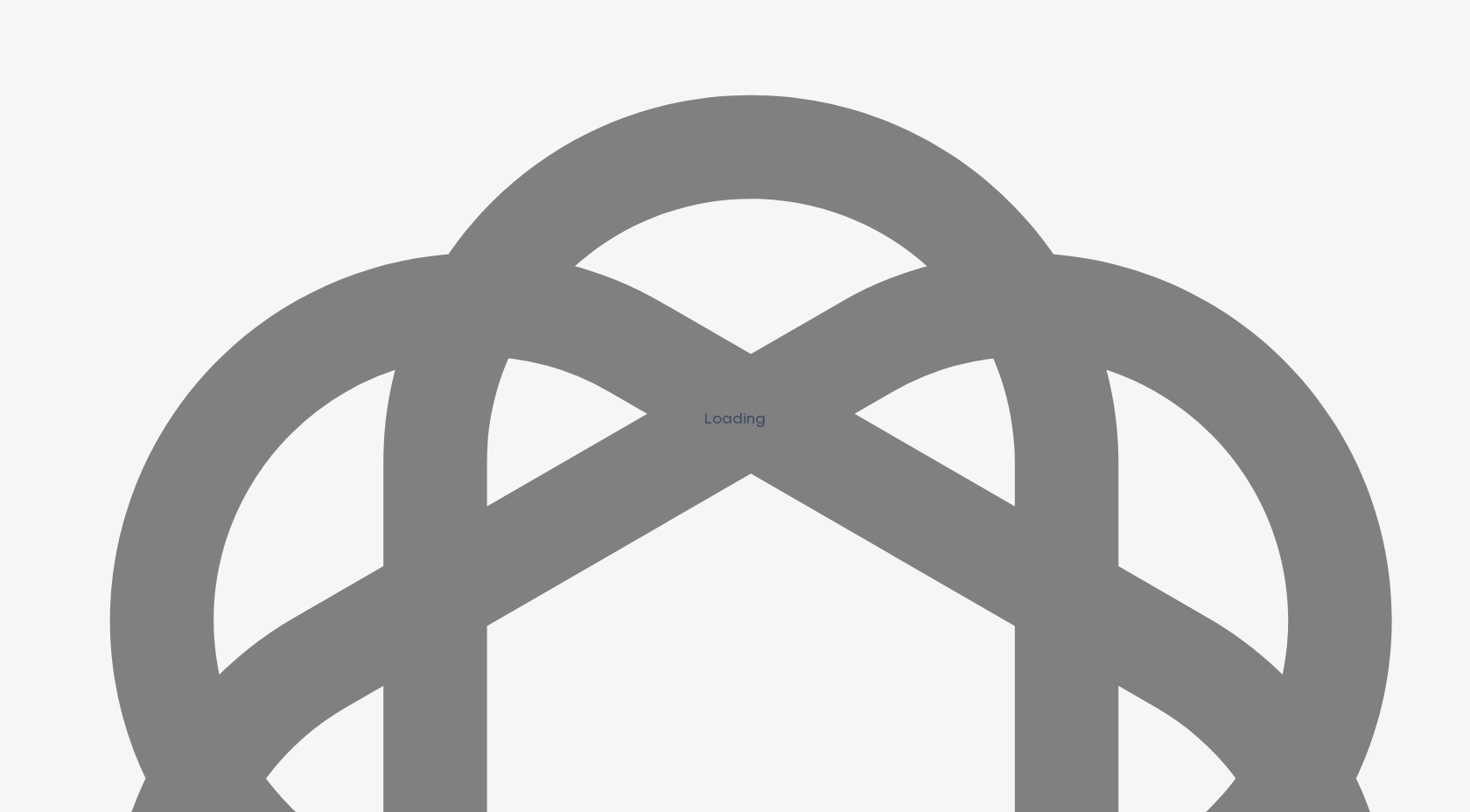
select select "MS"
select select "[GEOGRAPHIC_DATA]"
select select "DE_FACTO"
select select "[GEOGRAPHIC_DATA]"
select select "CASH"
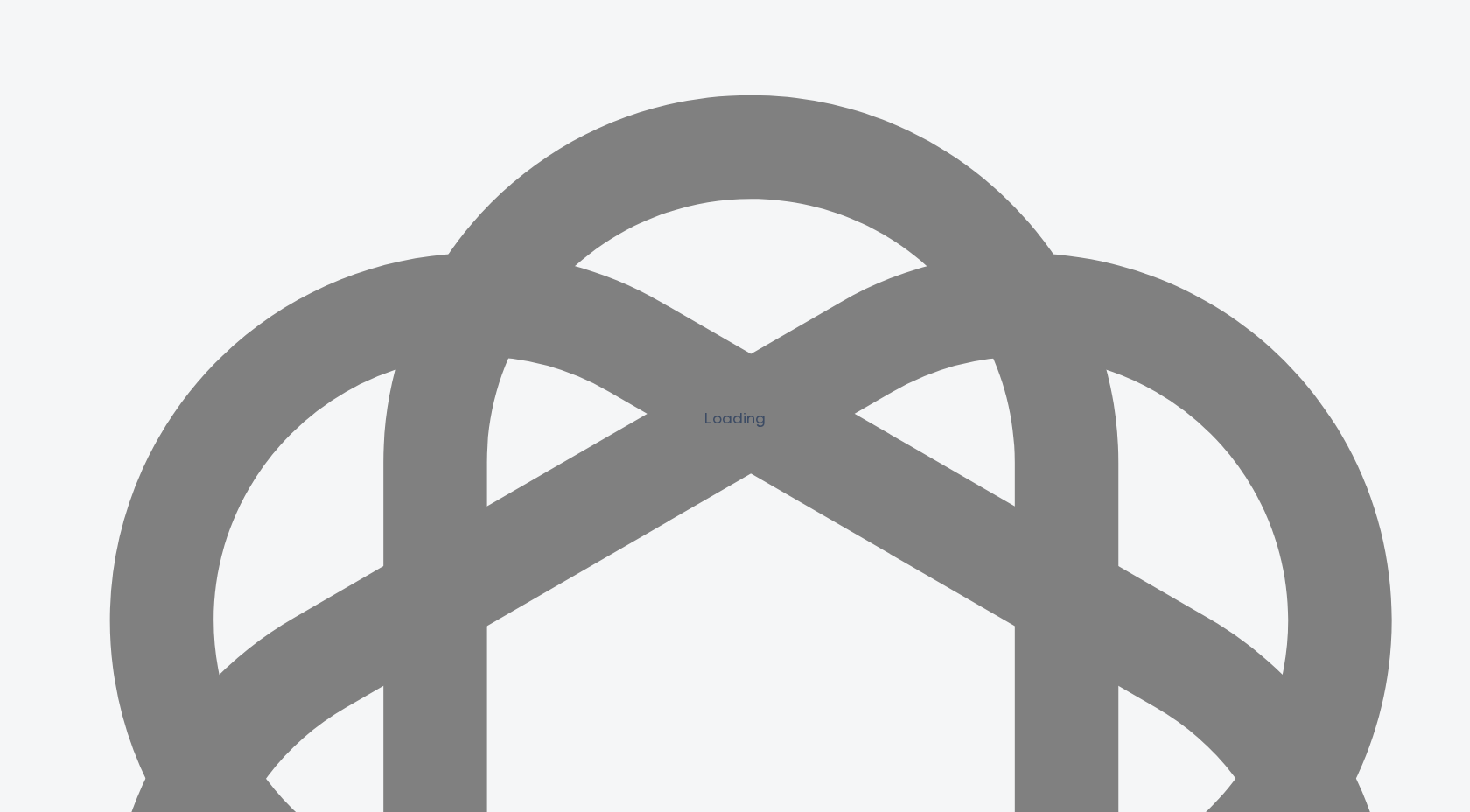
select select "HOUSEHOLD_PERSONAL"
select select "OTHER"
select select "VEHICLE_LOAN"
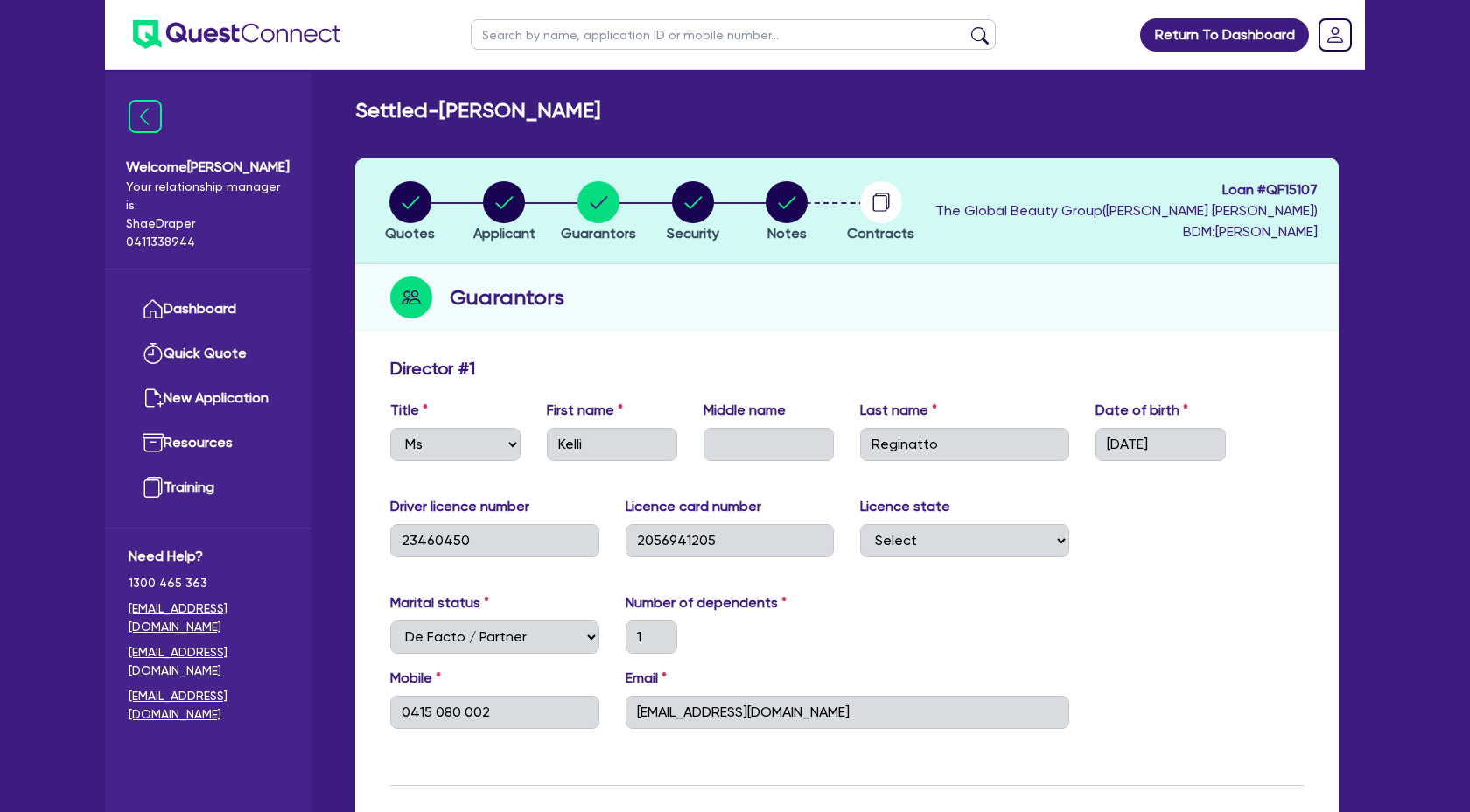
scroll to position [1574, 0]
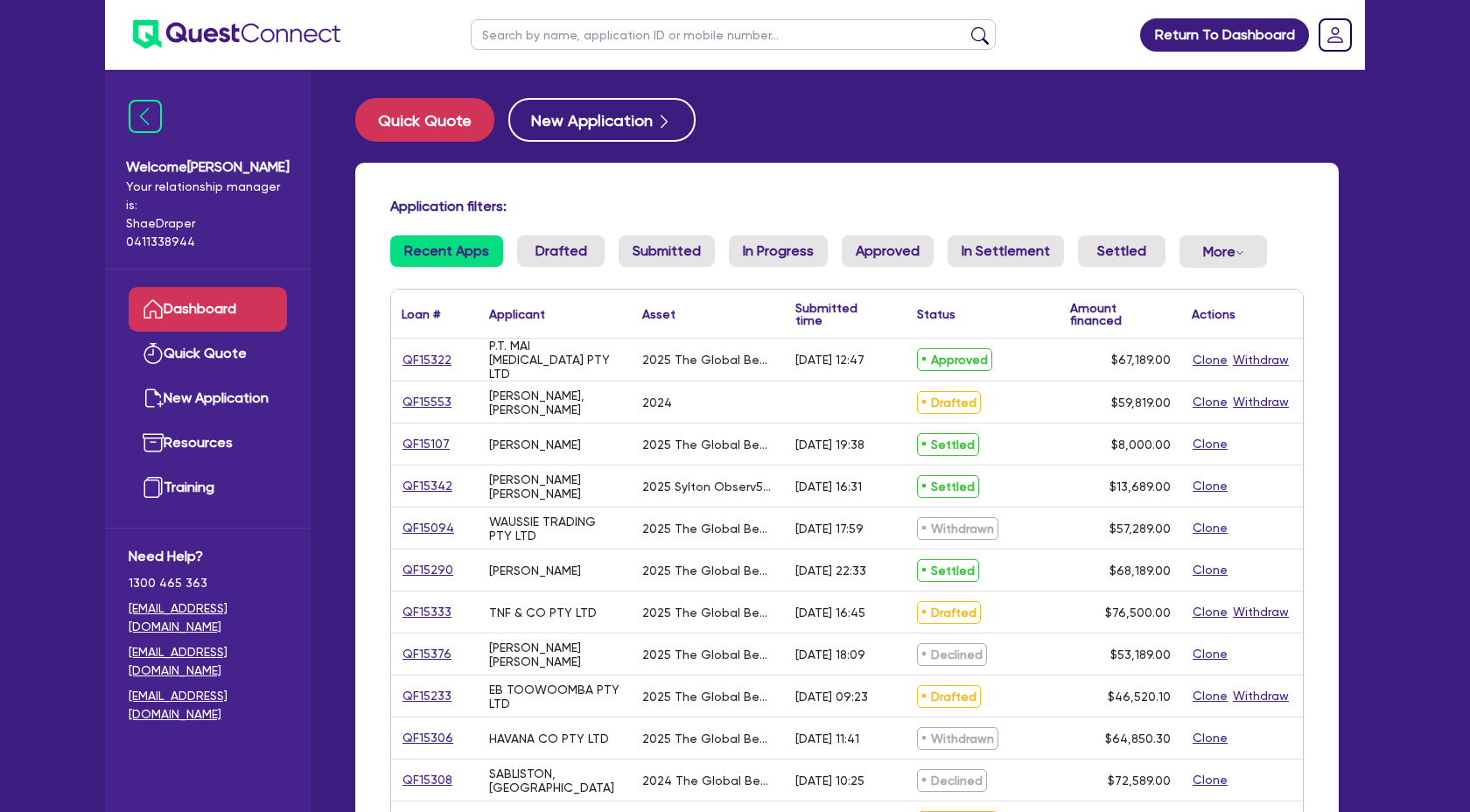
scroll to position [1574, 0]
click at [420, 359] on link "QF15322" at bounding box center [427, 360] width 51 height 20
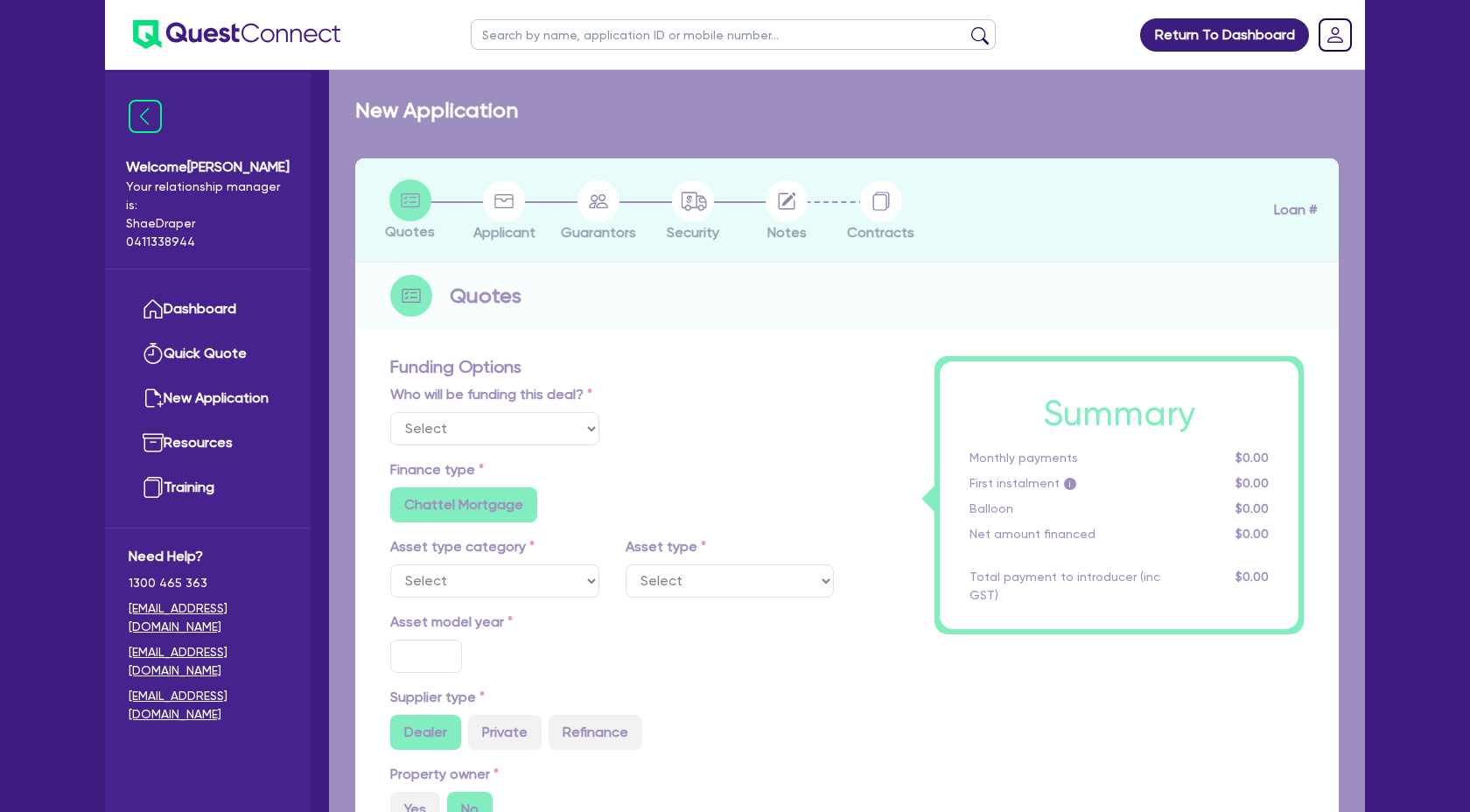
select select "Quest Finance - Own Book"
select select "TERTIARY_ASSETS"
type input "2025"
radio input "true"
type input "68,189"
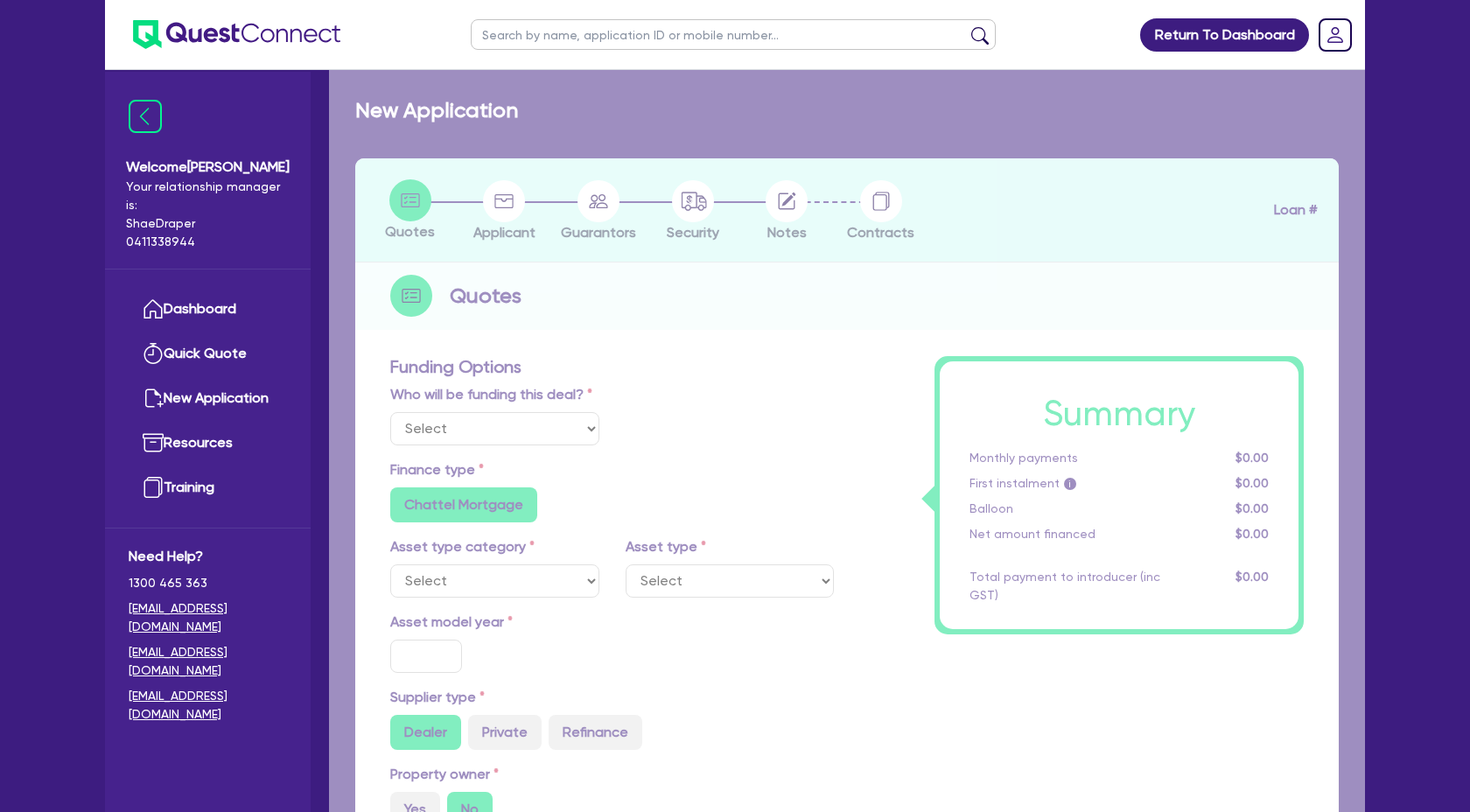
type input "1,000"
type input "4"
type input "2,687.56"
type input "17.95"
select select "BEAUTY_EQUIPMENT"
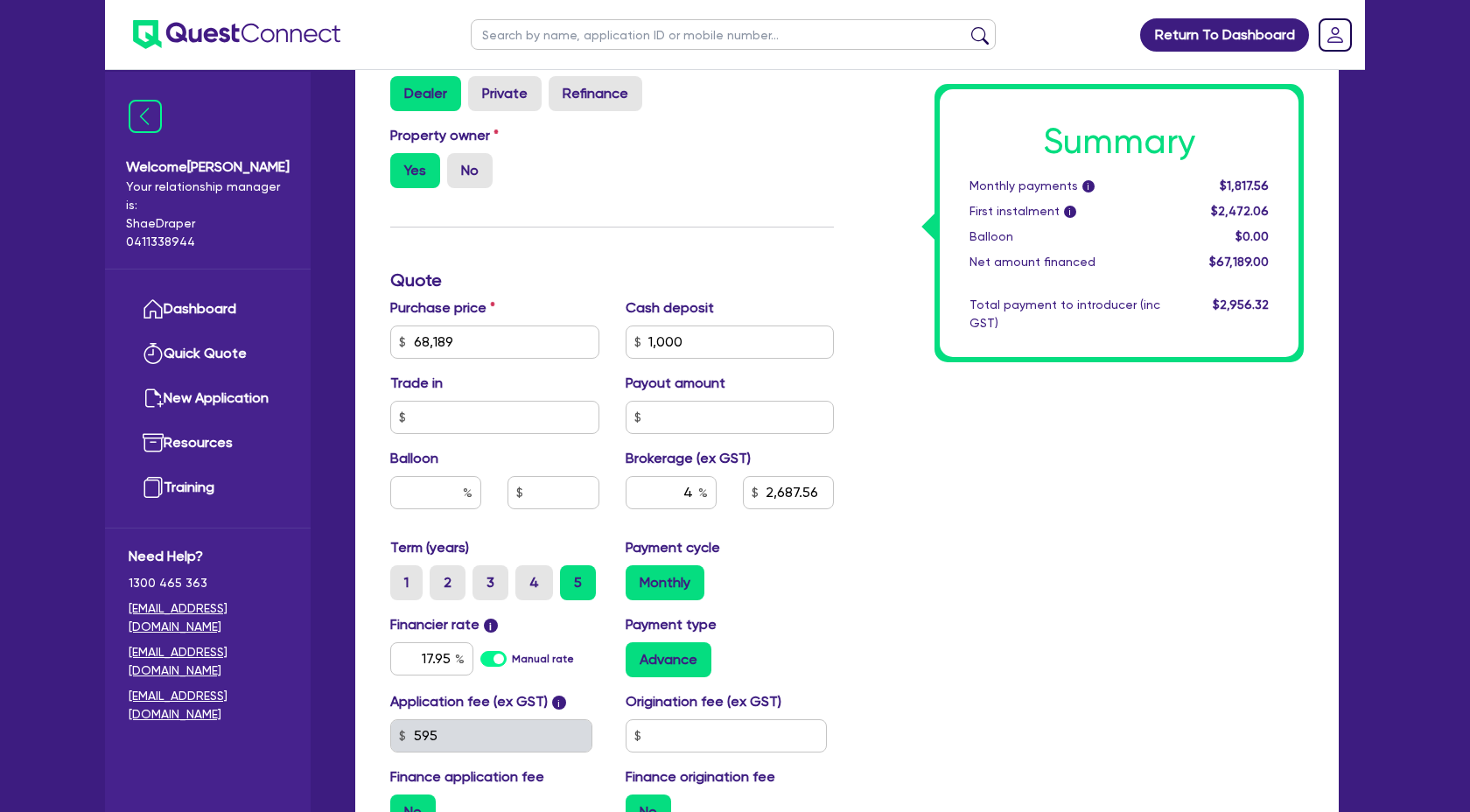
scroll to position [655, 0]
